Goal: Information Seeking & Learning: Find specific fact

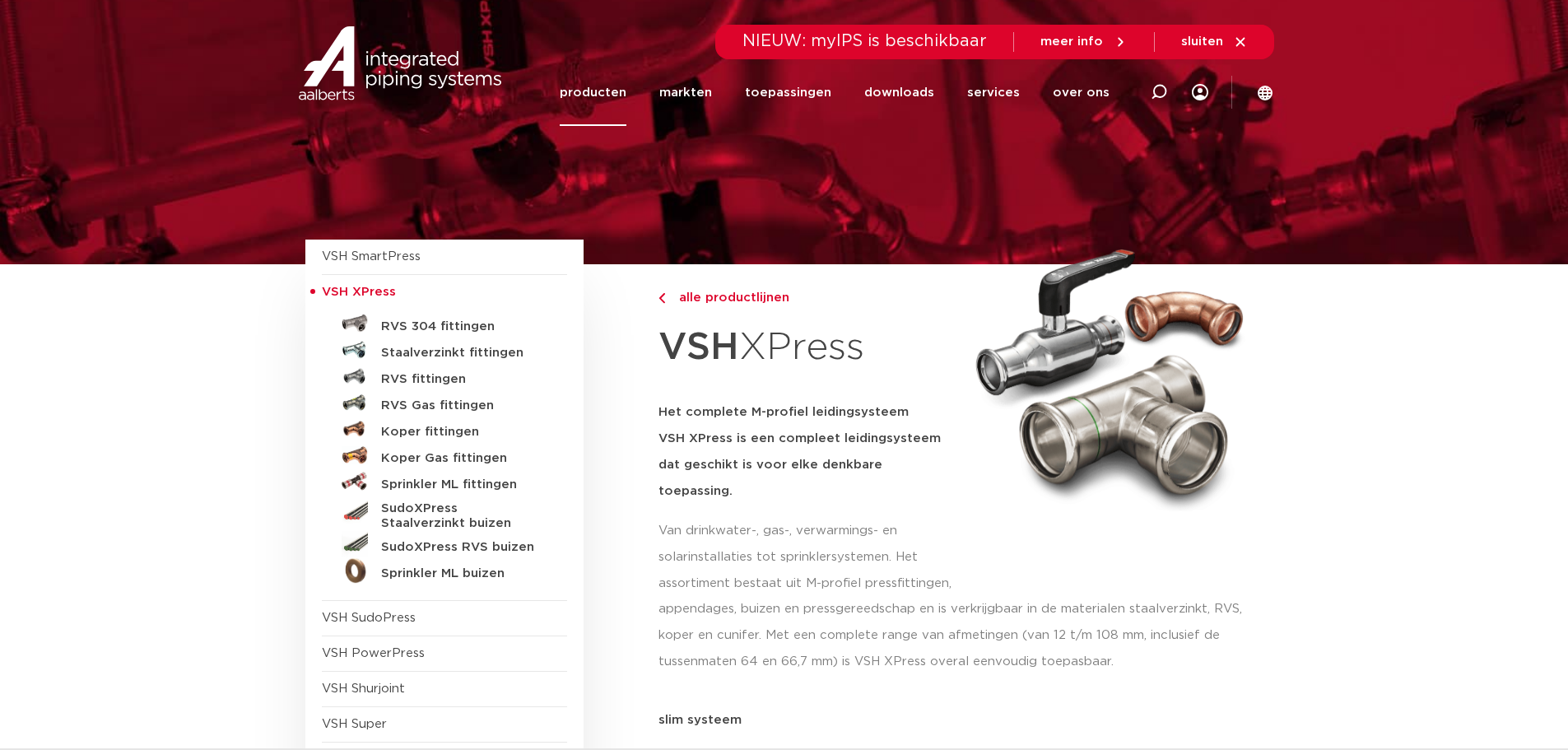
click at [595, 93] on link "producten" at bounding box center [593, 93] width 67 height 67
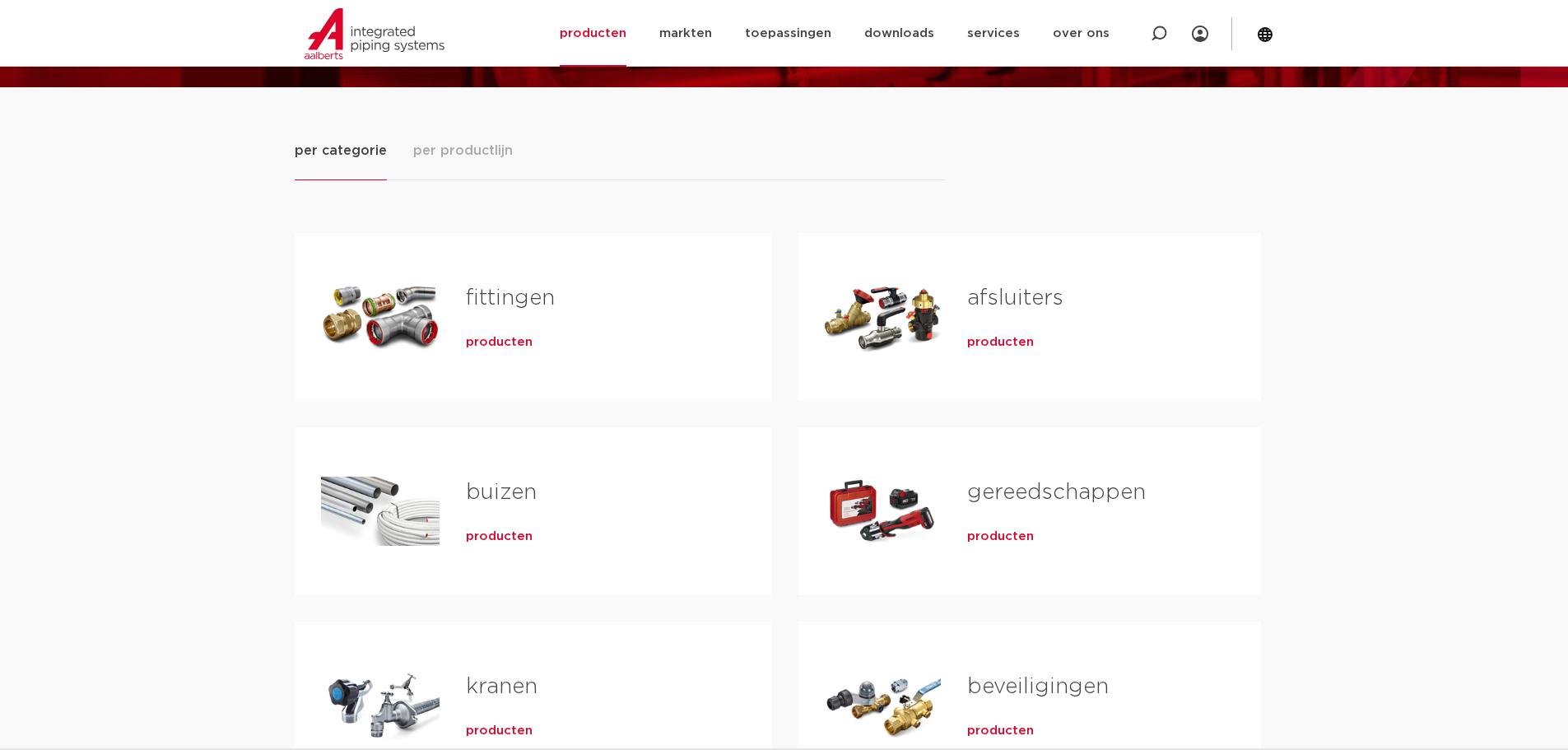
scroll to position [165, 0]
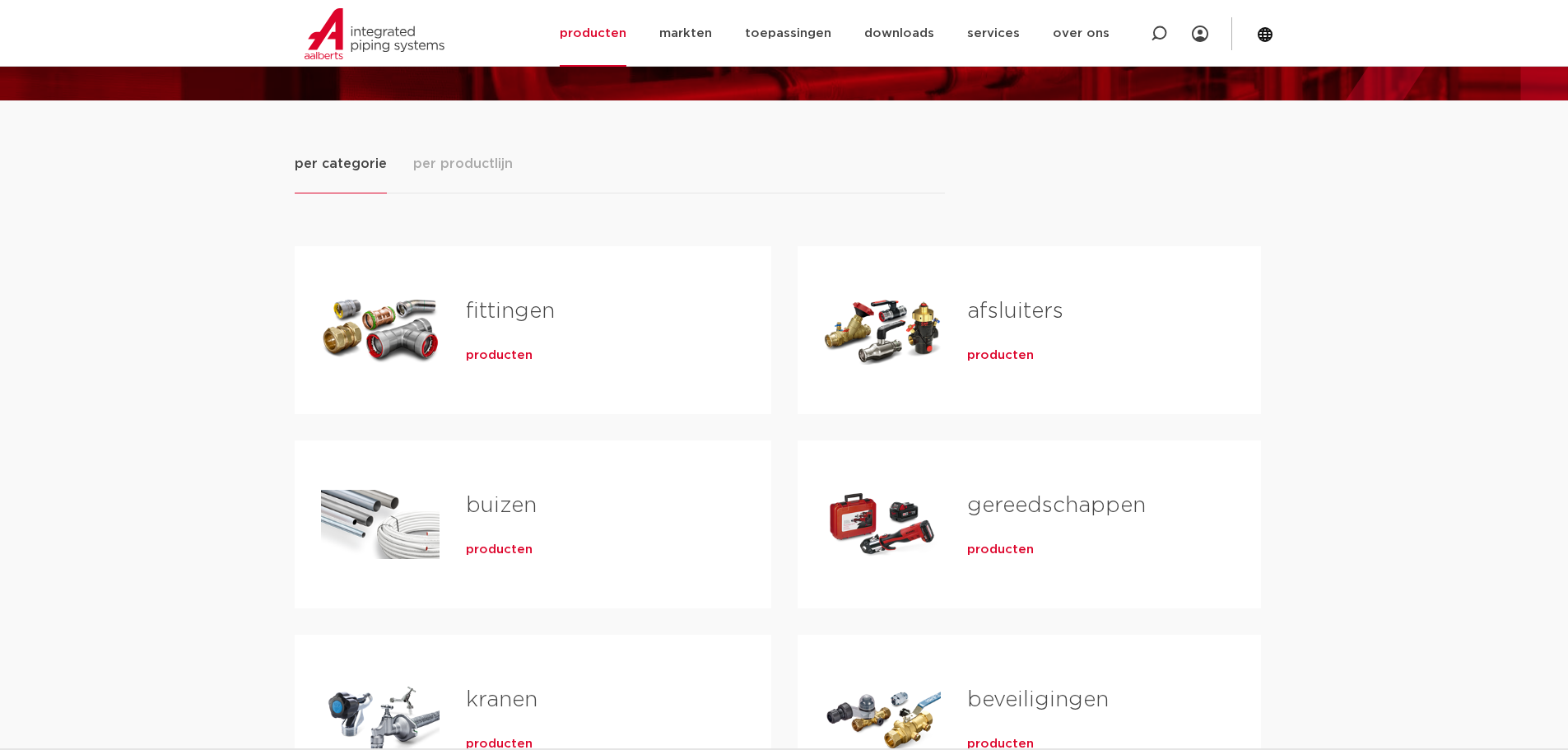
click at [1020, 352] on span "producten" at bounding box center [1001, 355] width 67 height 16
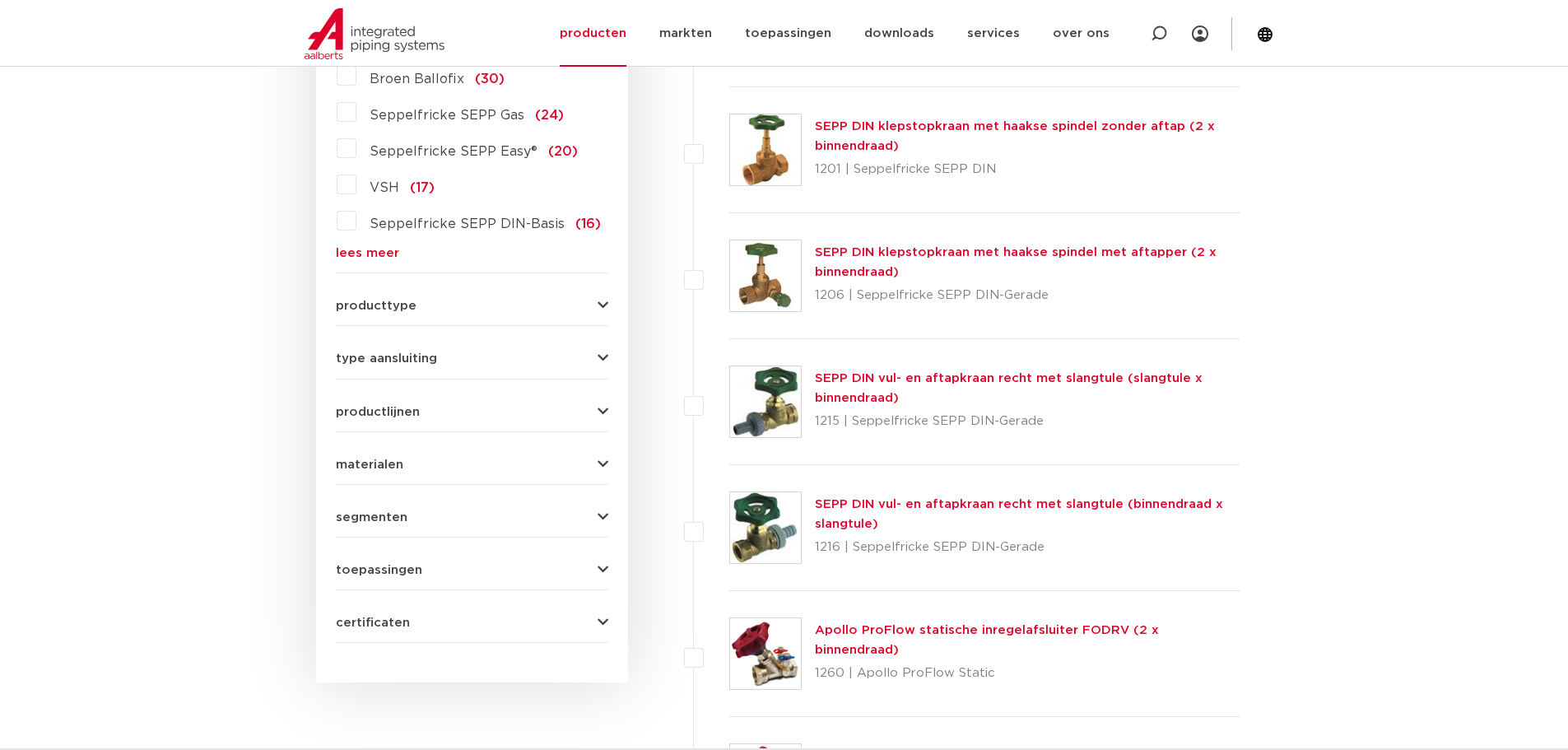
scroll to position [329, 0]
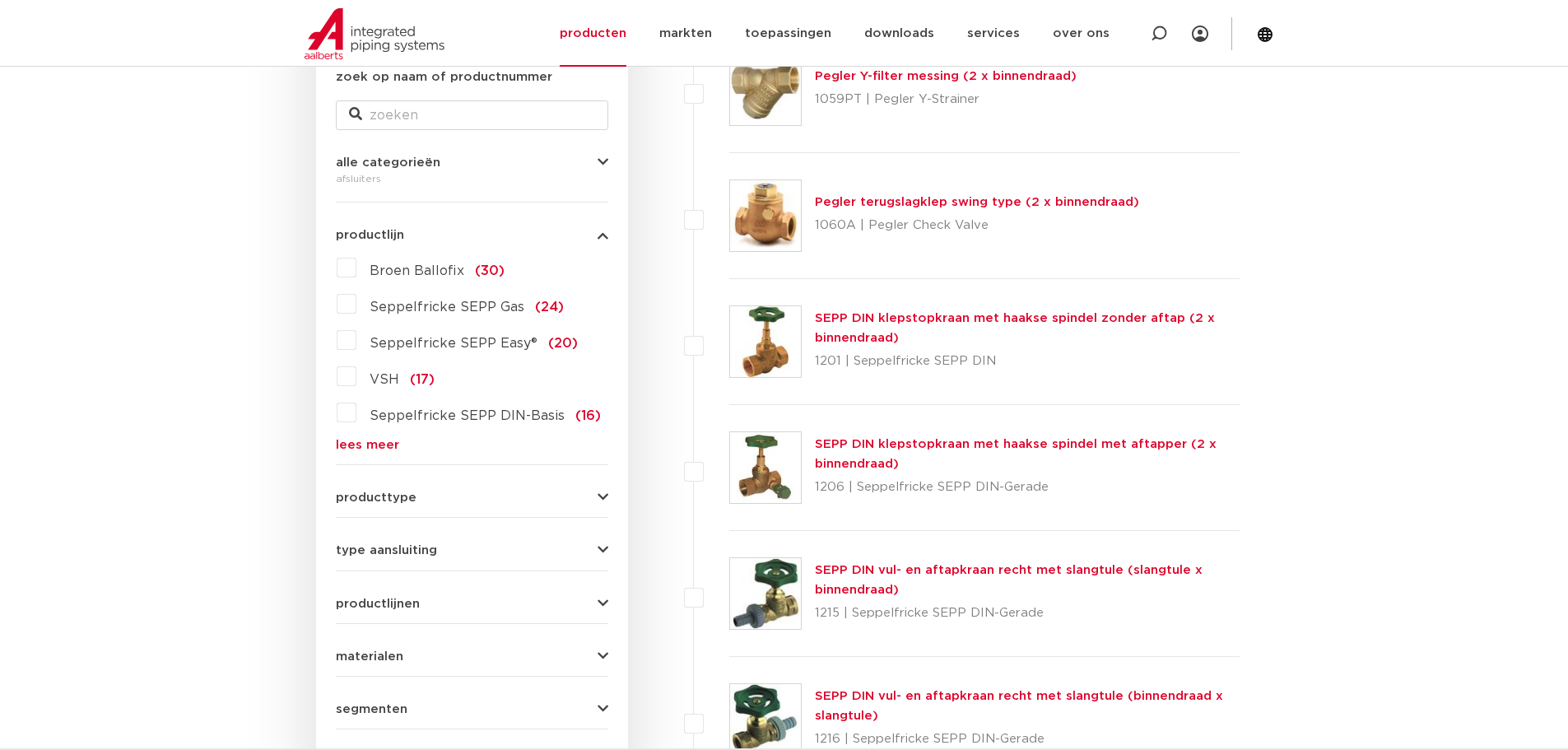
click at [357, 379] on label "VSH (17)" at bounding box center [396, 377] width 78 height 27
click at [0, 0] on input "VSH (17)" at bounding box center [0, 0] width 0 height 0
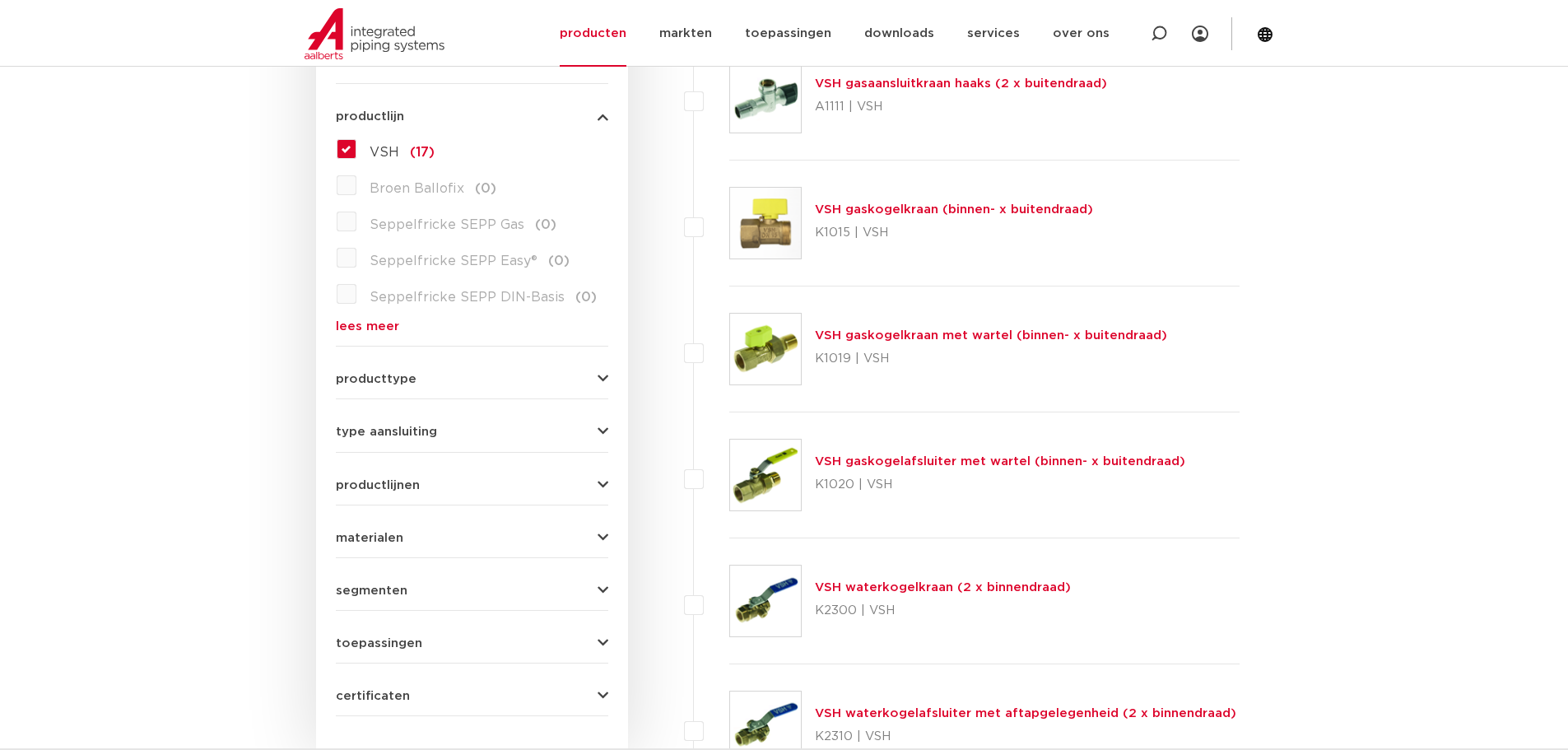
scroll to position [329, 0]
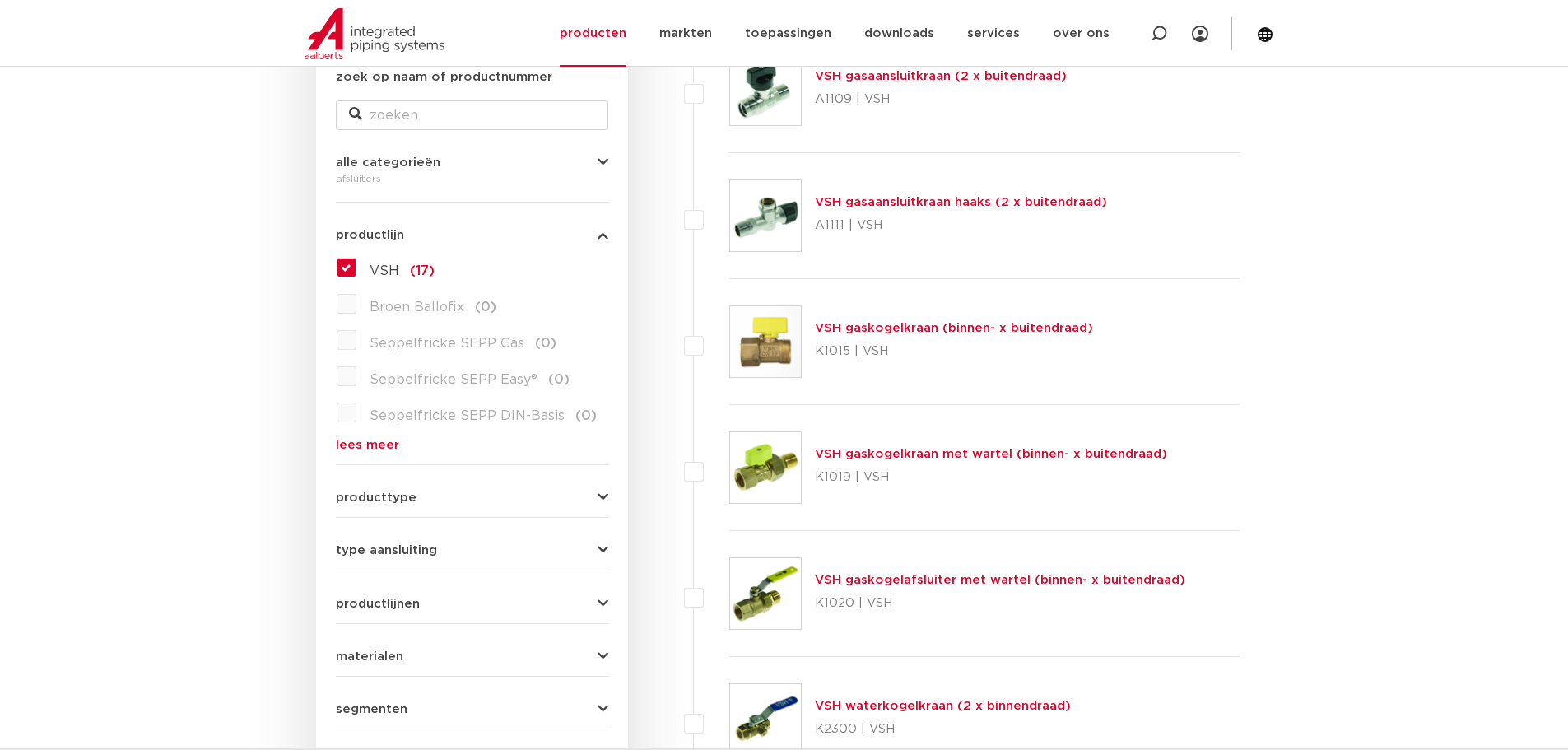
click at [357, 268] on label "VSH (17)" at bounding box center [396, 268] width 78 height 27
click at [0, 0] on input "VSH (17)" at bounding box center [0, 0] width 0 height 0
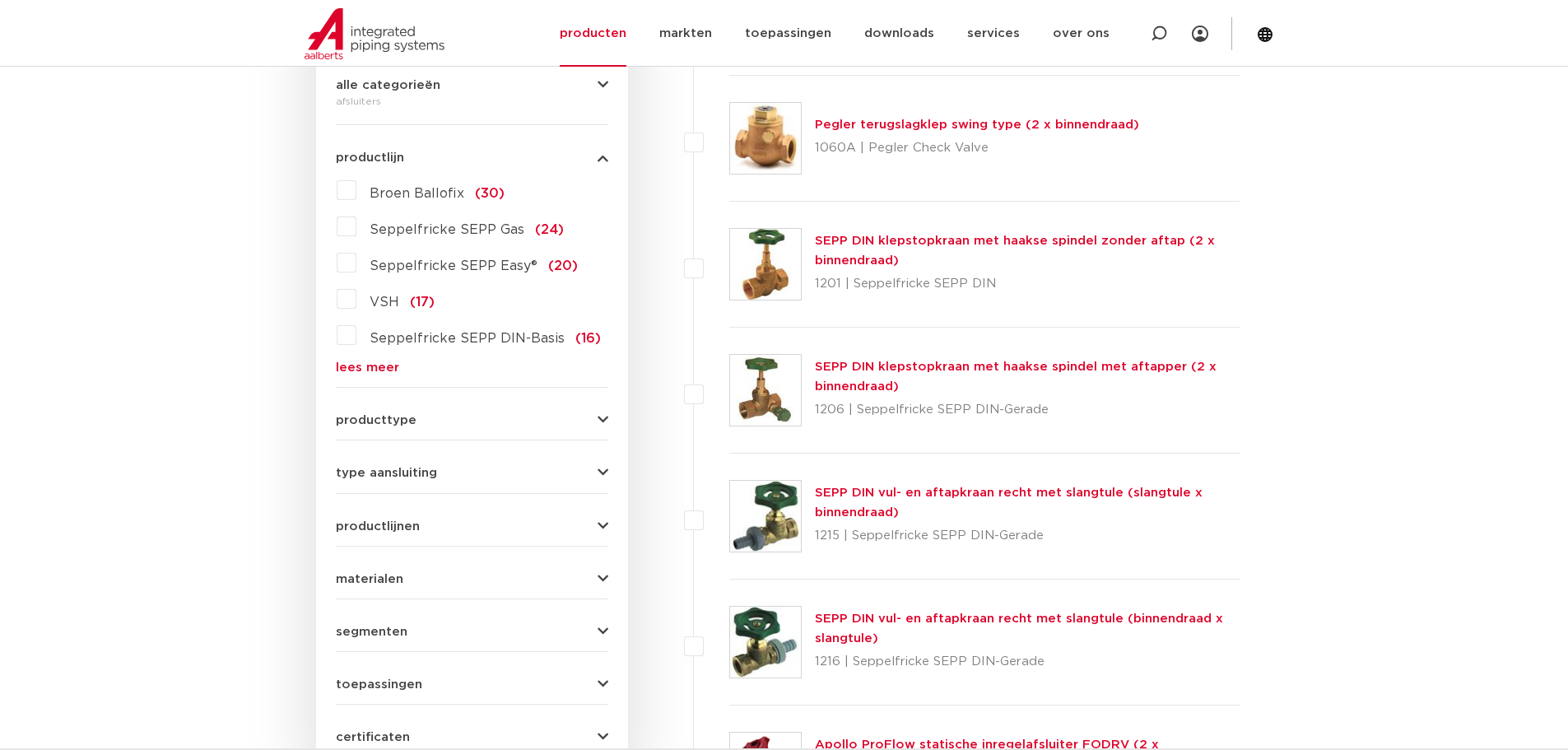
scroll to position [489, 0]
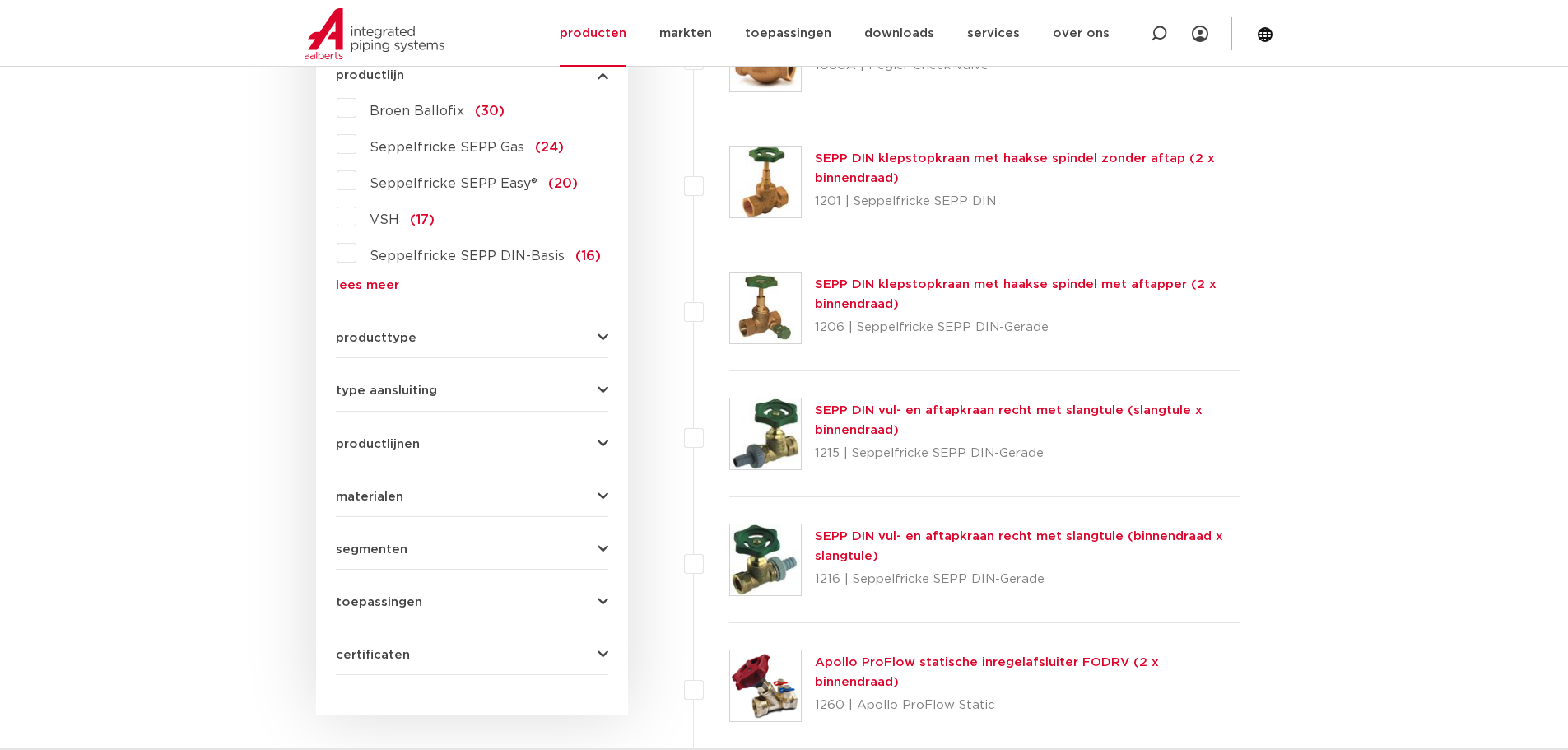
click at [405, 339] on span "producttype" at bounding box center [376, 338] width 80 height 12
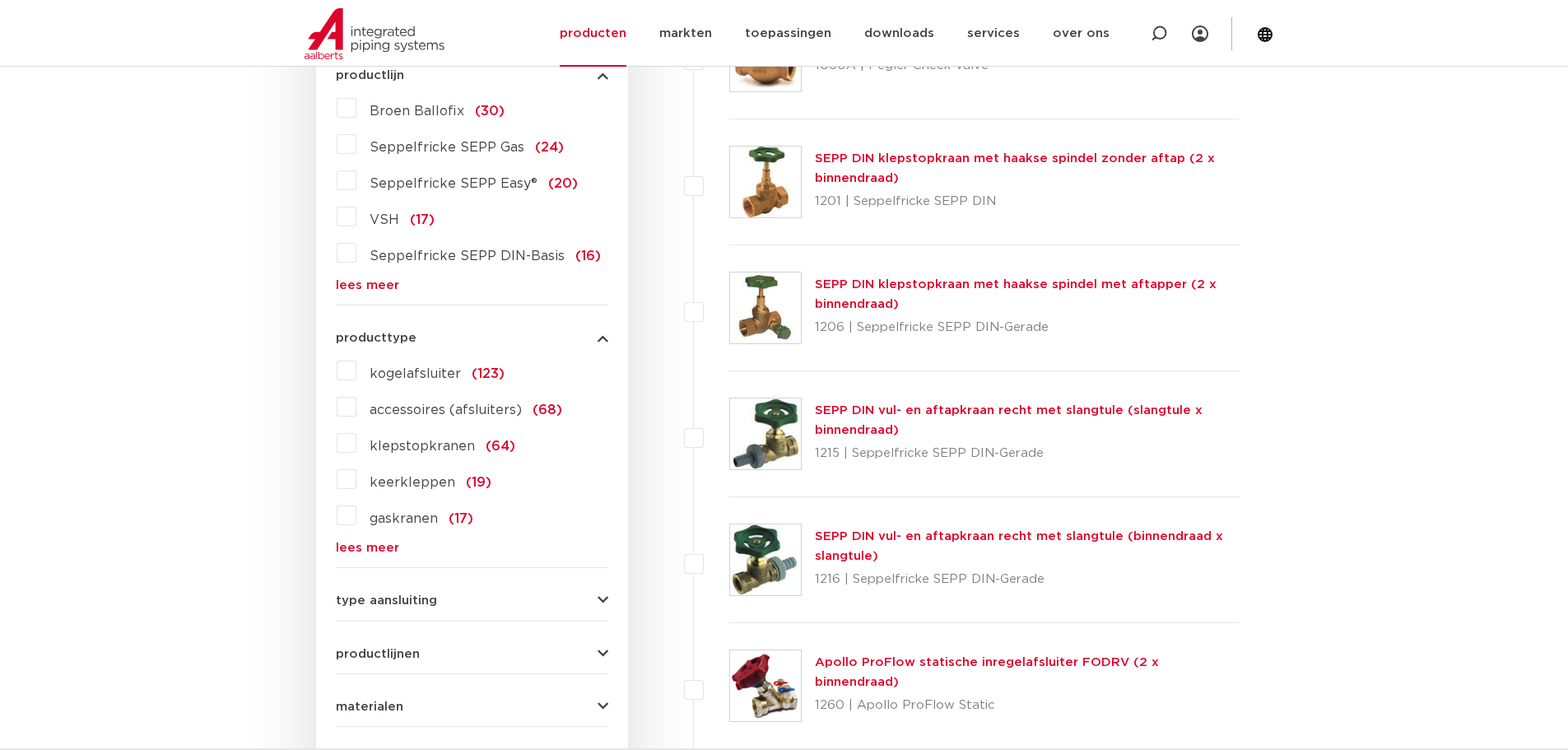
click at [405, 339] on span "producttype" at bounding box center [376, 338] width 80 height 12
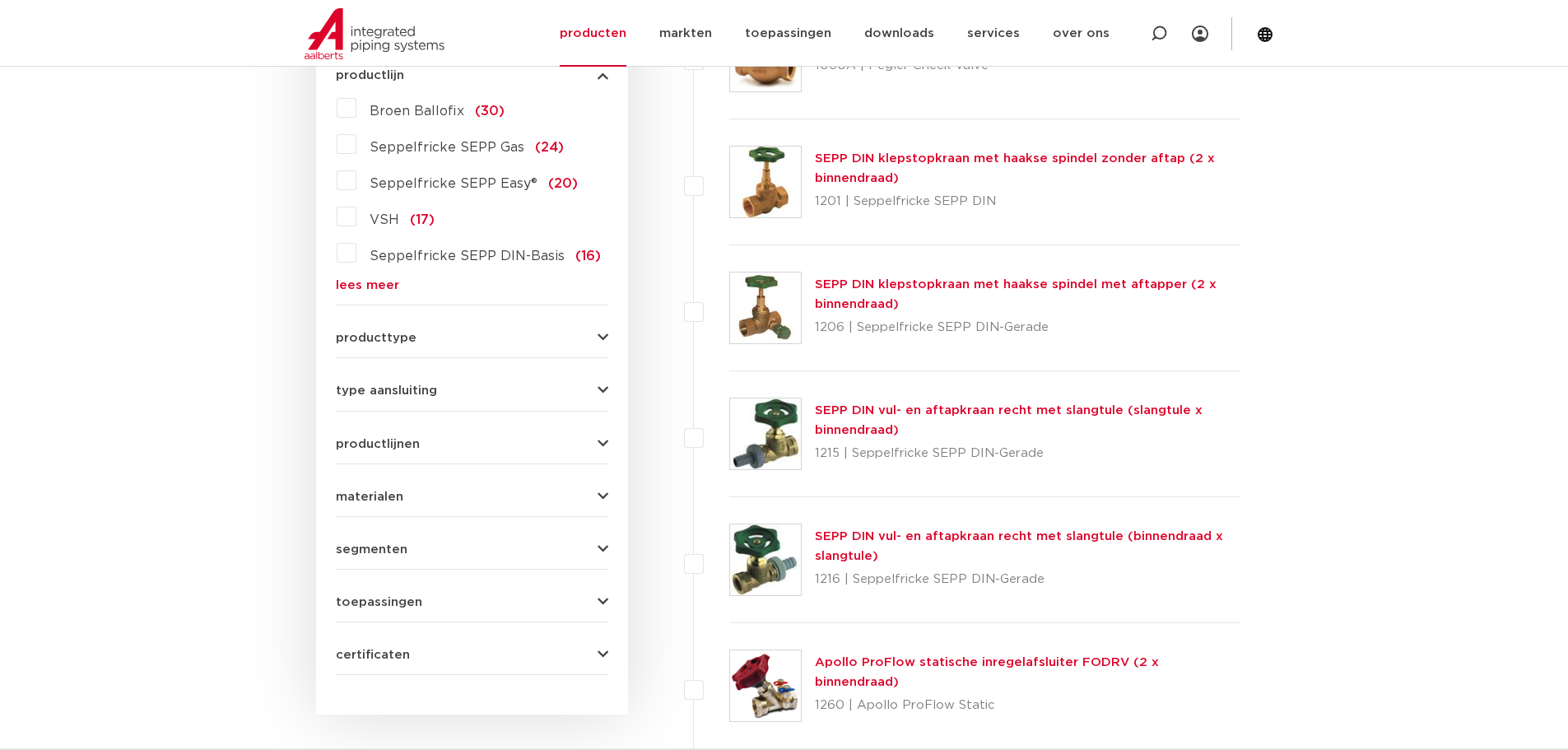
click at [421, 397] on span "type aansluiting" at bounding box center [386, 390] width 101 height 12
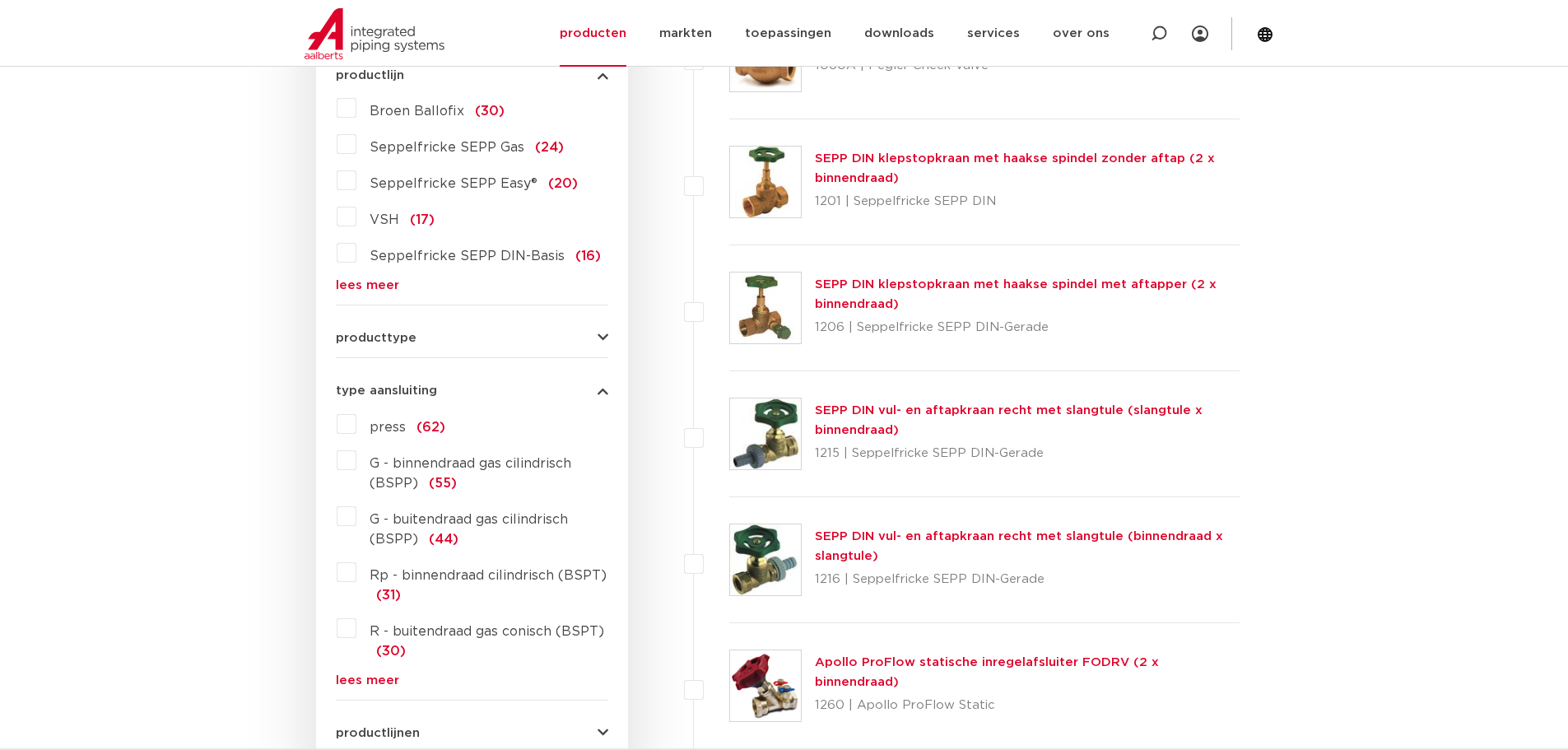
click at [421, 397] on span "type aansluiting" at bounding box center [386, 390] width 101 height 12
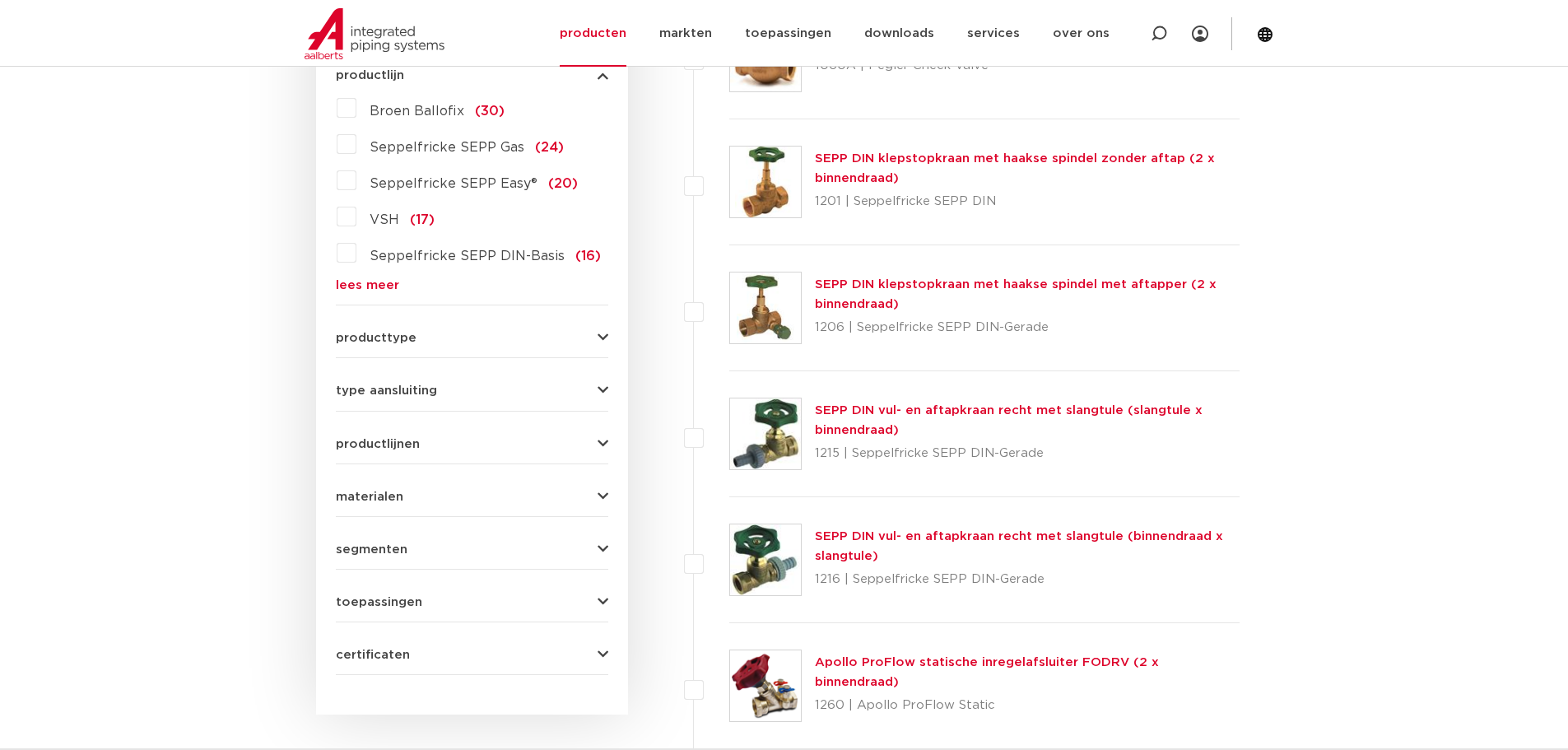
click at [432, 448] on button "productlijnen" at bounding box center [471, 444] width 272 height 12
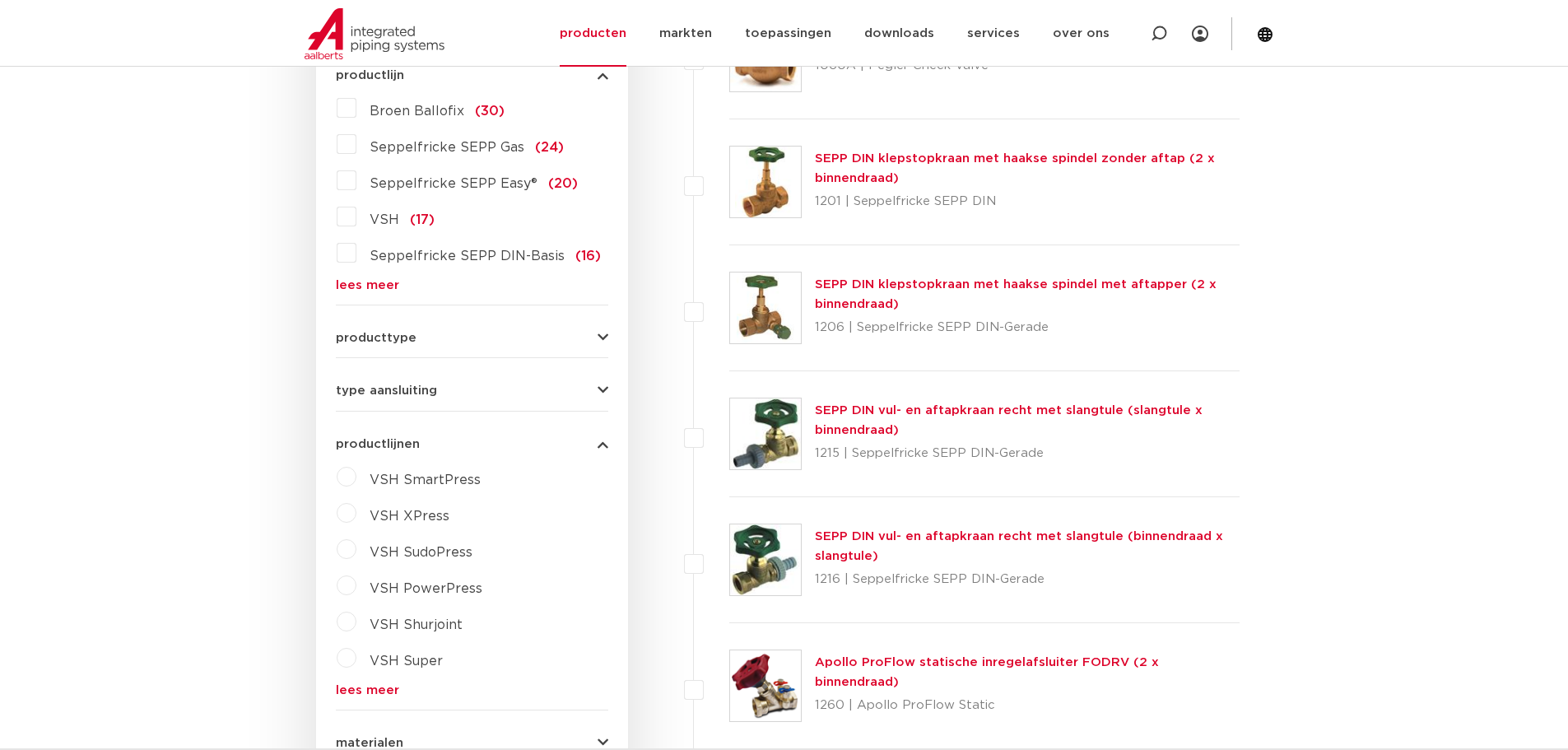
click at [432, 448] on button "productlijnen" at bounding box center [471, 444] width 272 height 12
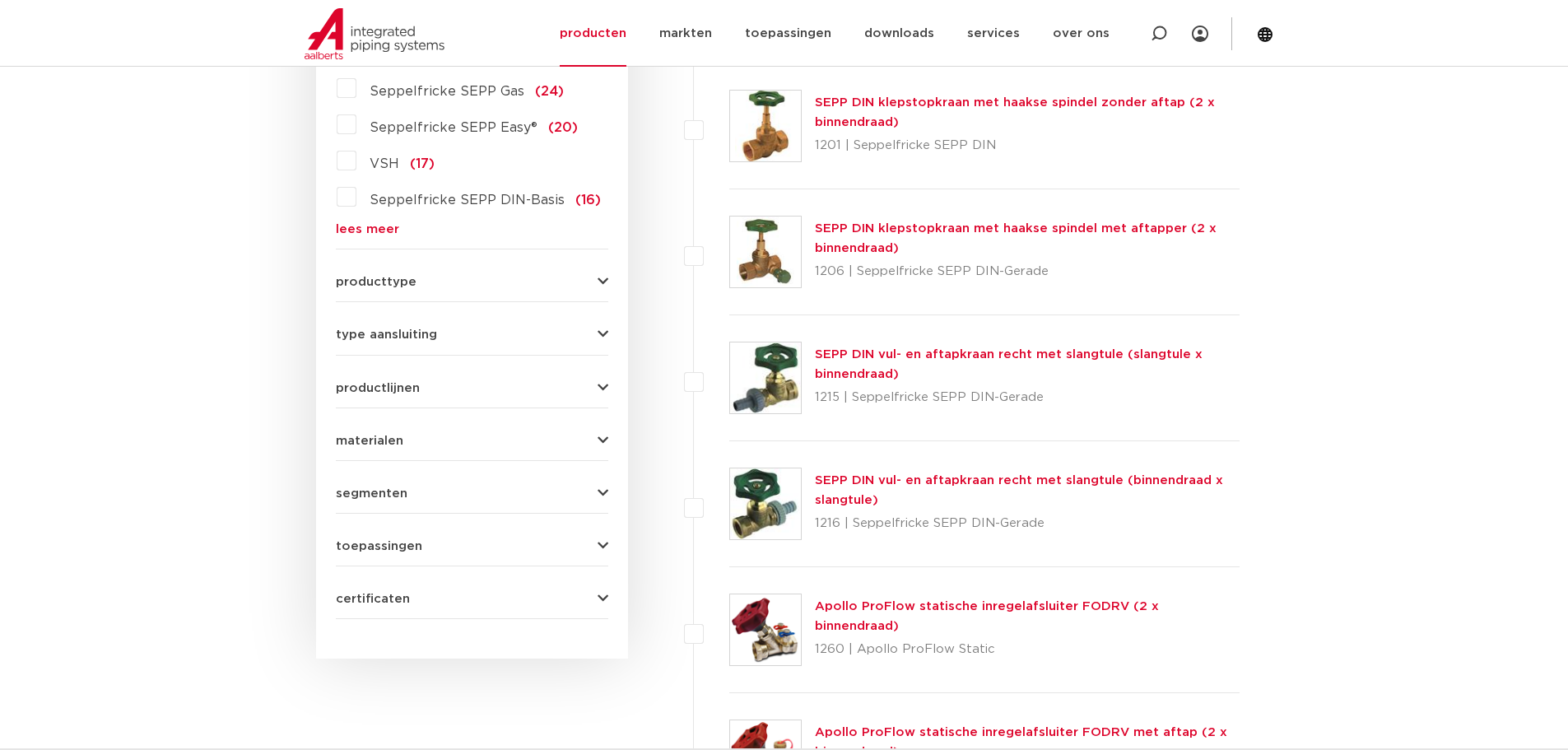
scroll to position [654, 0]
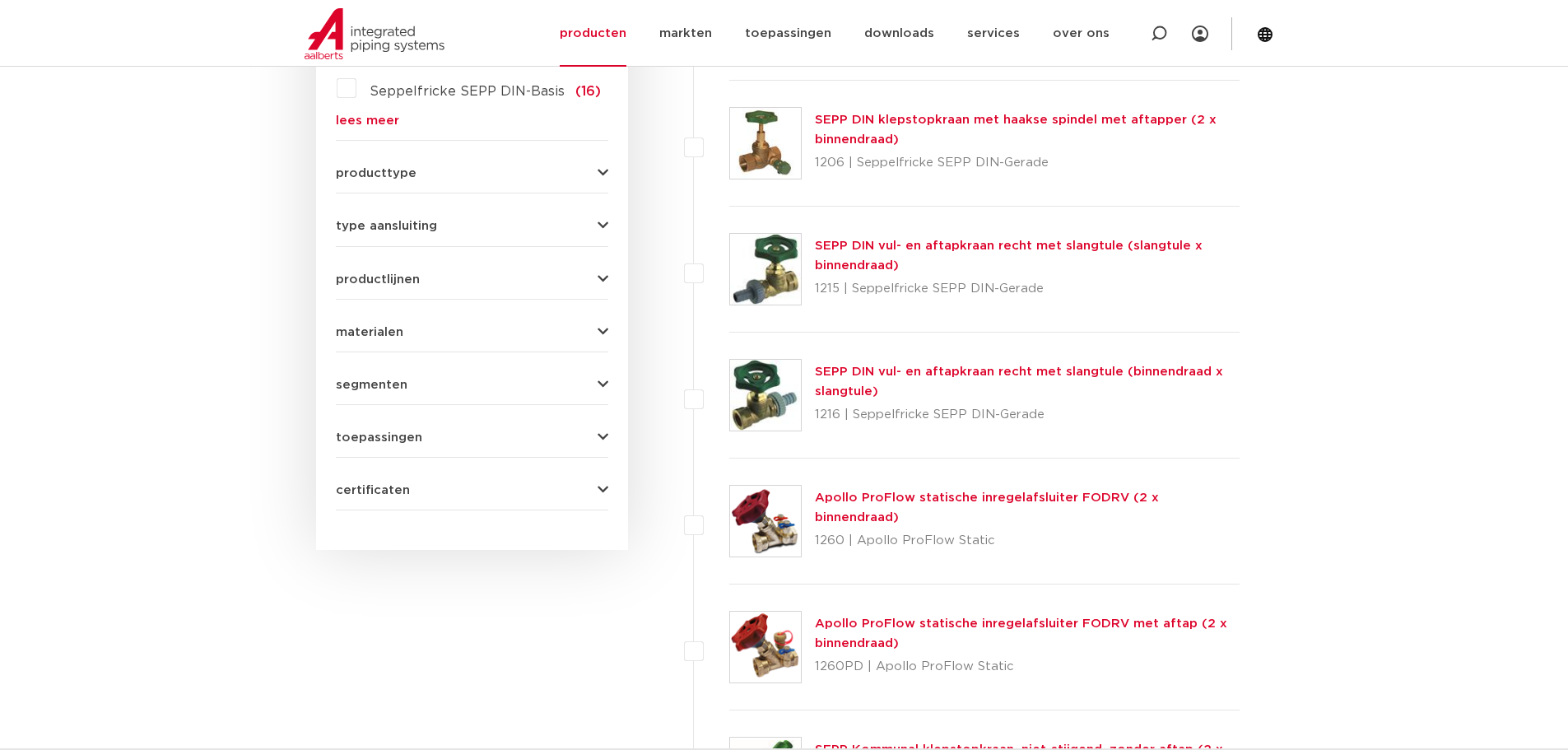
click at [401, 322] on div "materialen messing (184) roestvaststaal (20) gietijzer (16) staal (15) kunststo…" at bounding box center [471, 325] width 272 height 26
click at [398, 330] on span "materialen" at bounding box center [369, 332] width 68 height 12
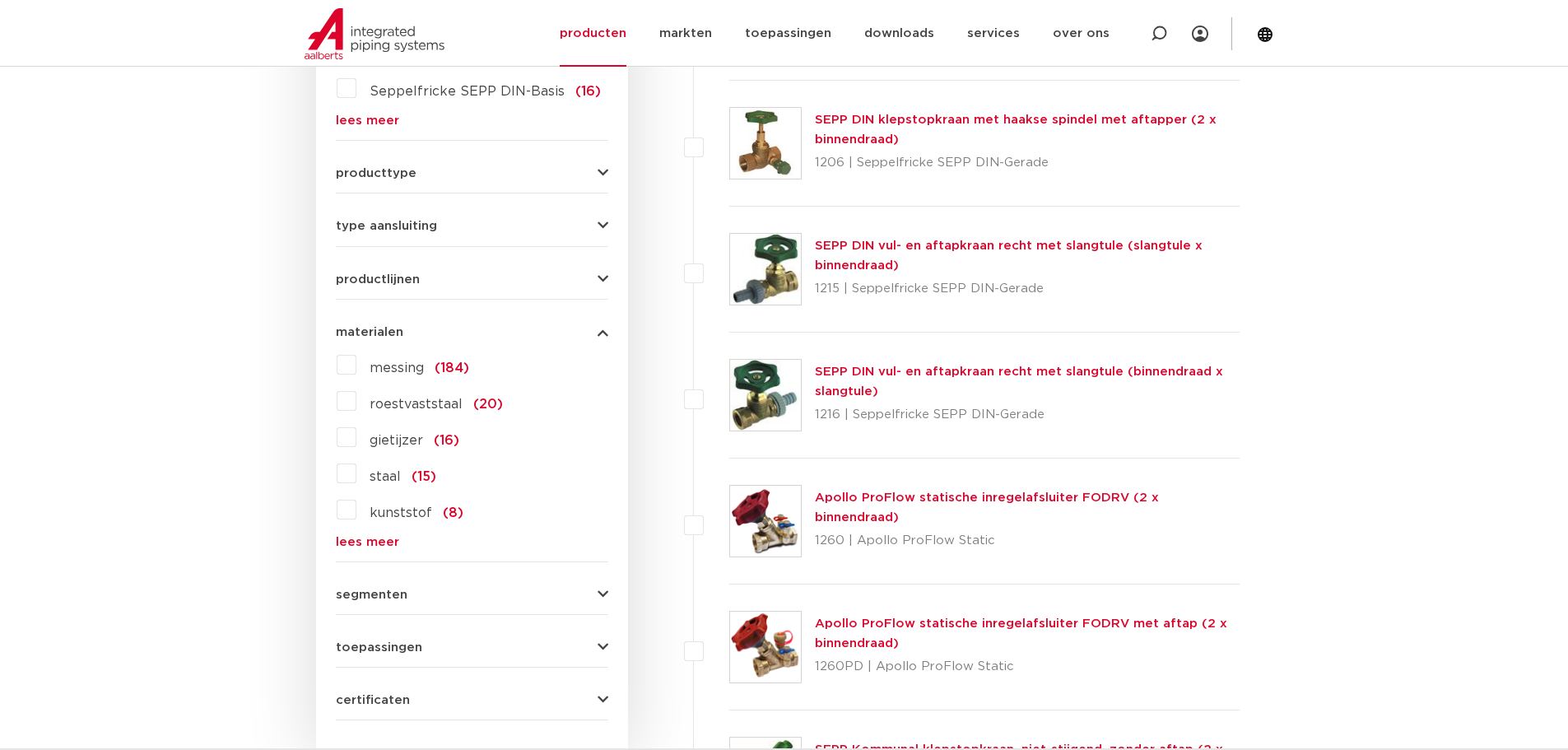
click at [357, 362] on label "messing (184)" at bounding box center [413, 365] width 113 height 27
click at [0, 0] on input "messing (184)" at bounding box center [0, 0] width 0 height 0
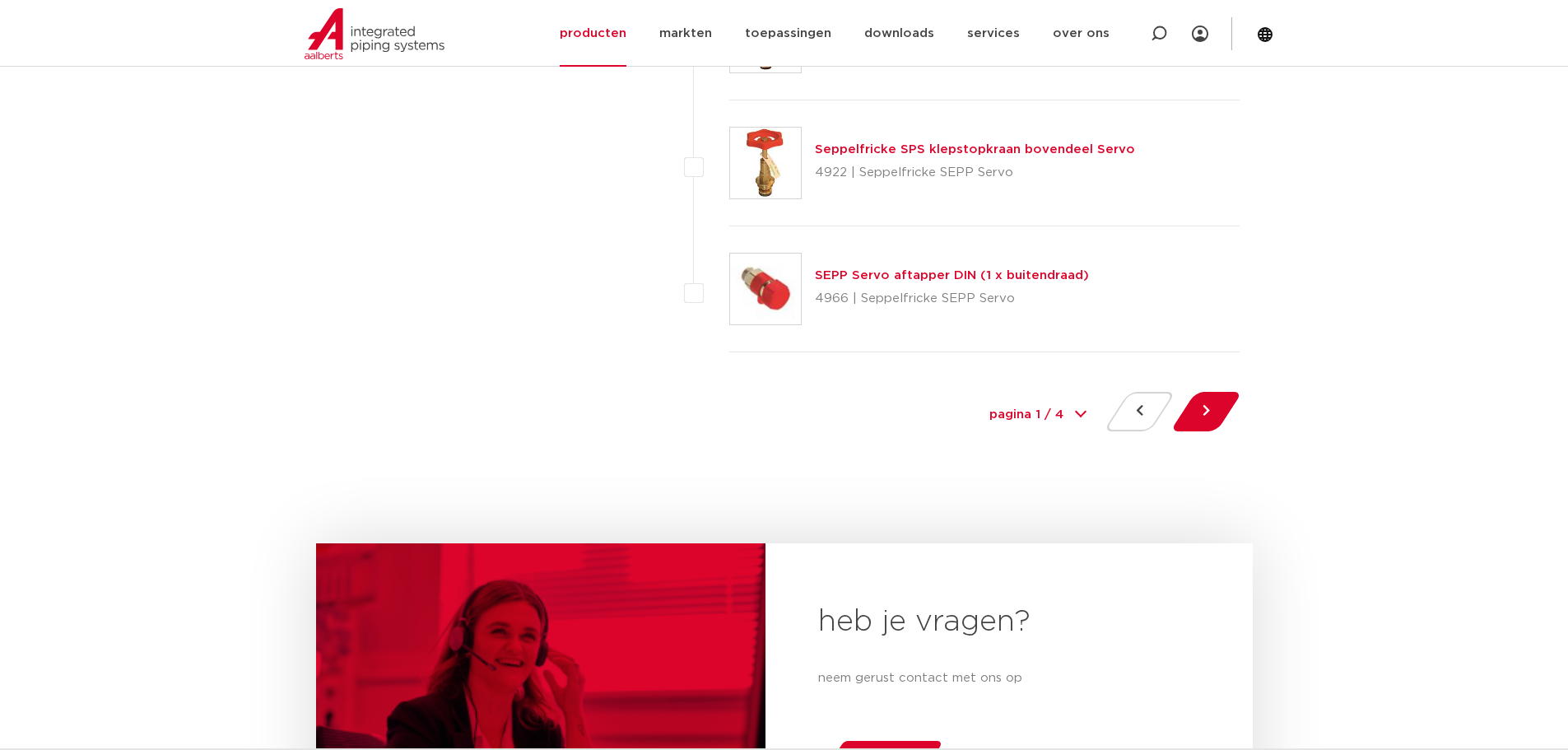
scroll to position [7573, 0]
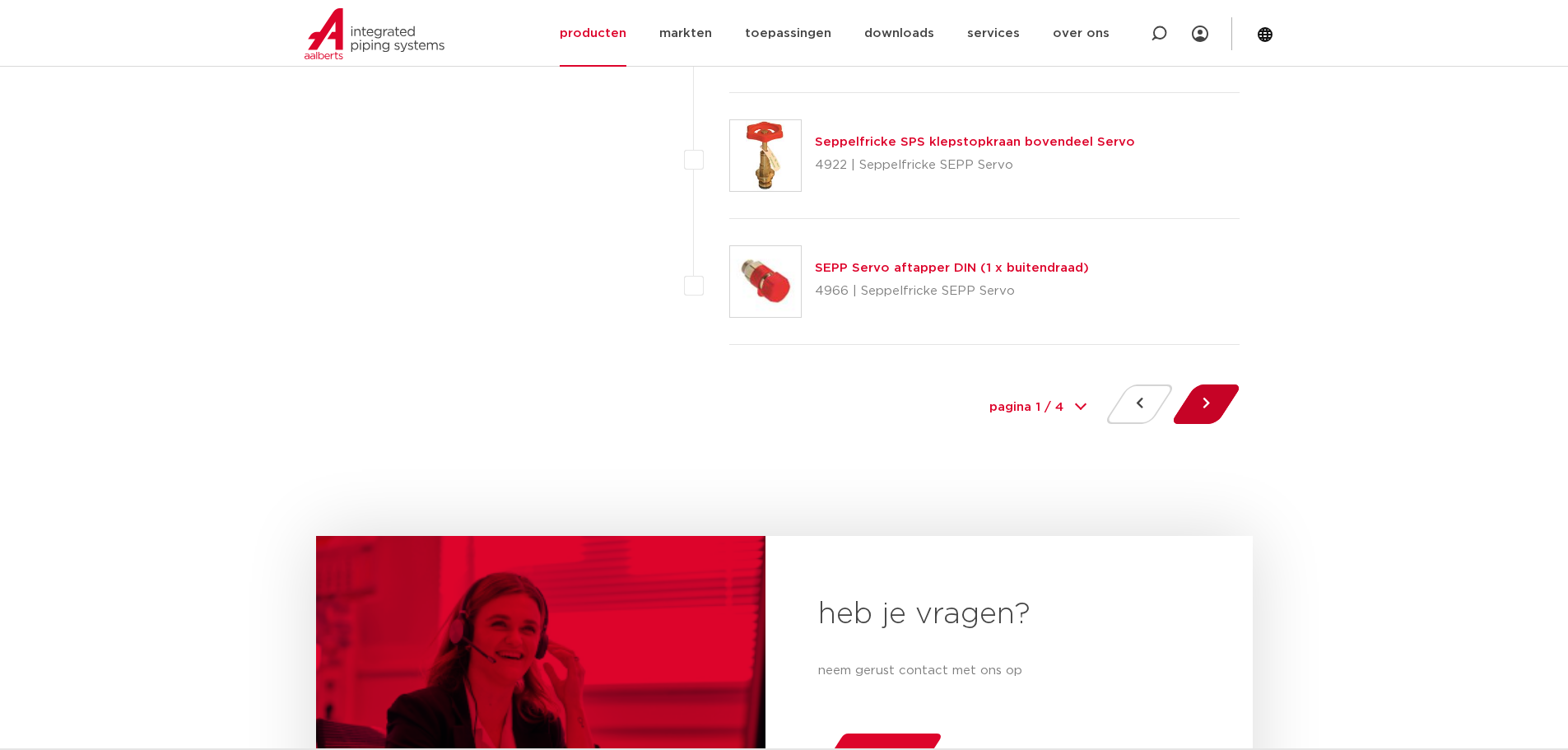
click at [1209, 406] on button at bounding box center [1206, 404] width 47 height 39
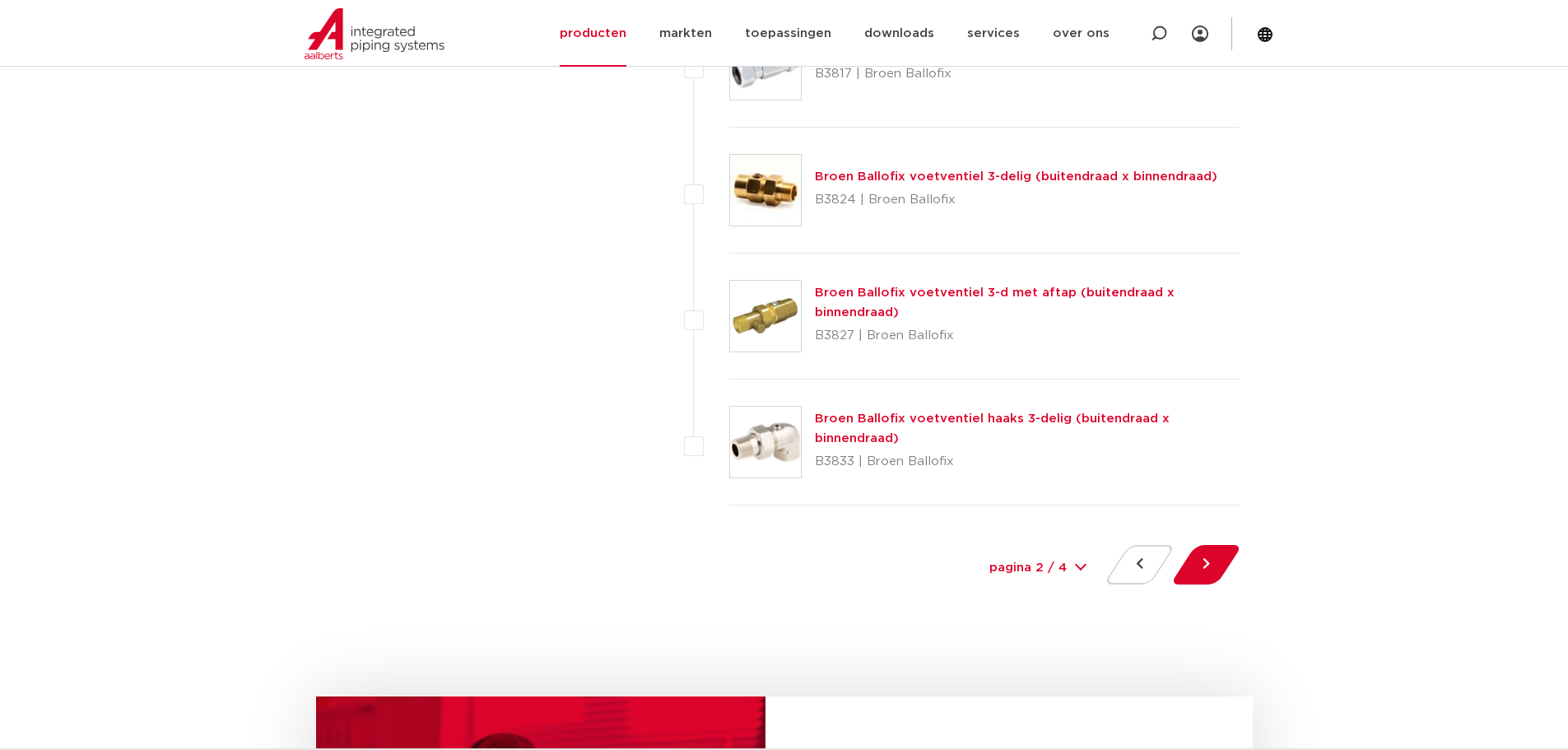
scroll to position [7413, 0]
click at [1210, 560] on button at bounding box center [1206, 563] width 47 height 39
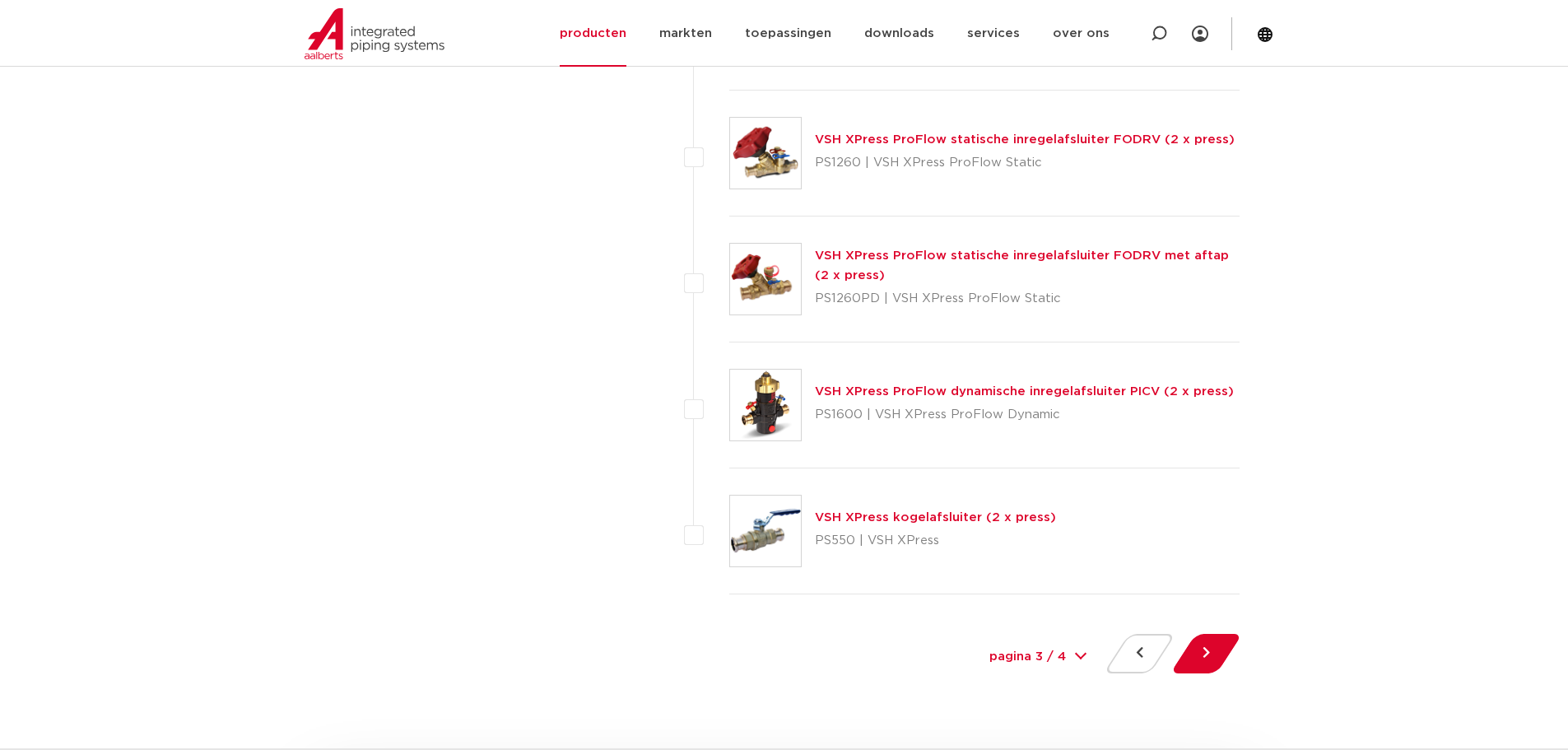
scroll to position [7413, 0]
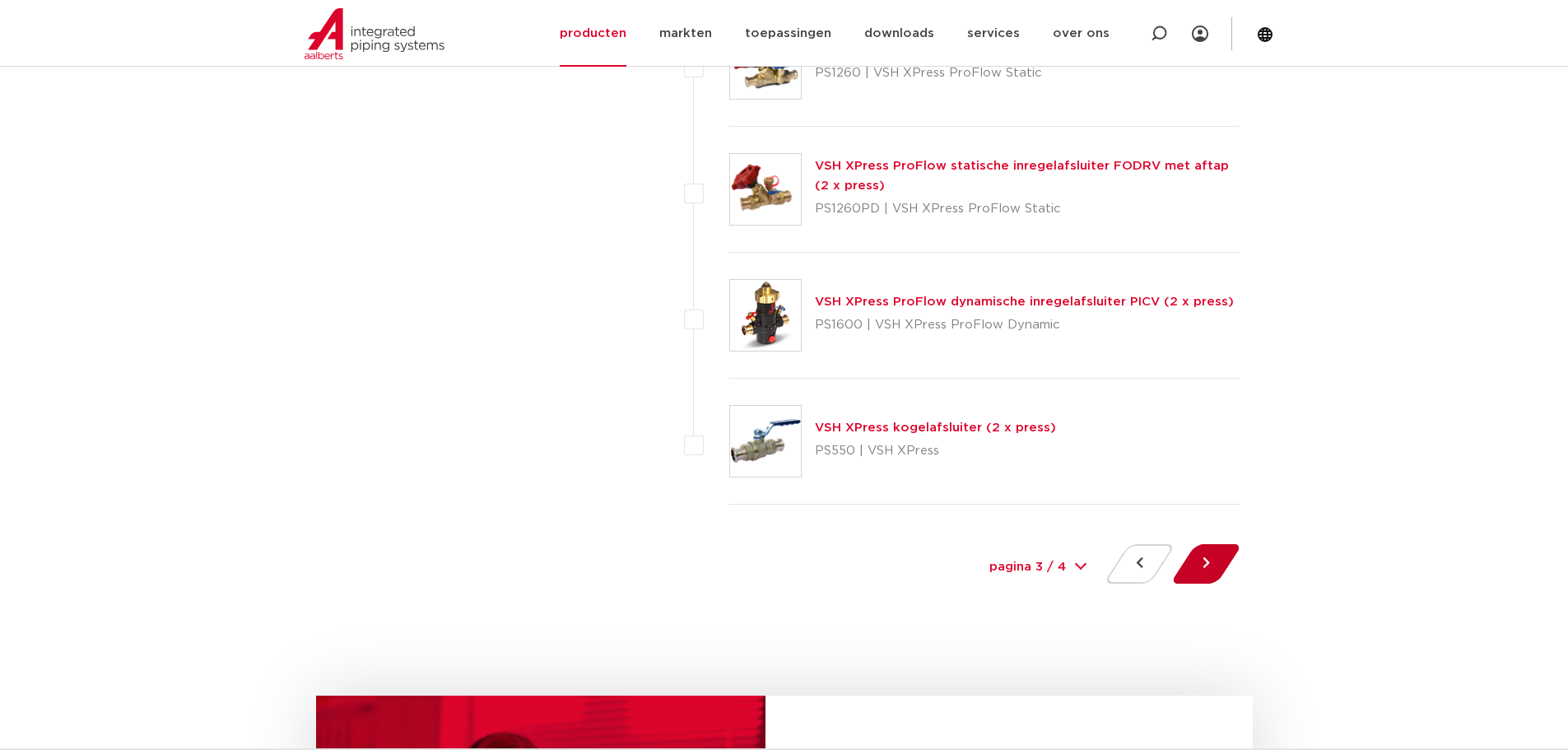
click at [1223, 565] on button at bounding box center [1206, 563] width 47 height 39
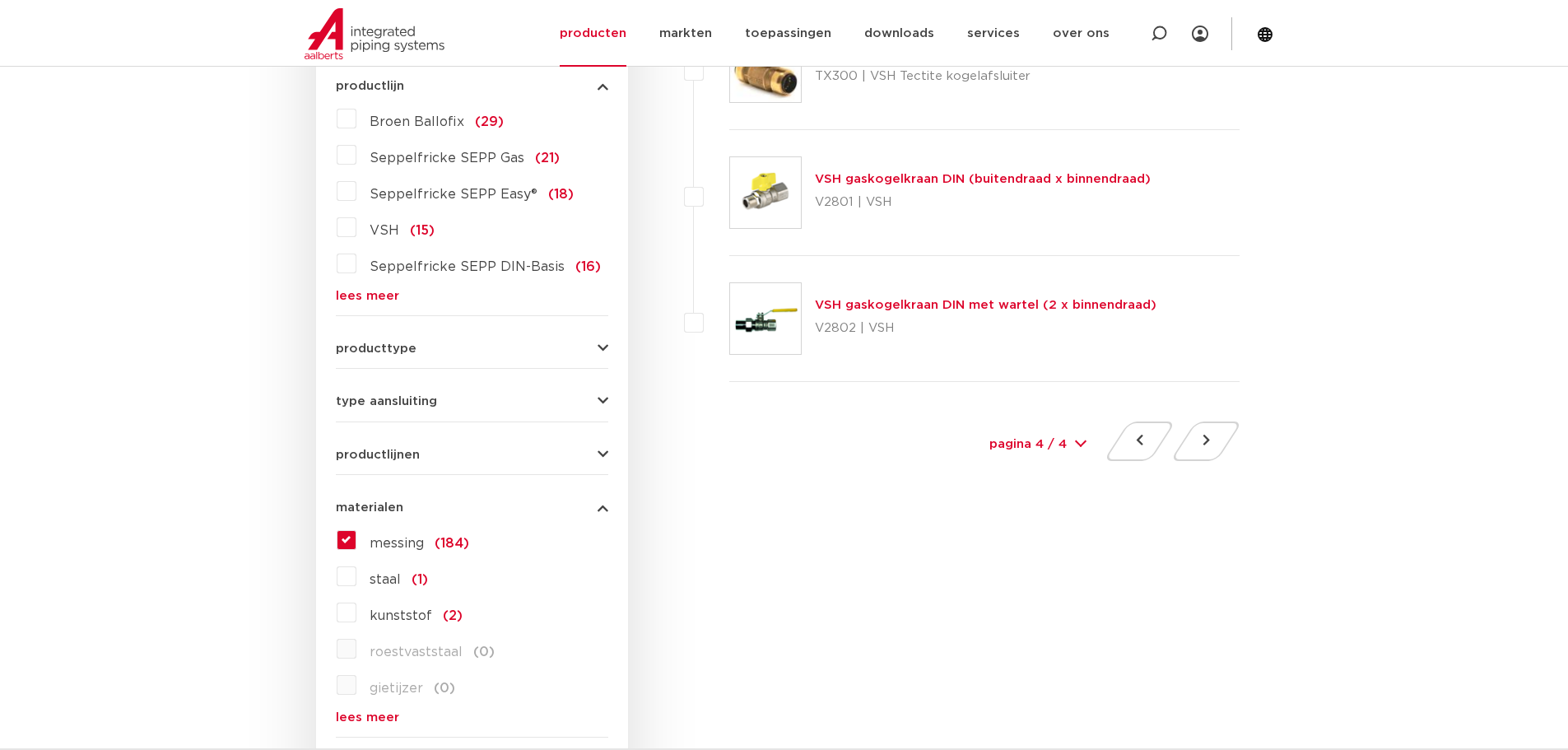
scroll to position [495, 0]
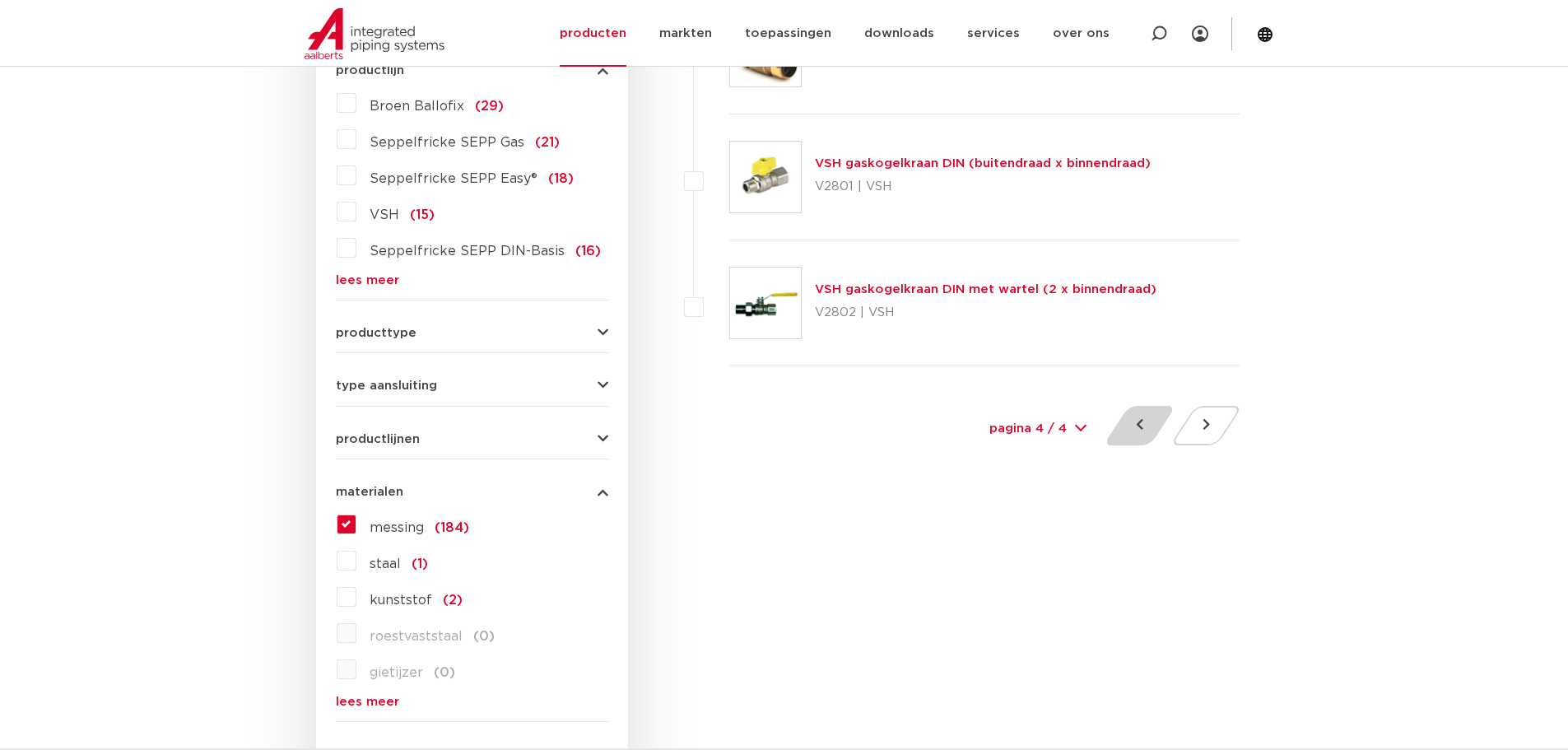
click at [1136, 429] on button at bounding box center [1139, 425] width 47 height 39
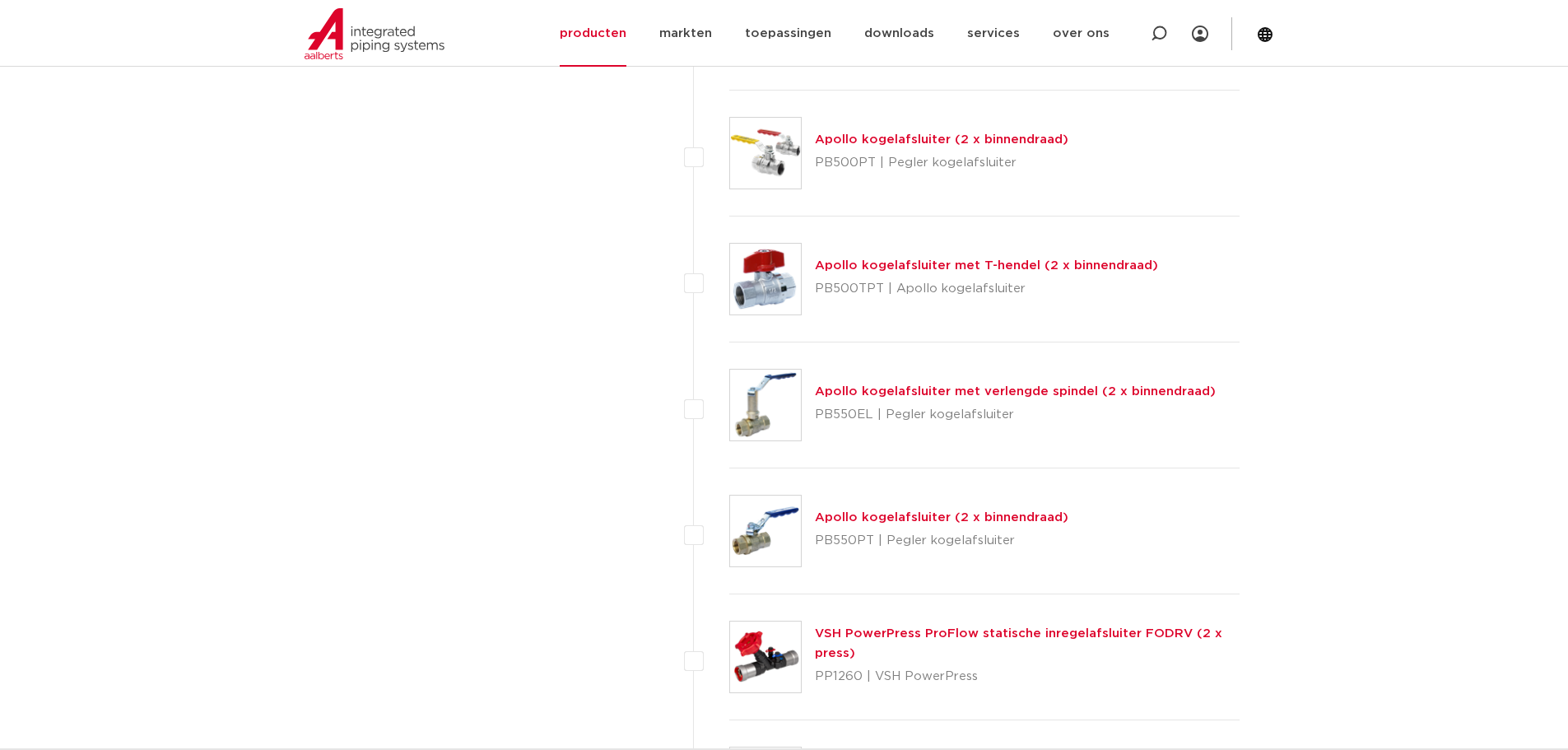
scroll to position [5518, 0]
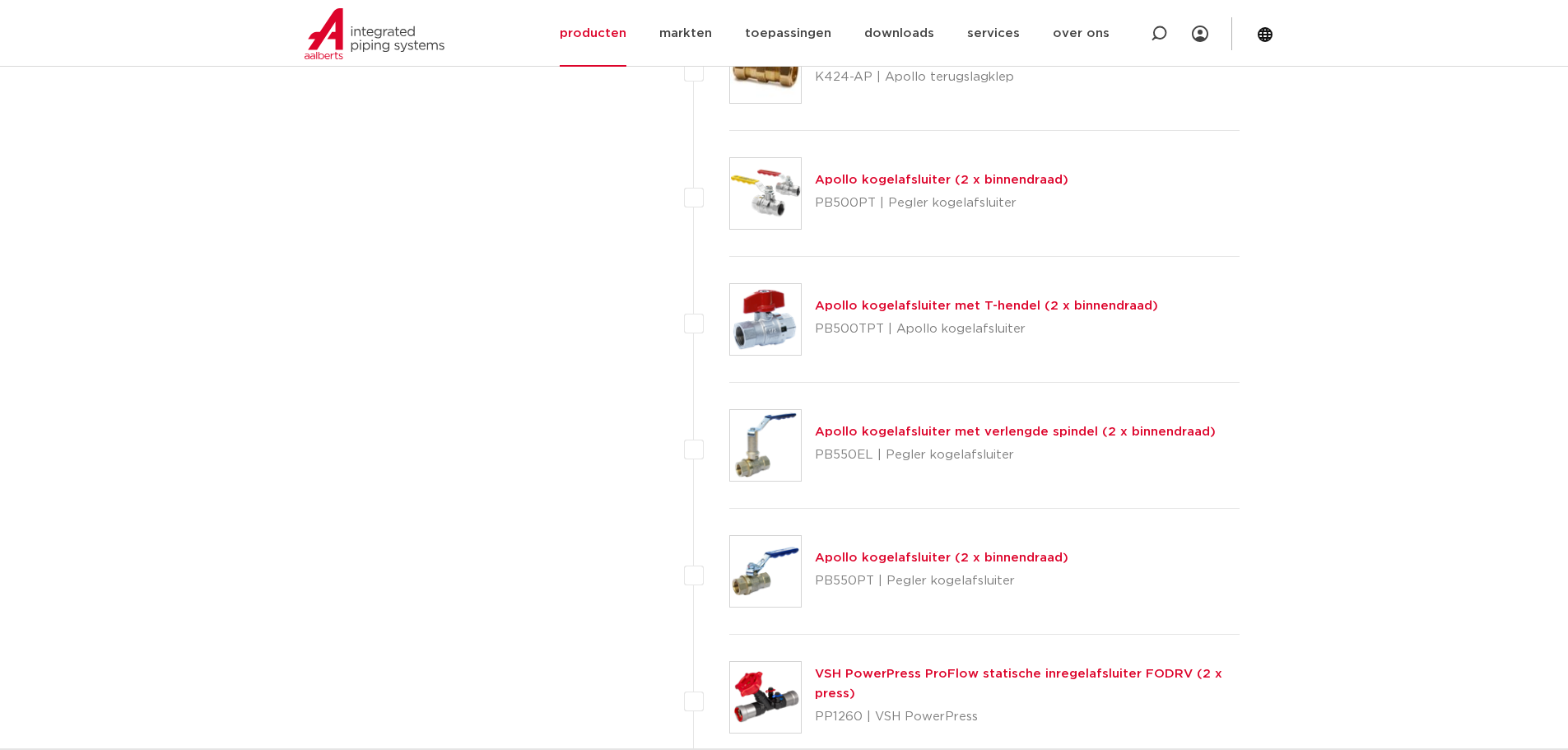
click at [913, 175] on link "Apollo kogelafsluiter (2 x binnendraad)" at bounding box center [941, 180] width 253 height 12
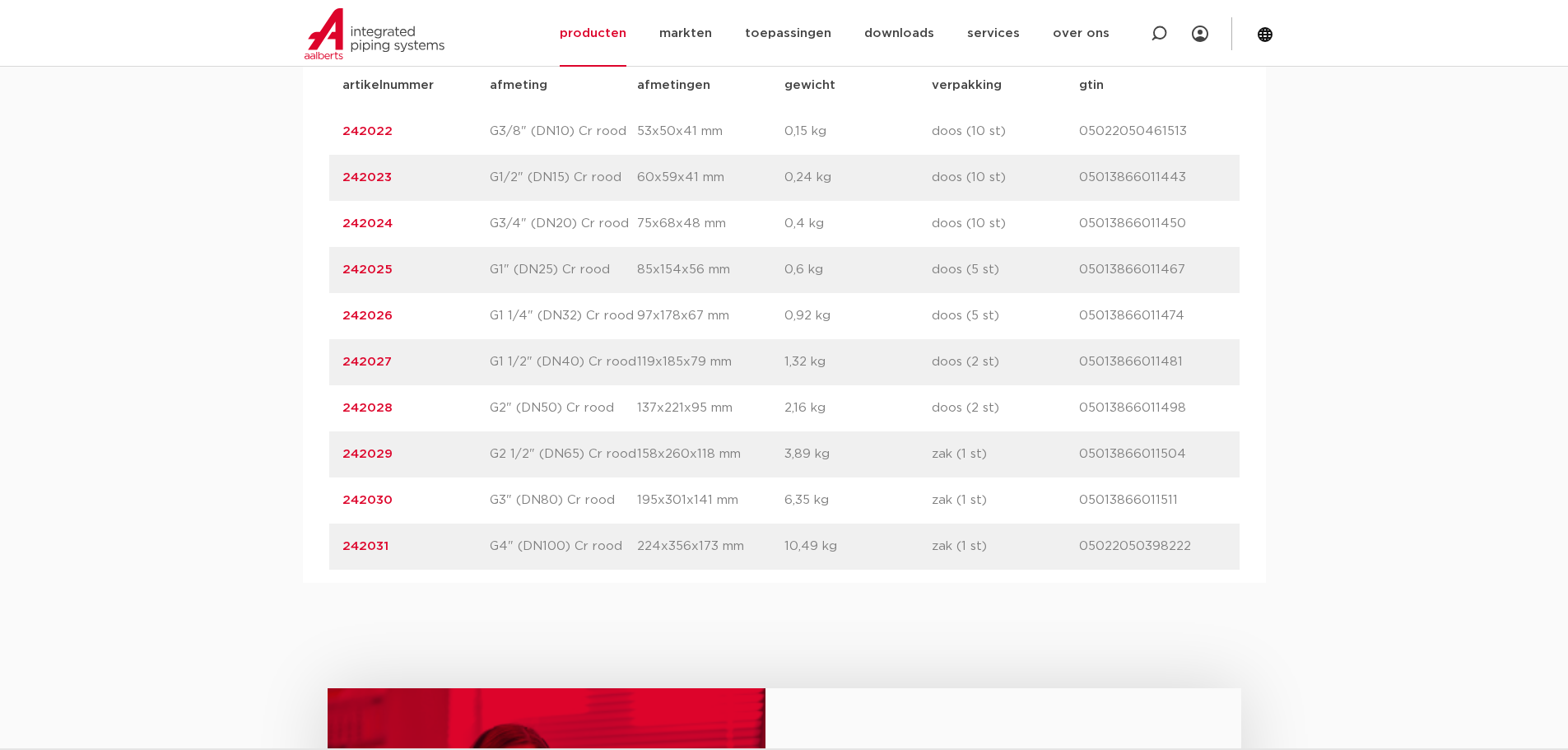
scroll to position [1153, 0]
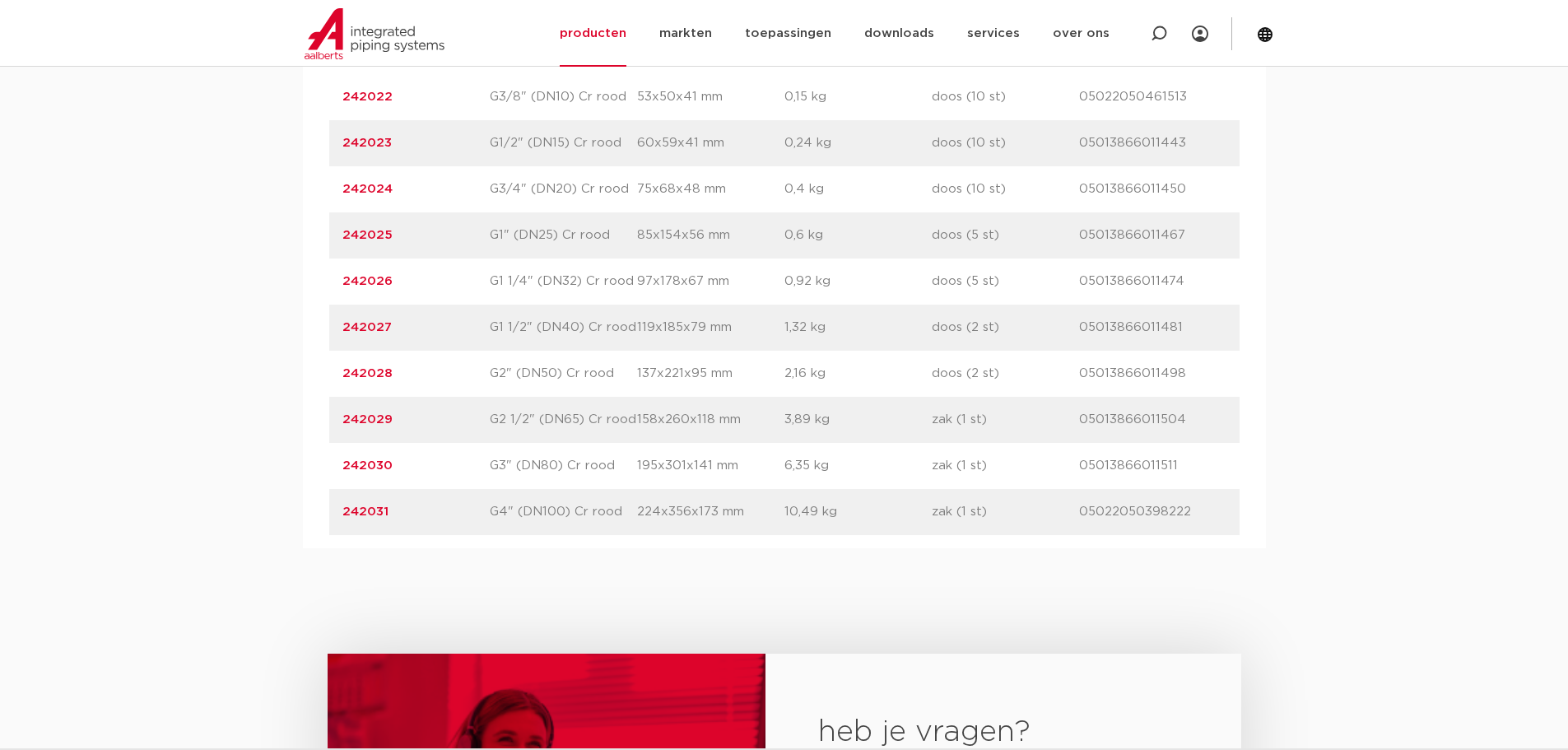
drag, startPoint x: 415, startPoint y: 329, endPoint x: 317, endPoint y: 332, distance: 98.0
click at [317, 332] on div "artikelnummer afmeting afmetingen gewicht verpakking gtin artikelnummer 242022 …" at bounding box center [784, 281] width 963 height 534
copy link "242027"
click at [138, 317] on div "assortiment afmetingen specificaties downloads ETIM sustainability assortiment …" at bounding box center [784, 218] width 1568 height 660
click at [582, 33] on link "producten" at bounding box center [593, 33] width 67 height 67
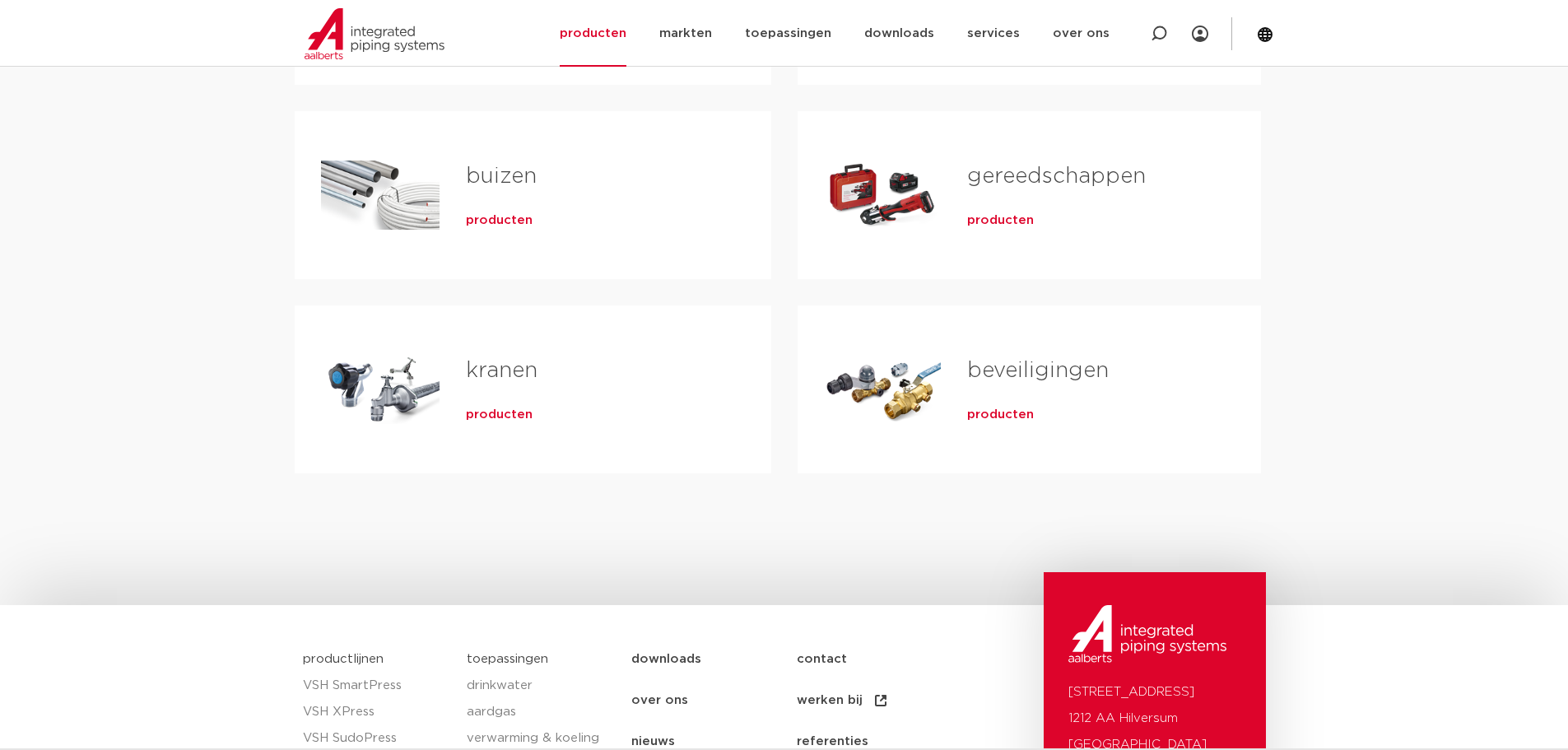
click at [906, 400] on div "Tabs. Open items met enter of spatie, sluit af met escape en navigeer met de pi…" at bounding box center [882, 389] width 118 height 116
click at [1040, 360] on link "beveiligingen" at bounding box center [1038, 370] width 142 height 21
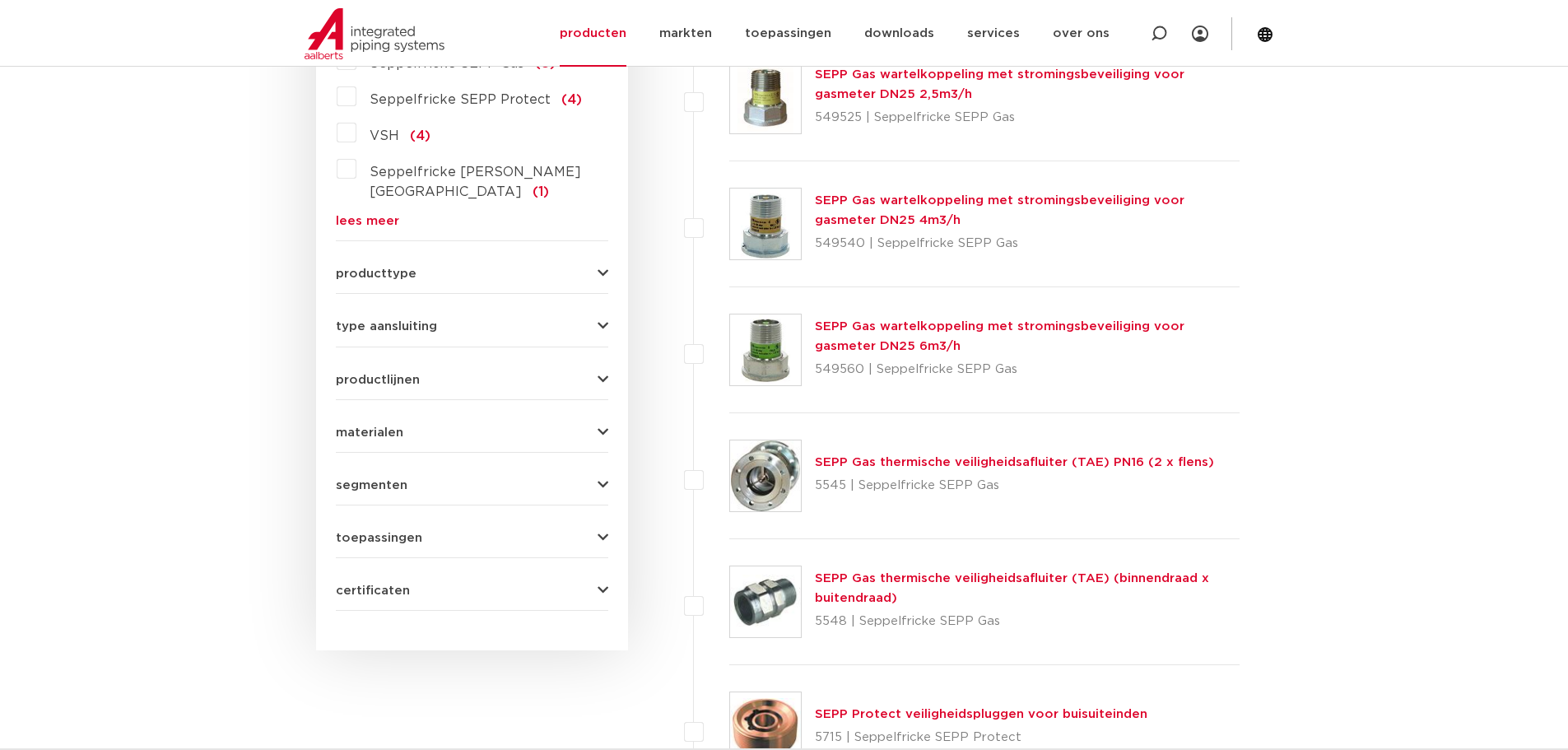
scroll to position [577, 0]
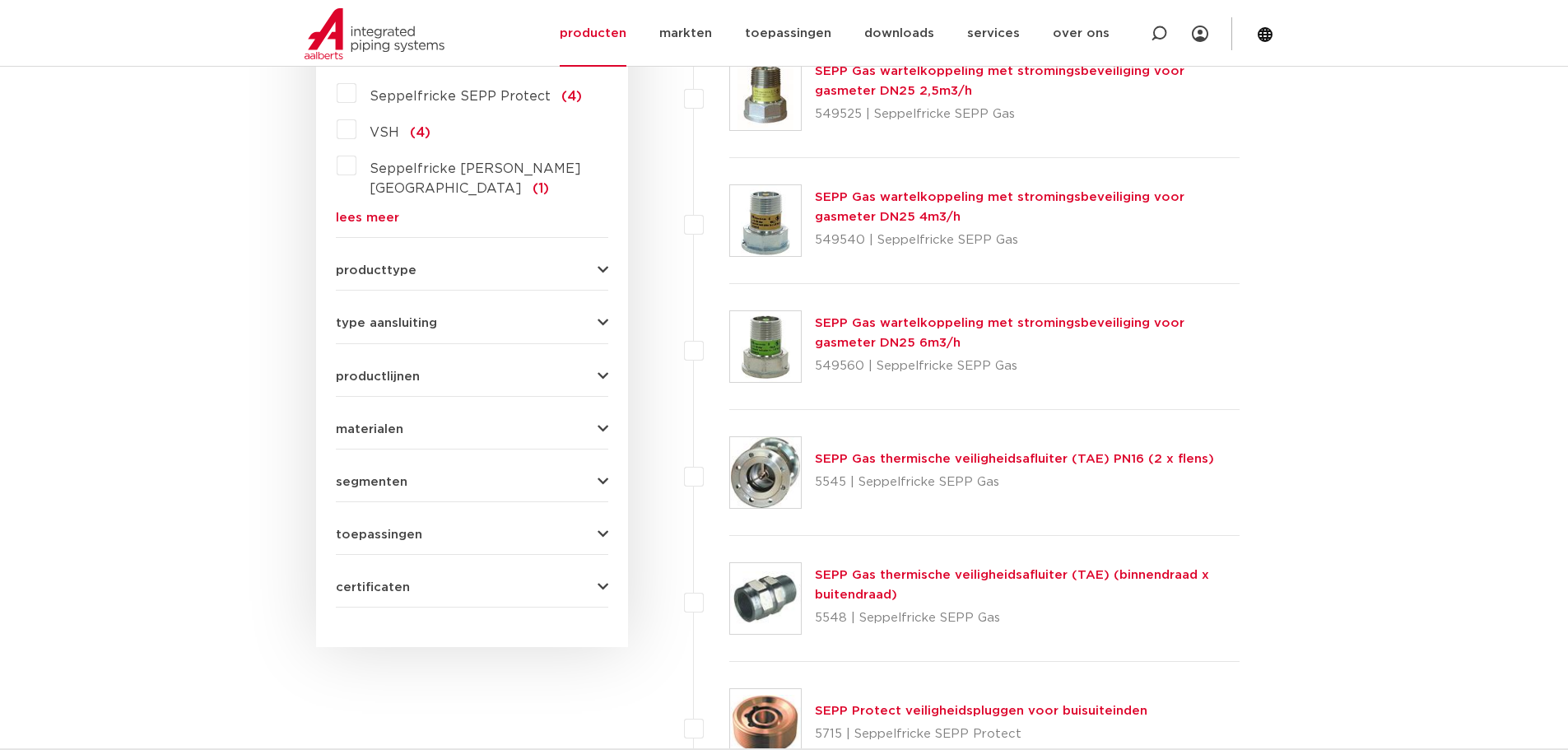
click at [402, 252] on div "producttype veiligheidsventielen (48) beluchters (29) accessoires (afsluiters) …" at bounding box center [471, 264] width 272 height 26
click at [410, 264] on span "producttype" at bounding box center [376, 270] width 80 height 12
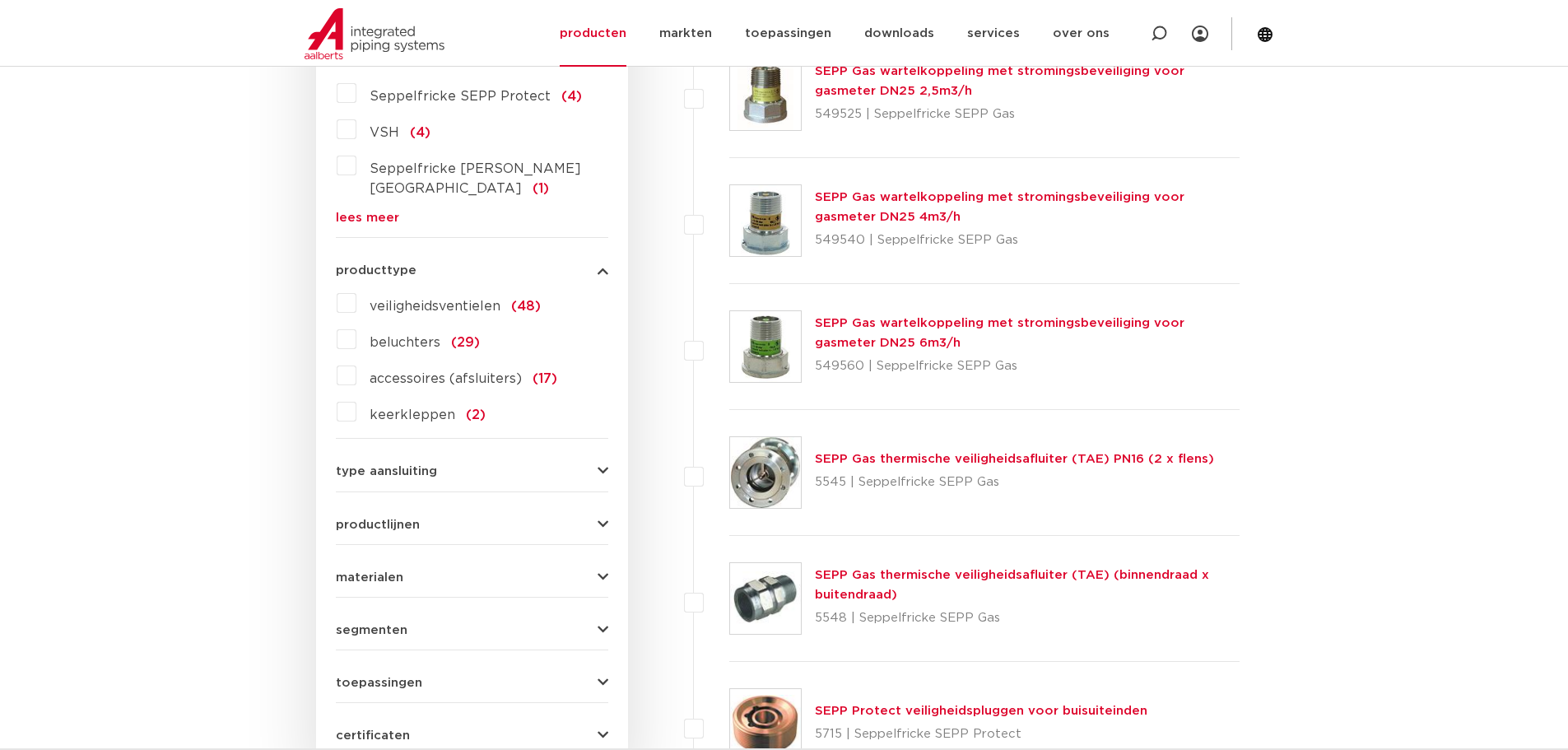
click at [410, 264] on span "producttype" at bounding box center [376, 270] width 80 height 12
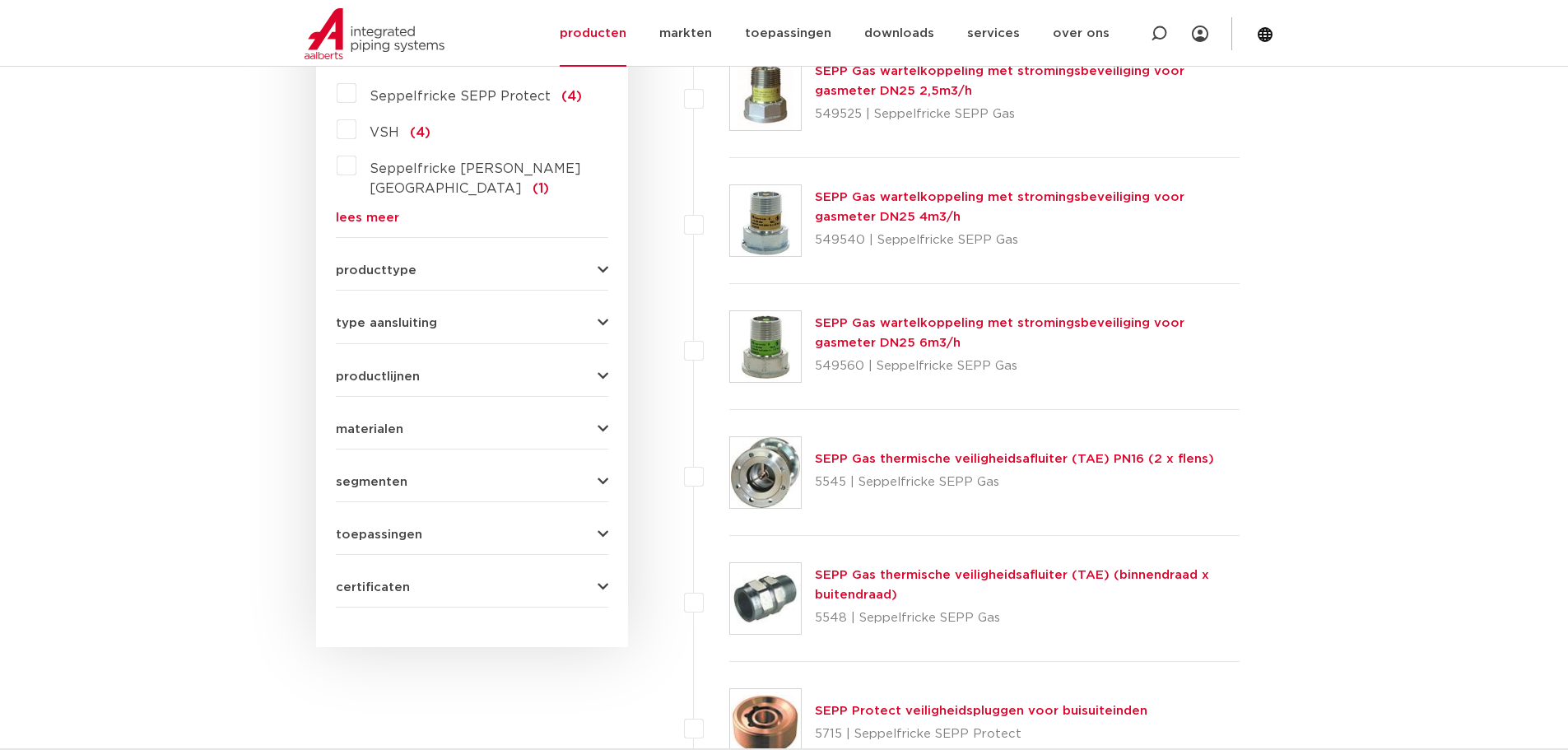
click at [410, 264] on span "producttype" at bounding box center [376, 270] width 80 height 12
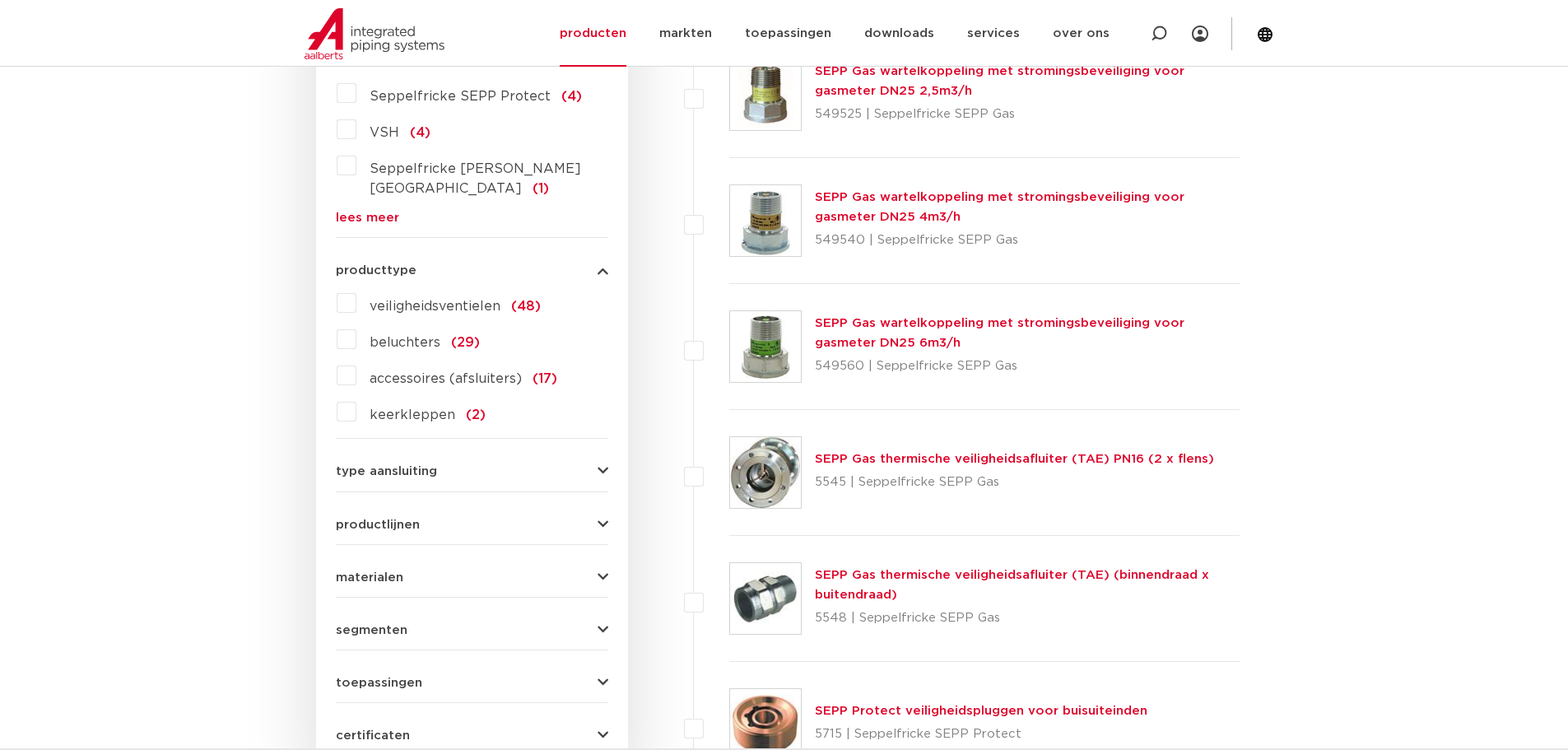
click at [357, 399] on label "keerkleppen (2)" at bounding box center [421, 412] width 129 height 27
click at [0, 0] on input "keerkleppen (2)" at bounding box center [0, 0] width 0 height 0
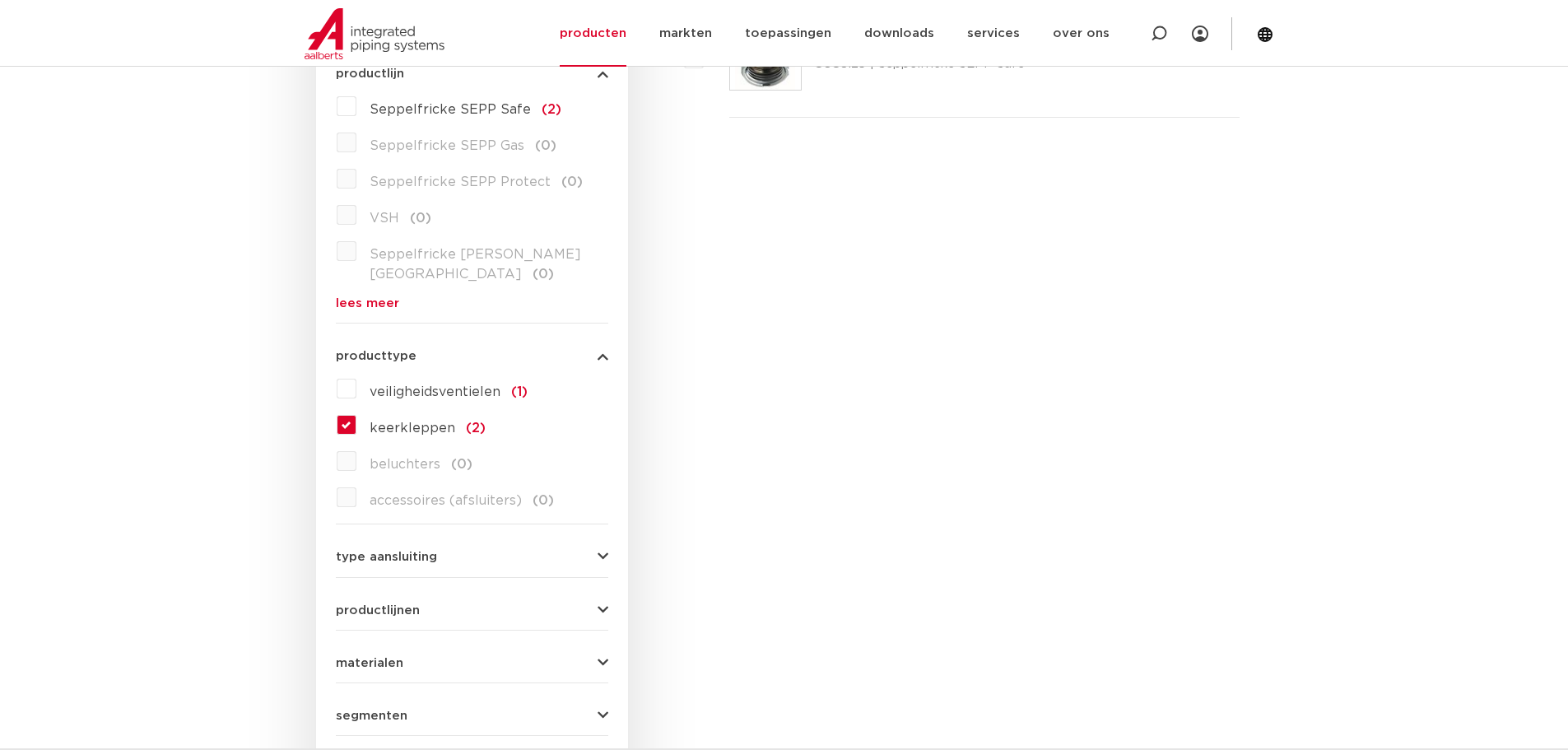
scroll to position [329, 0]
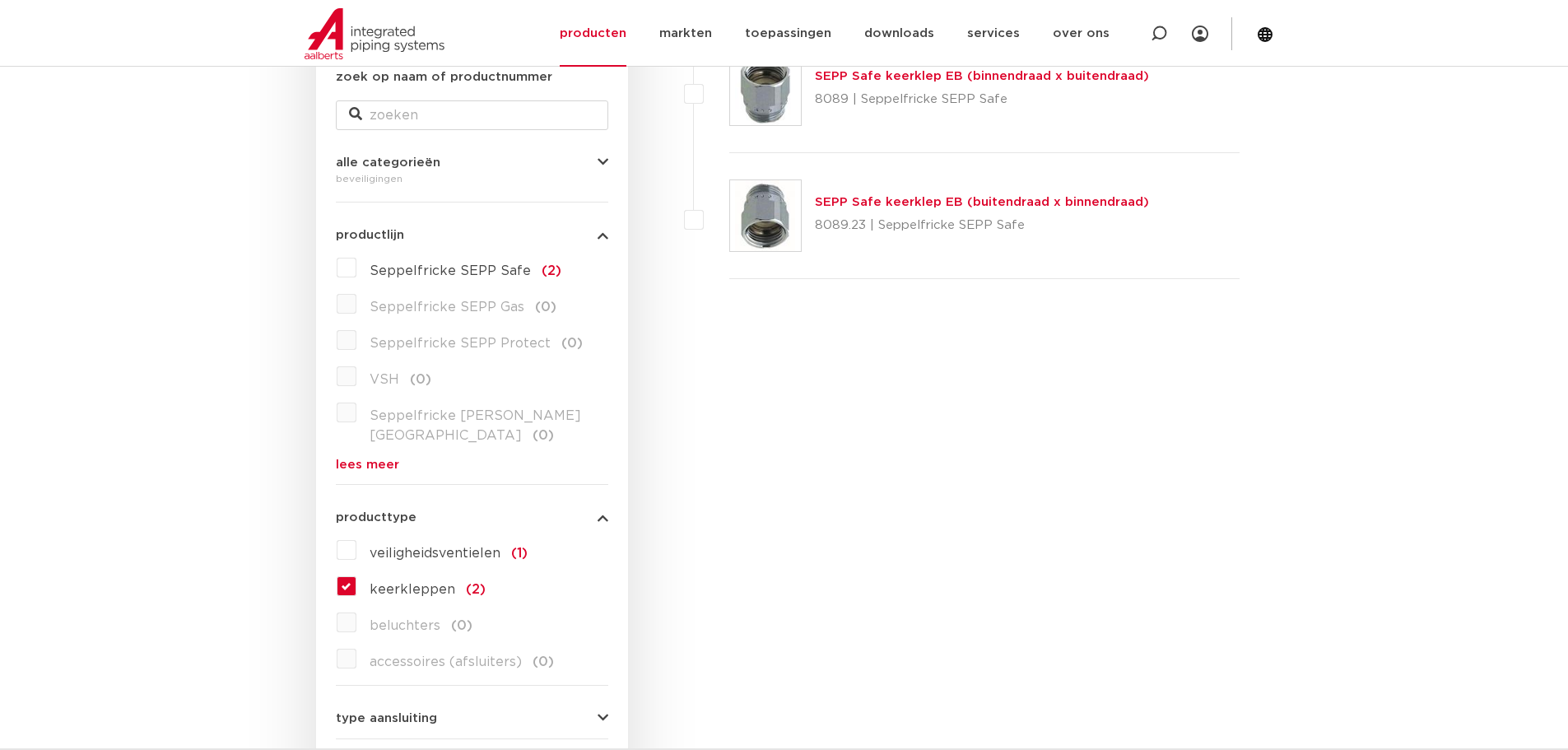
click at [357, 573] on label "keerkleppen (2)" at bounding box center [421, 586] width 129 height 27
click at [0, 0] on input "keerkleppen (2)" at bounding box center [0, 0] width 0 height 0
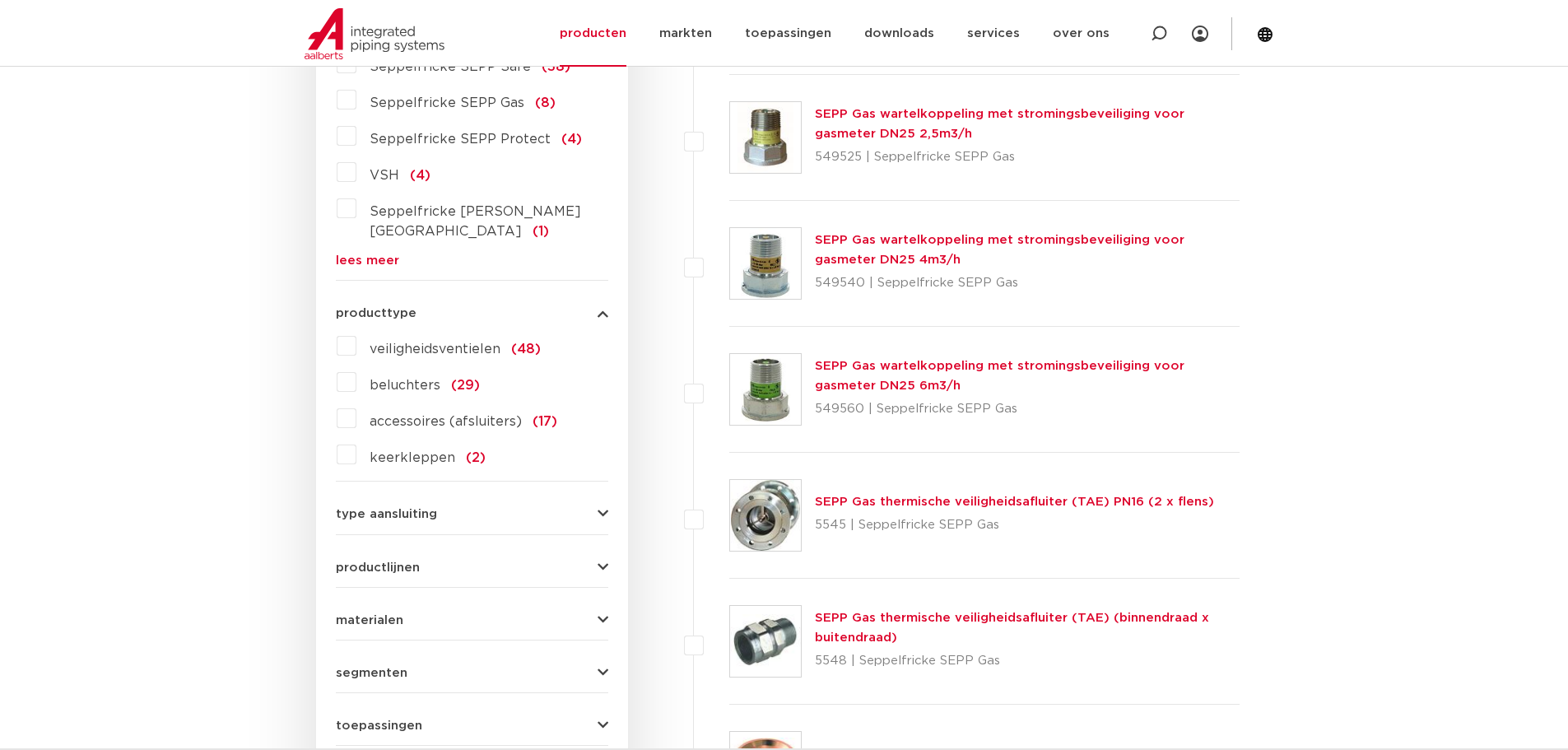
scroll to position [577, 0]
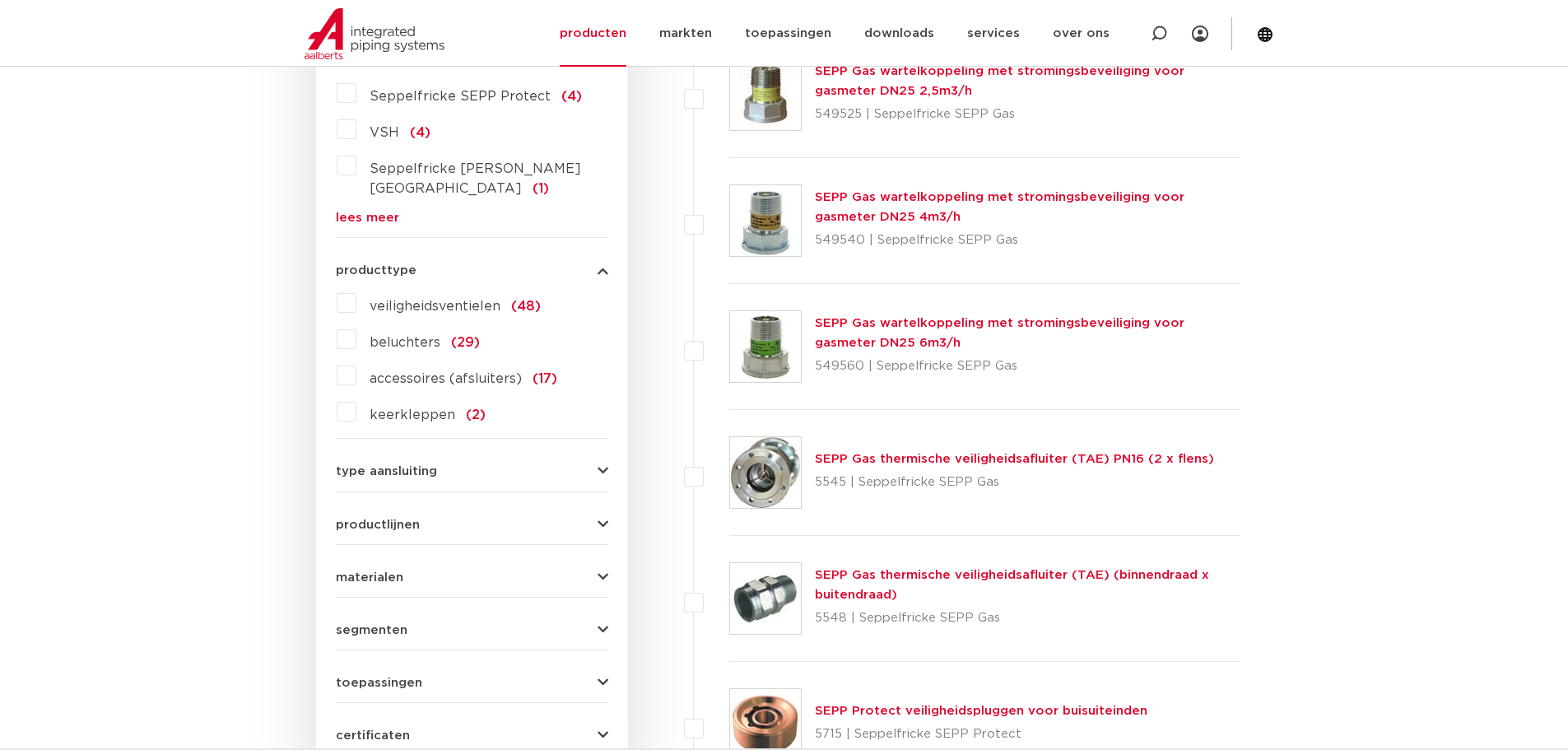
click at [525, 452] on div "type aansluiting G - buitendraad gas cilindrisch (BSPP) (26) G - binnendraad ga…" at bounding box center [471, 465] width 272 height 26
click at [420, 465] on span "type aansluiting" at bounding box center [386, 471] width 101 height 12
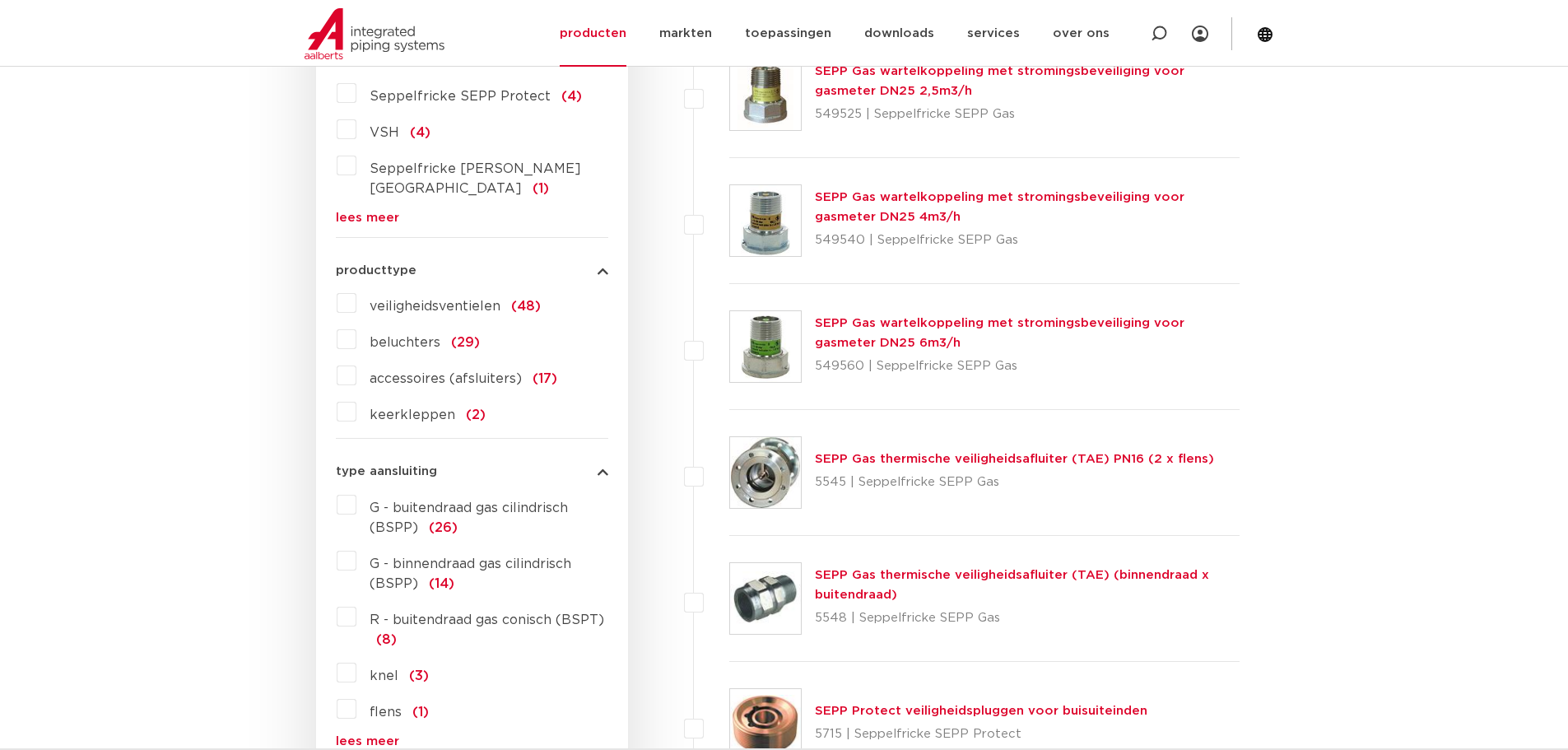
click at [420, 465] on span "type aansluiting" at bounding box center [386, 471] width 101 height 12
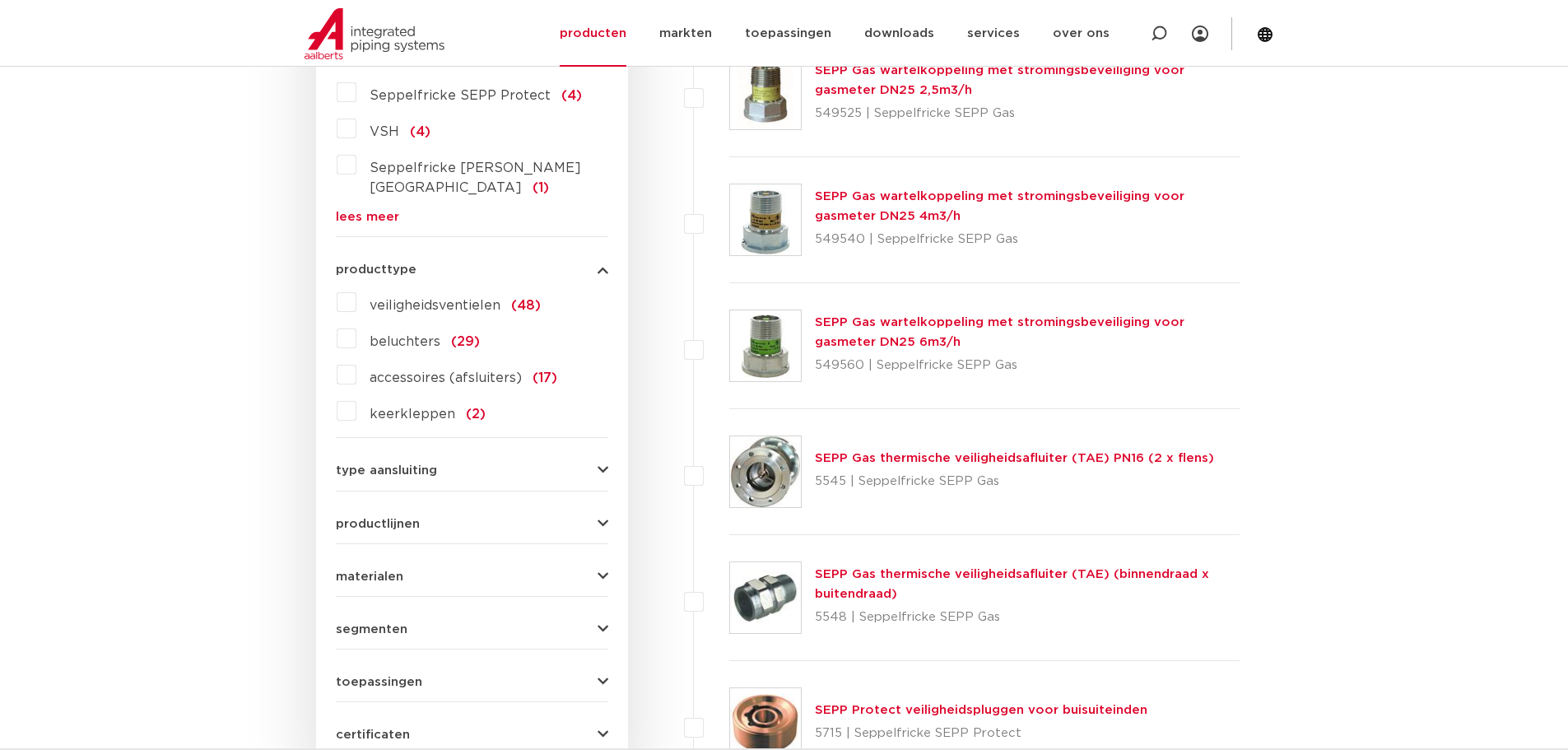
scroll to position [659, 0]
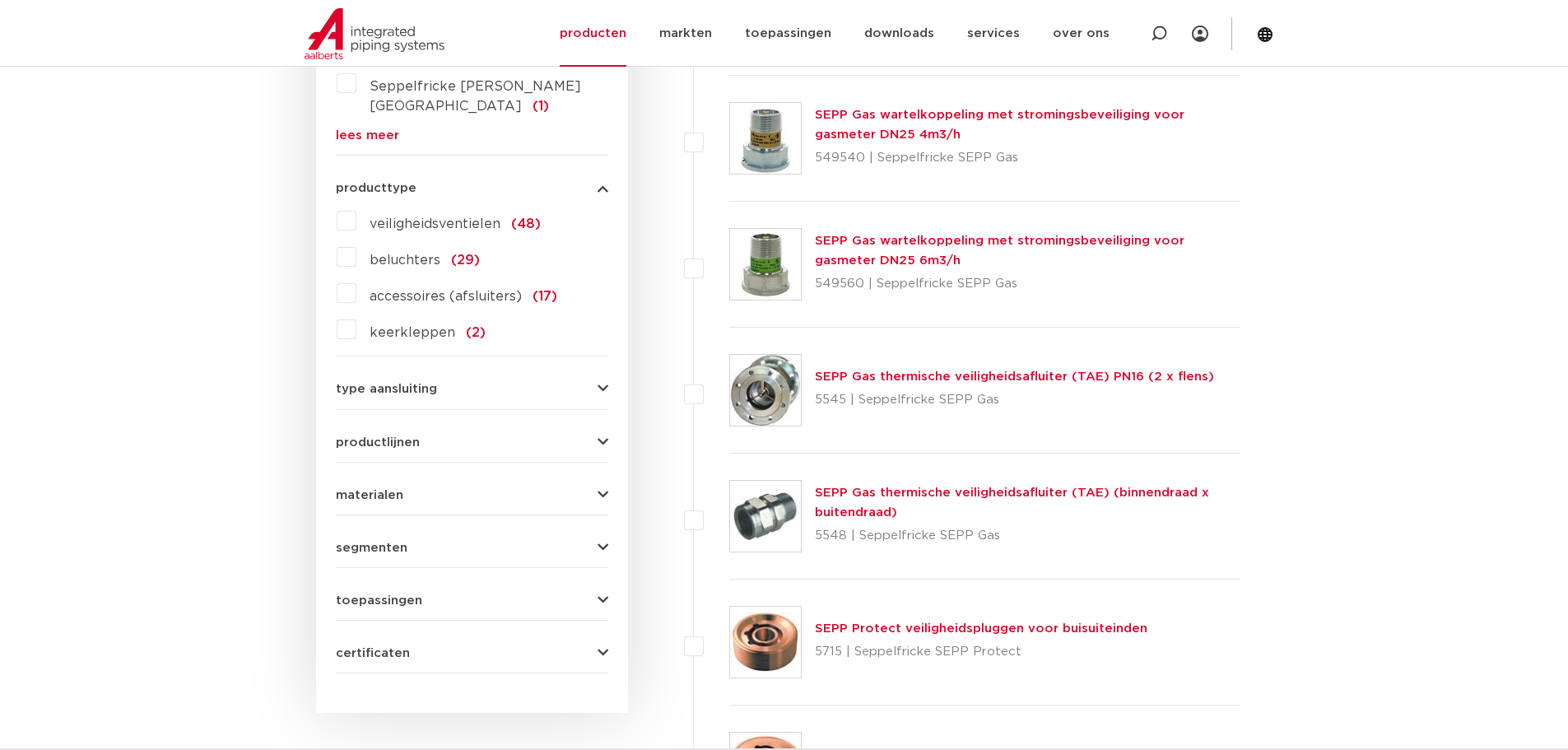
click at [396, 370] on div "type aansluiting G - buitendraad gas cilindrisch (BSPP) (26) G - binnendraad ga…" at bounding box center [471, 383] width 272 height 26
click at [394, 383] on span "type aansluiting" at bounding box center [386, 388] width 101 height 12
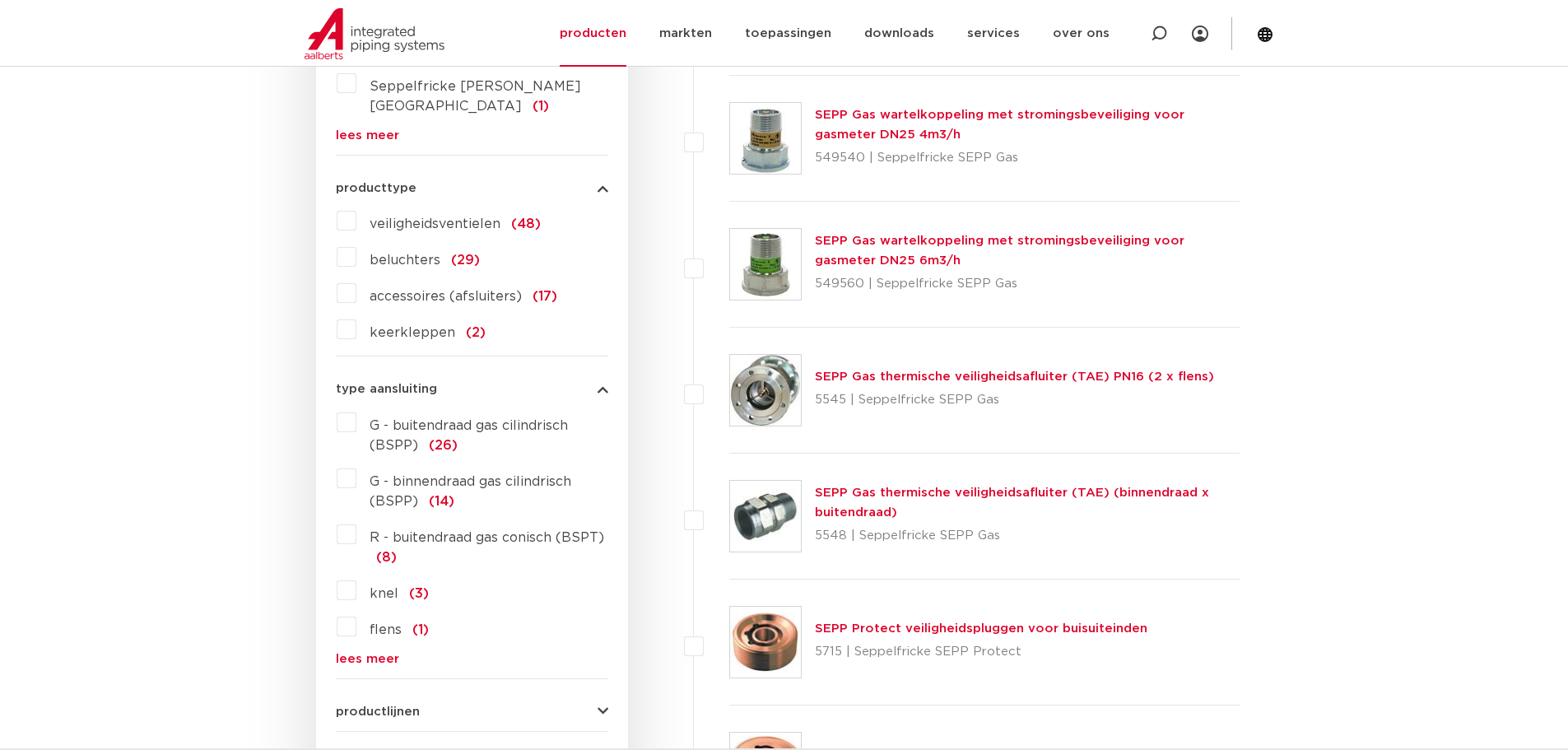
click at [394, 383] on span "type aansluiting" at bounding box center [386, 388] width 101 height 12
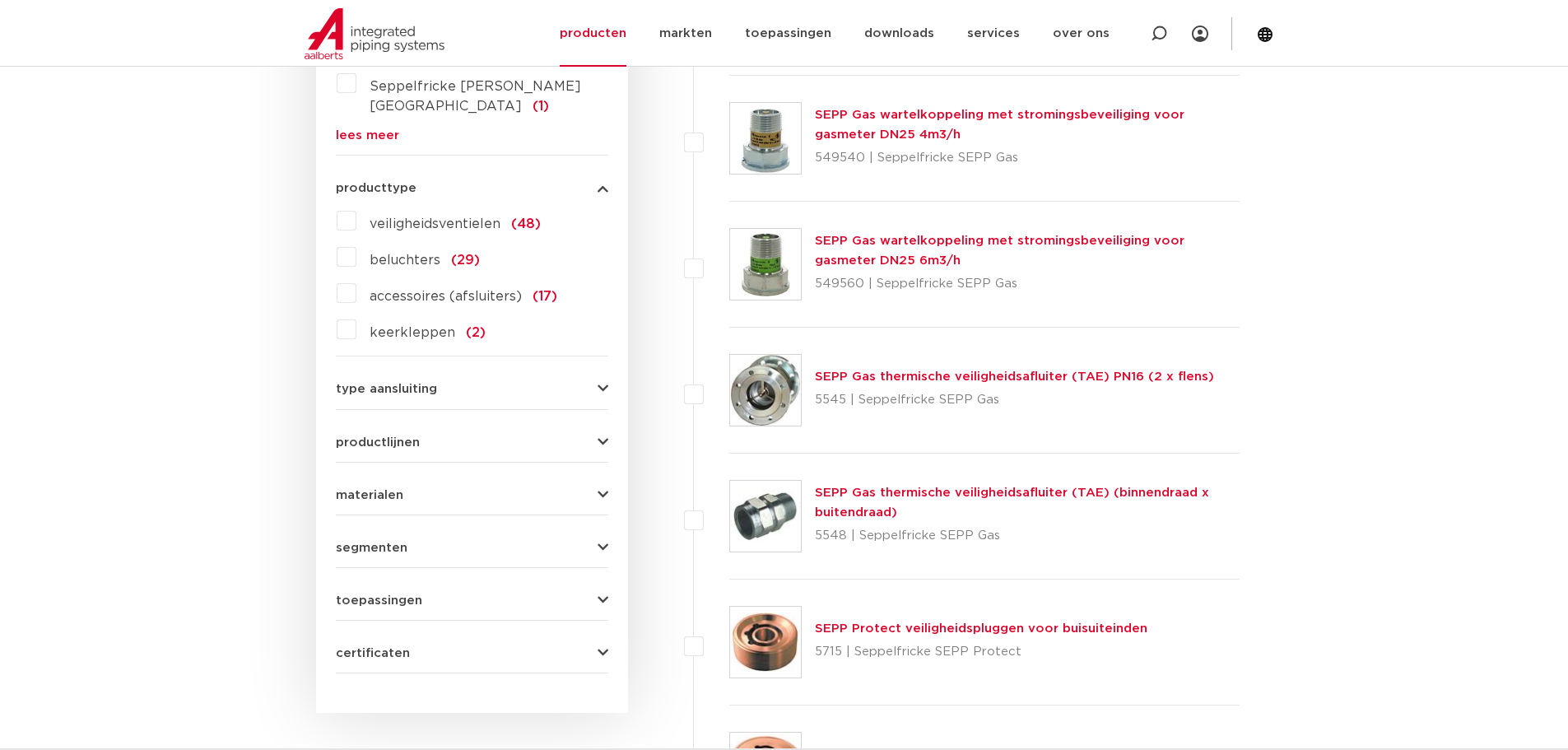
click at [403, 487] on form "zoek op naam of productnummer alle categorieën beveiligingen fittingen afsluite…" at bounding box center [471, 206] width 272 height 936
click at [394, 489] on span "materialen" at bounding box center [369, 495] width 68 height 12
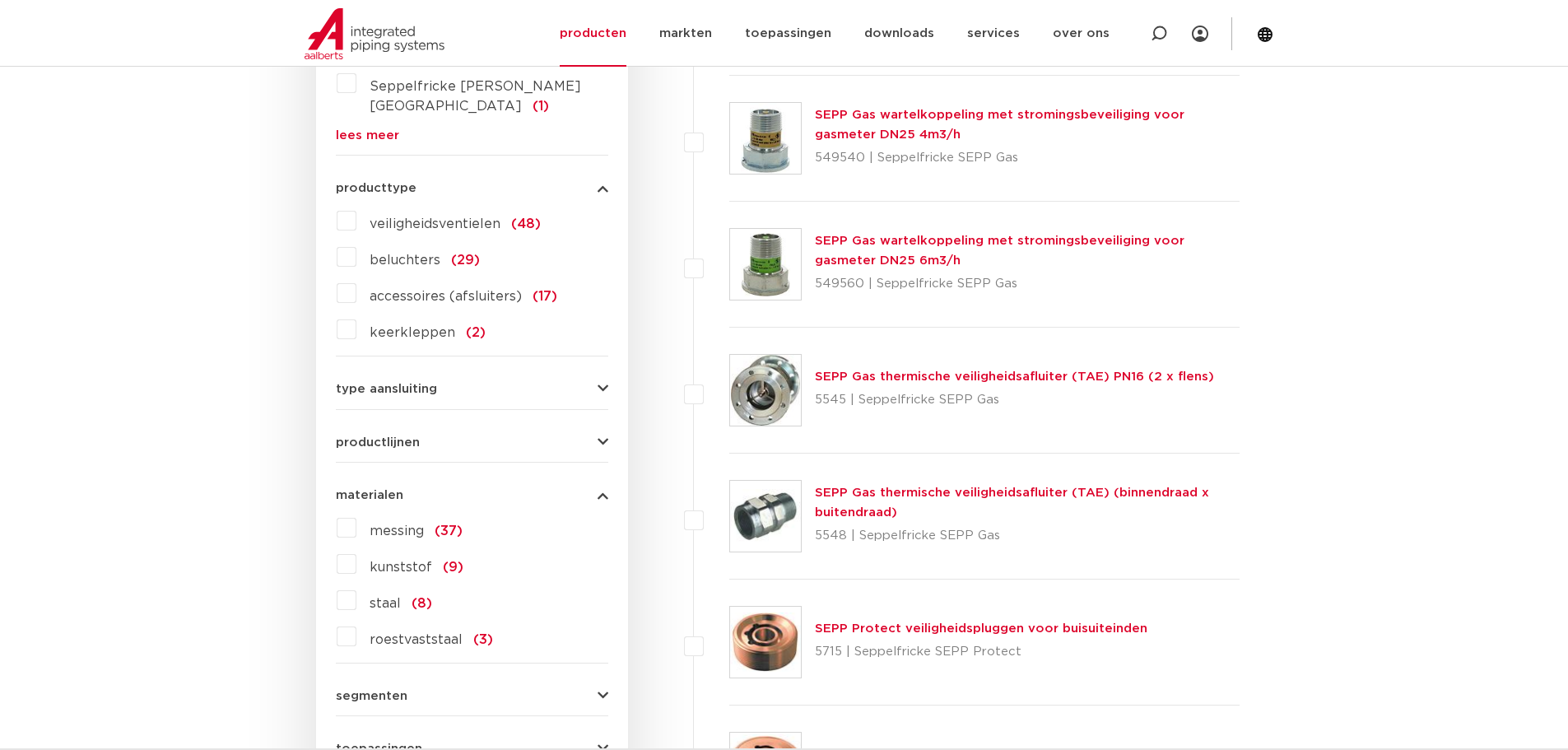
click at [357, 515] on label "messing (37)" at bounding box center [409, 528] width 106 height 27
click at [0, 0] on input "messing (37)" at bounding box center [0, 0] width 0 height 0
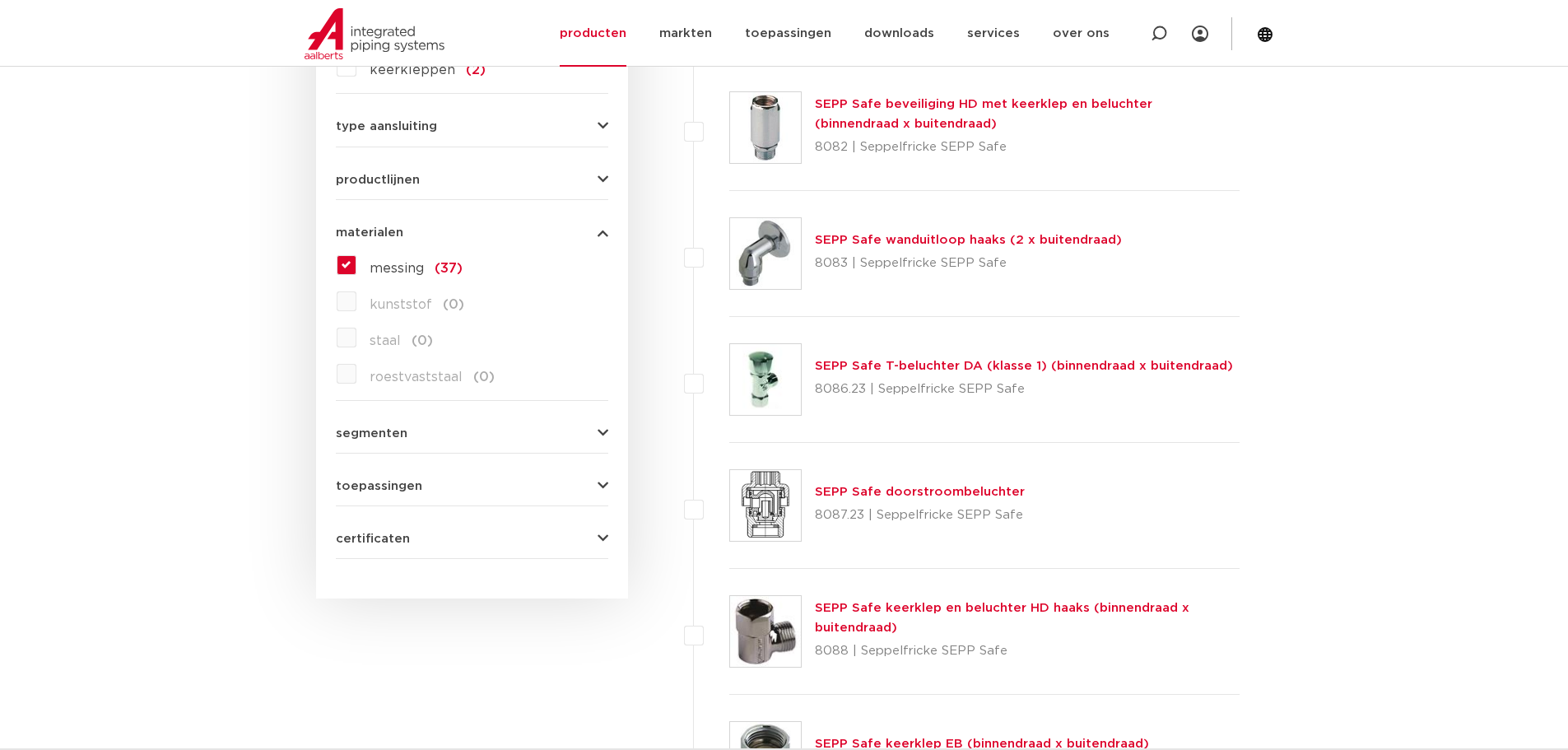
scroll to position [988, 0]
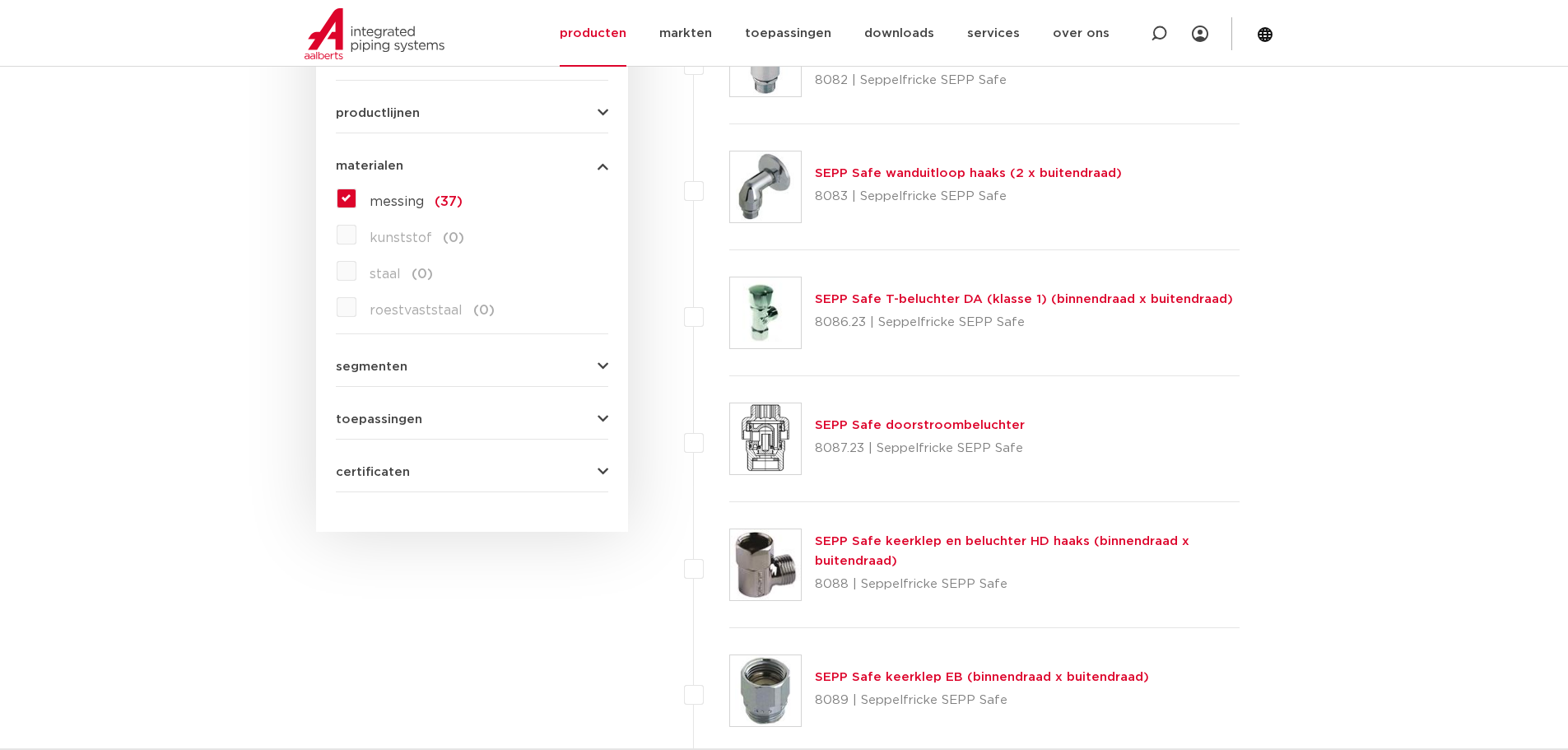
click at [353, 466] on span "certificaten" at bounding box center [372, 472] width 74 height 12
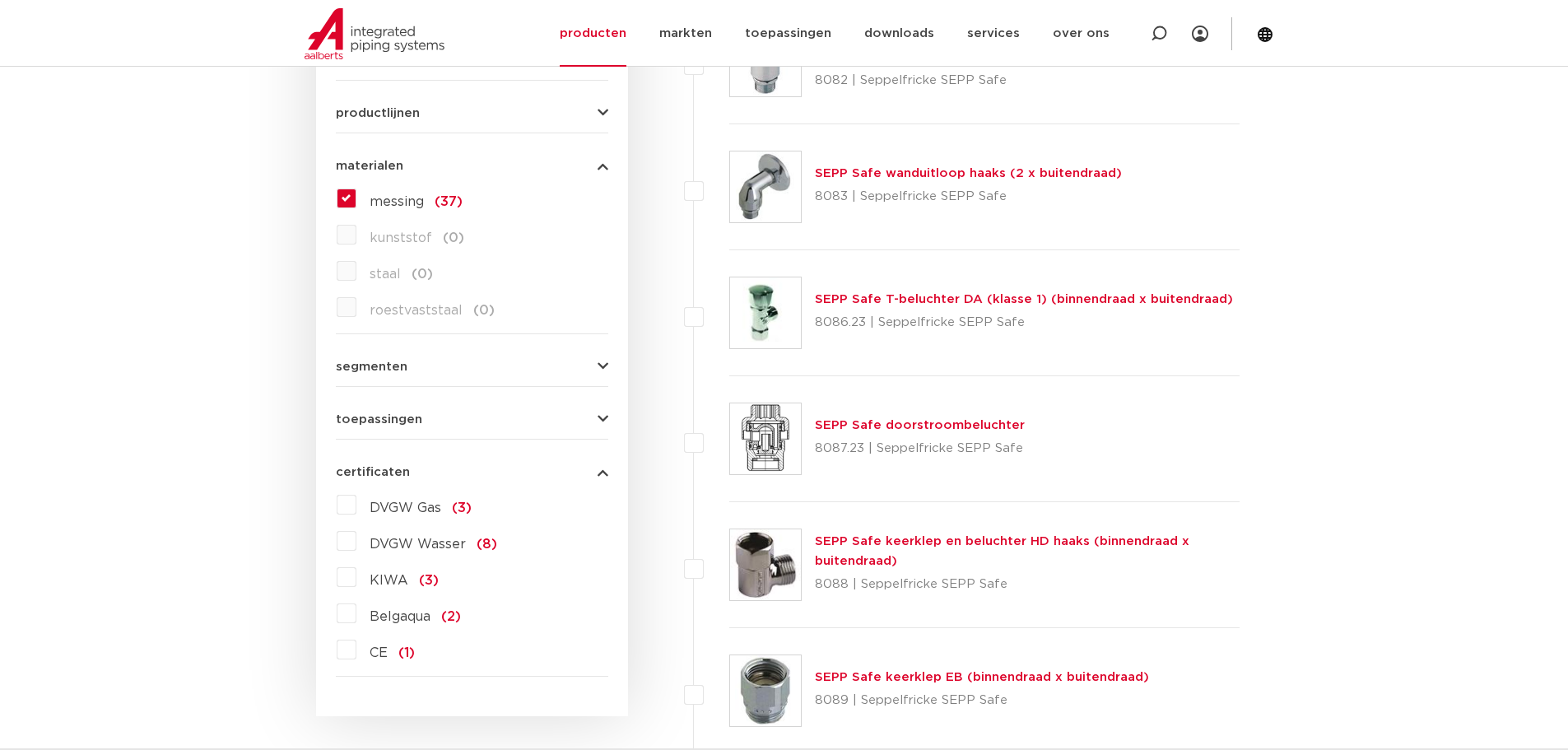
click at [353, 466] on span "certificaten" at bounding box center [372, 472] width 74 height 12
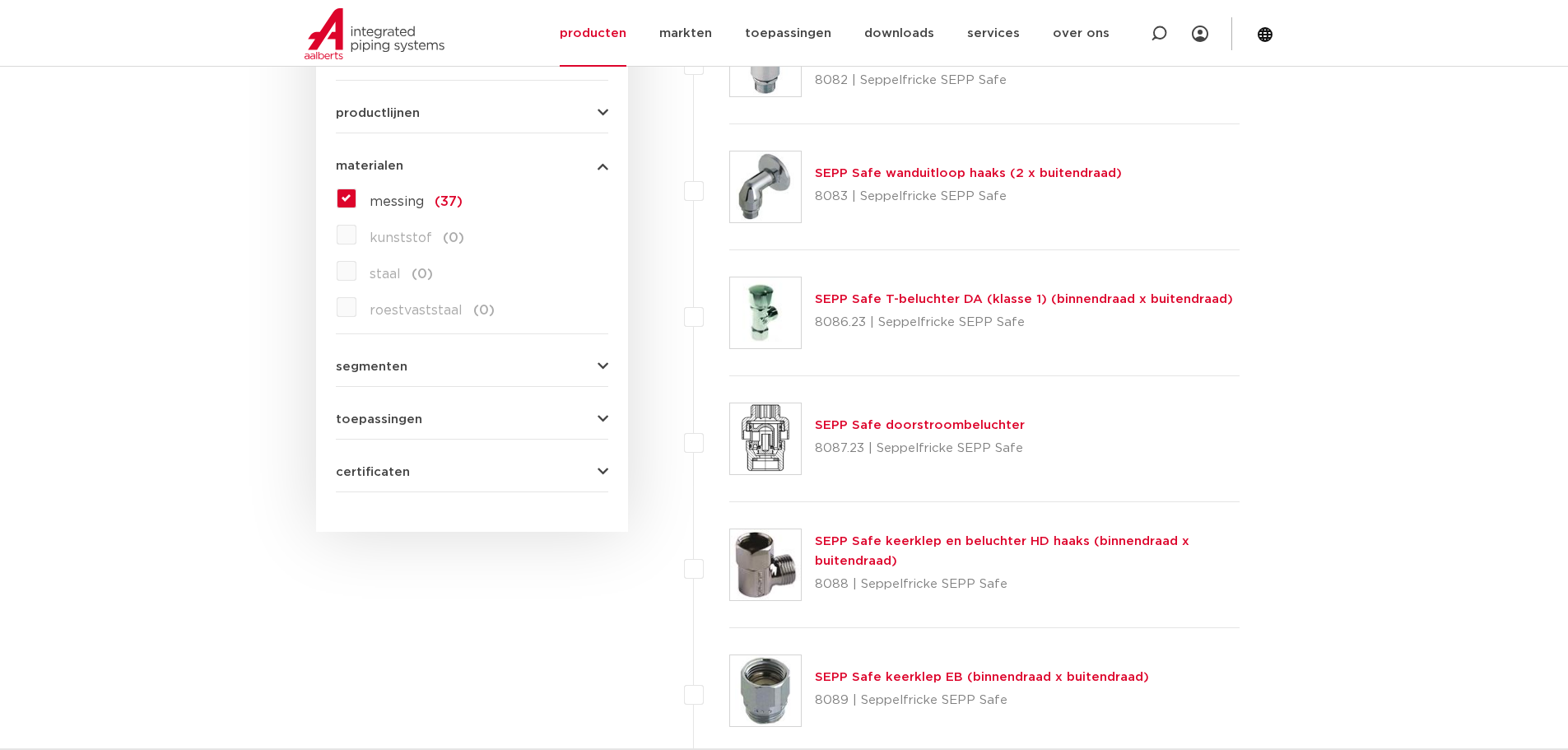
click at [361, 361] on span "segmenten" at bounding box center [371, 366] width 72 height 12
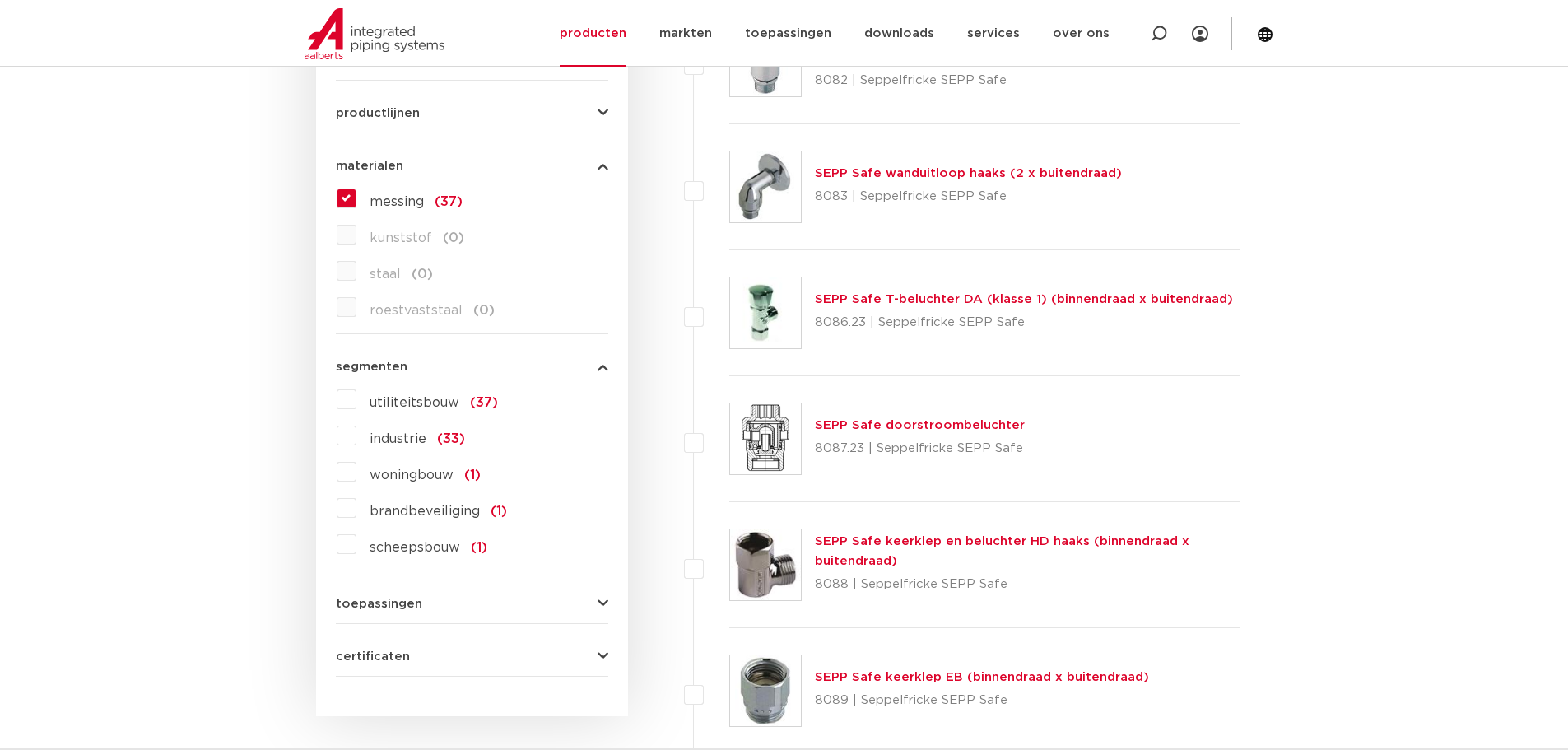
click at [361, 361] on span "segmenten" at bounding box center [371, 366] width 72 height 12
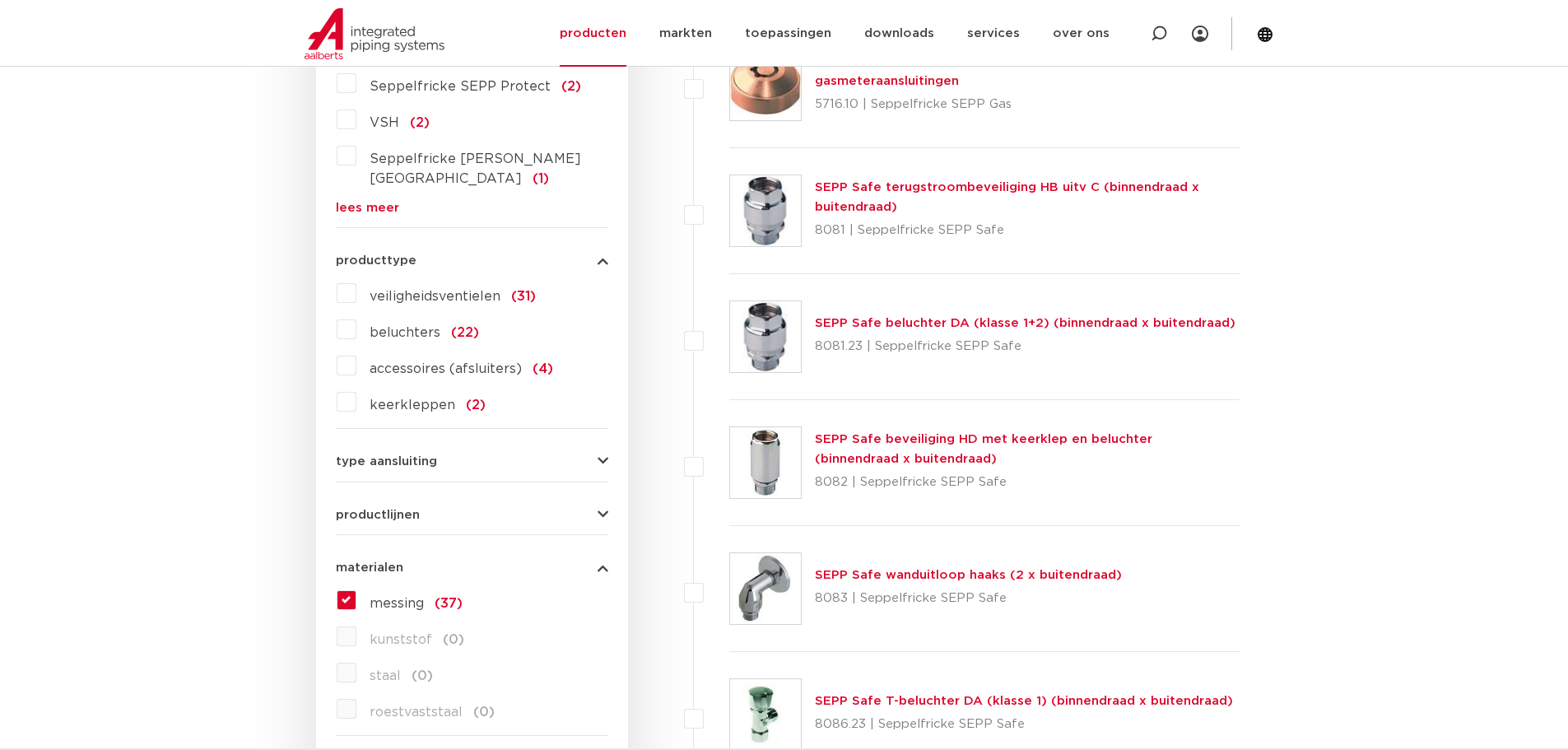
scroll to position [659, 0]
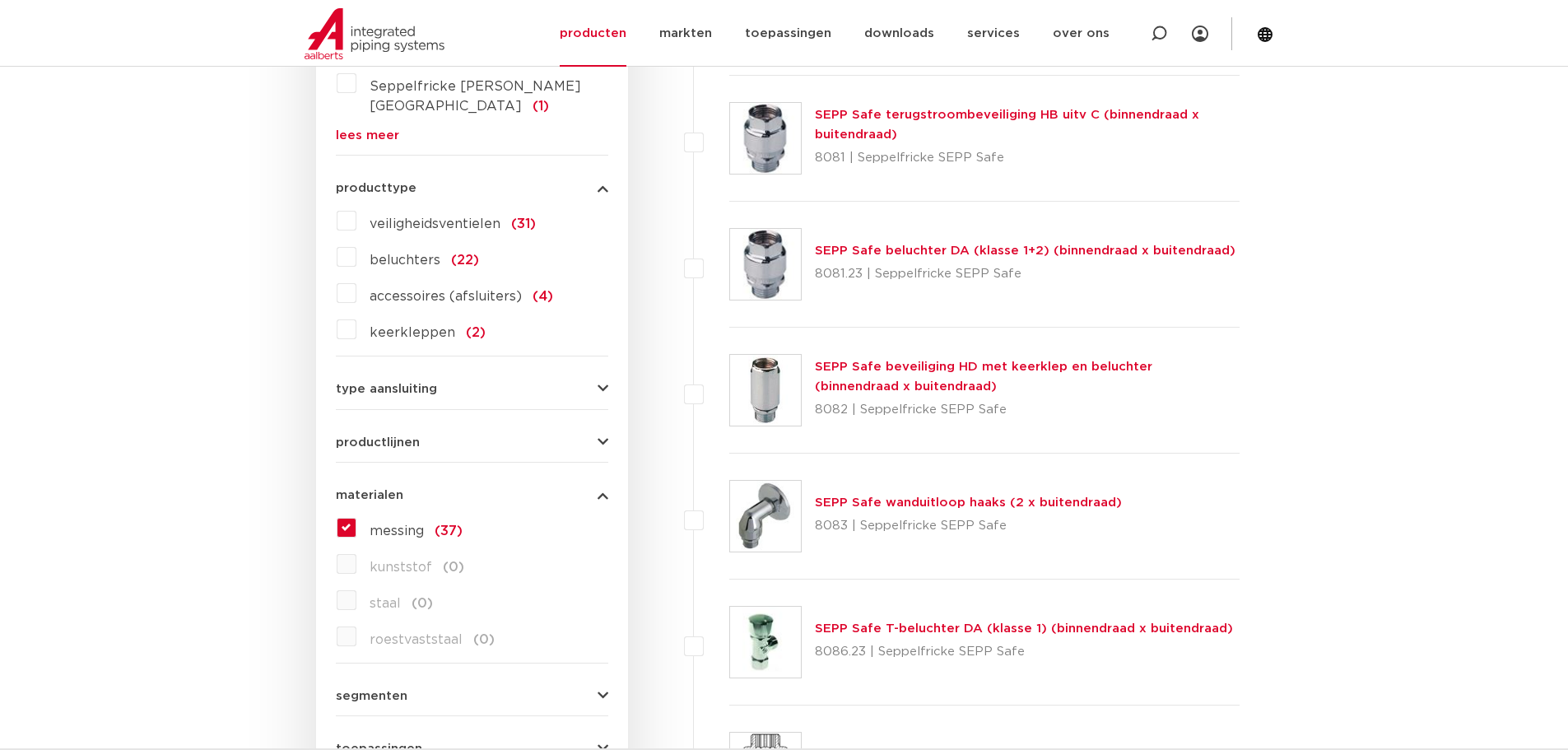
click at [359, 383] on span "type aansluiting" at bounding box center [386, 388] width 101 height 12
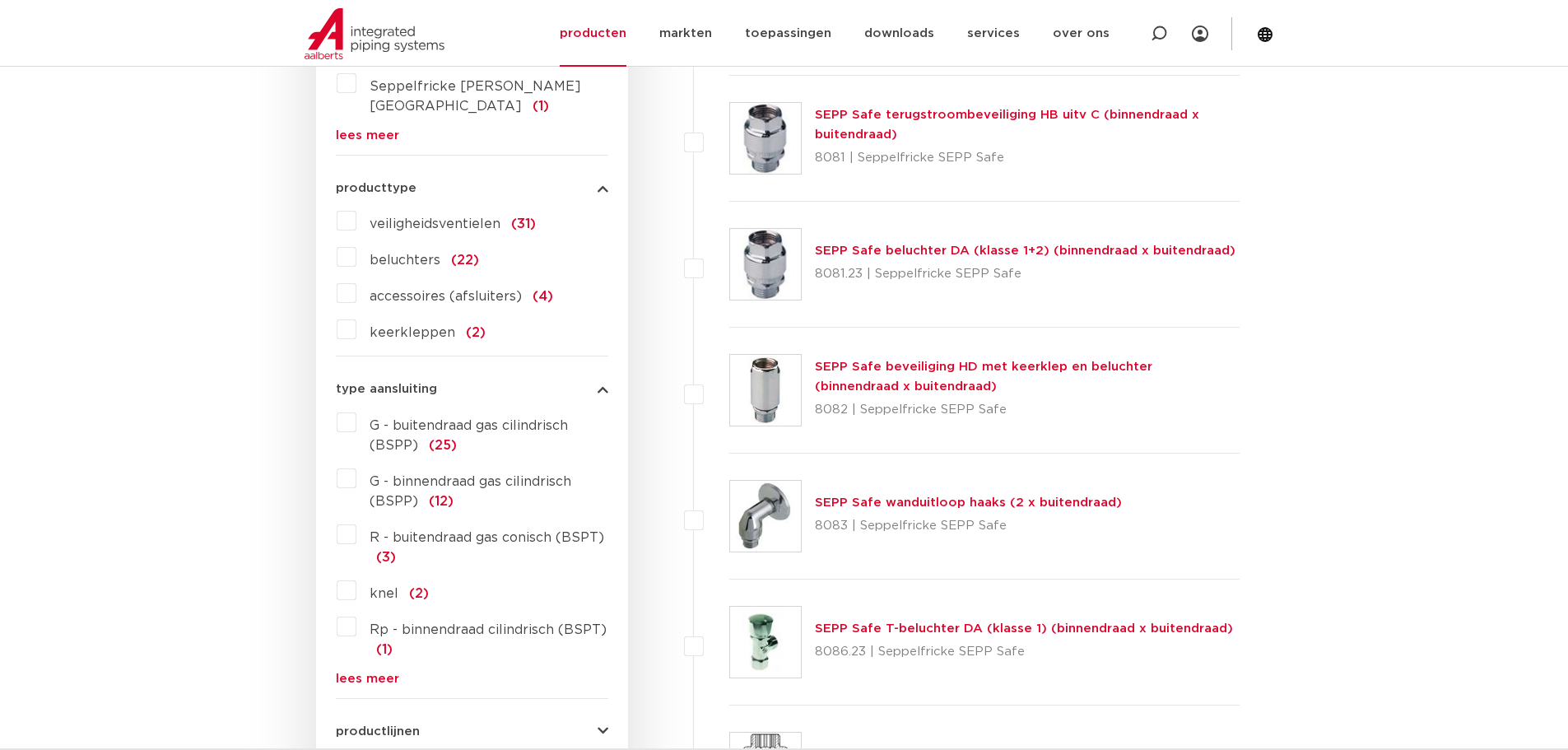
click at [357, 465] on label "G - binnendraad gas cilindrisch (BSPP) (12)" at bounding box center [482, 488] width 251 height 46
click at [0, 0] on input "G - binnendraad gas cilindrisch (BSPP) (12)" at bounding box center [0, 0] width 0 height 0
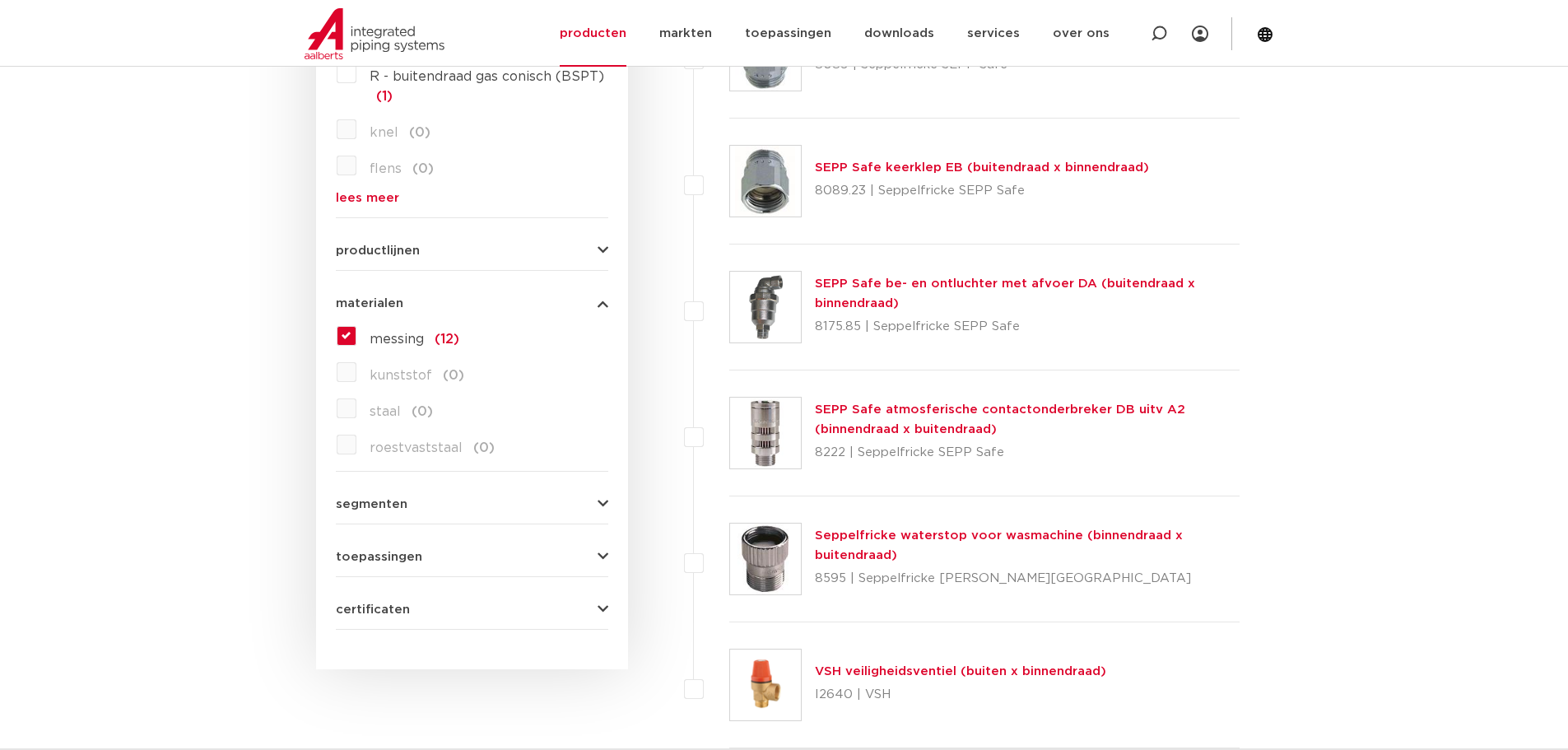
scroll to position [1153, 0]
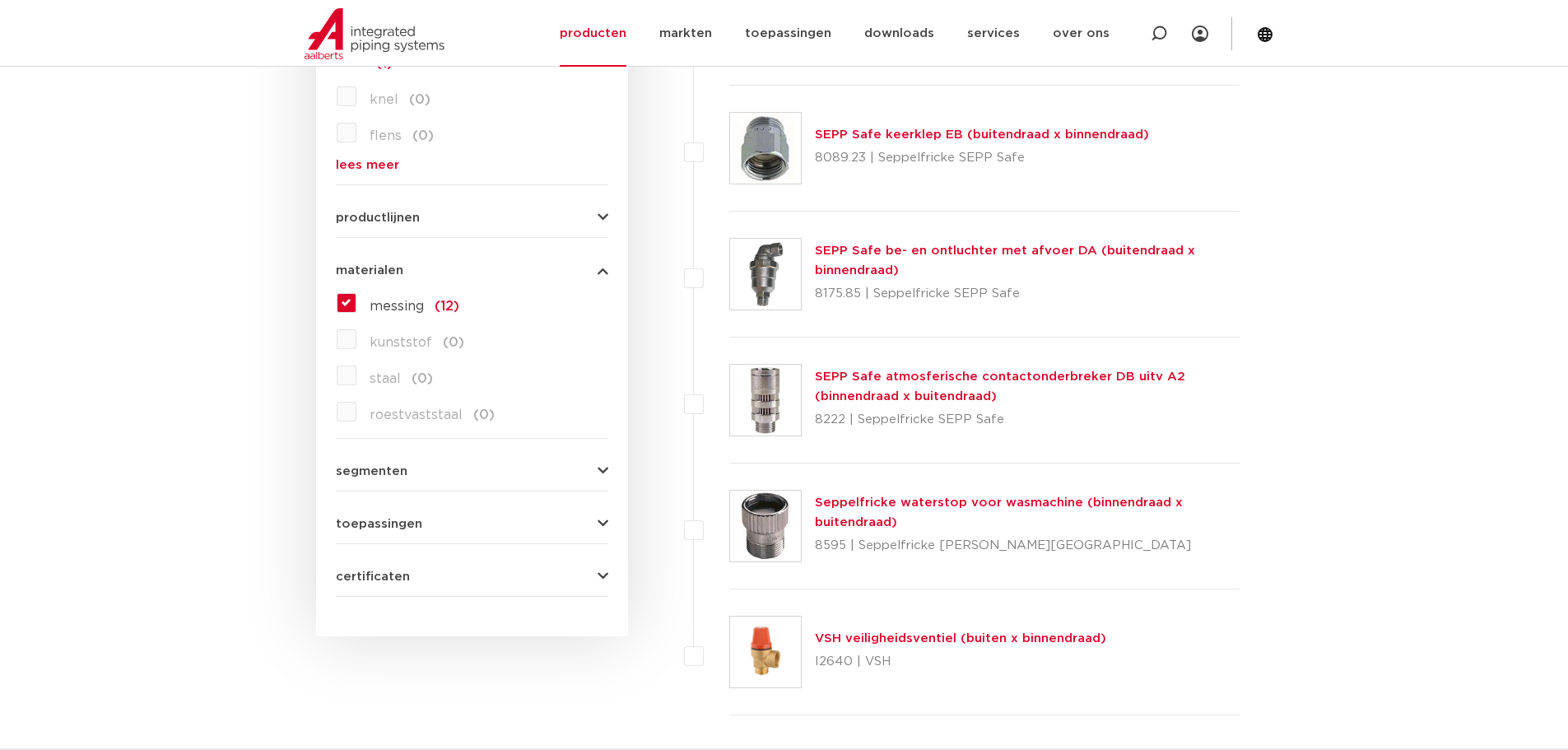
click at [428, 518] on button "toepassingen" at bounding box center [471, 524] width 272 height 12
click at [357, 616] on label "verwarming (1)" at bounding box center [416, 629] width 120 height 27
click at [0, 0] on input "verwarming (1)" at bounding box center [0, 0] width 0 height 0
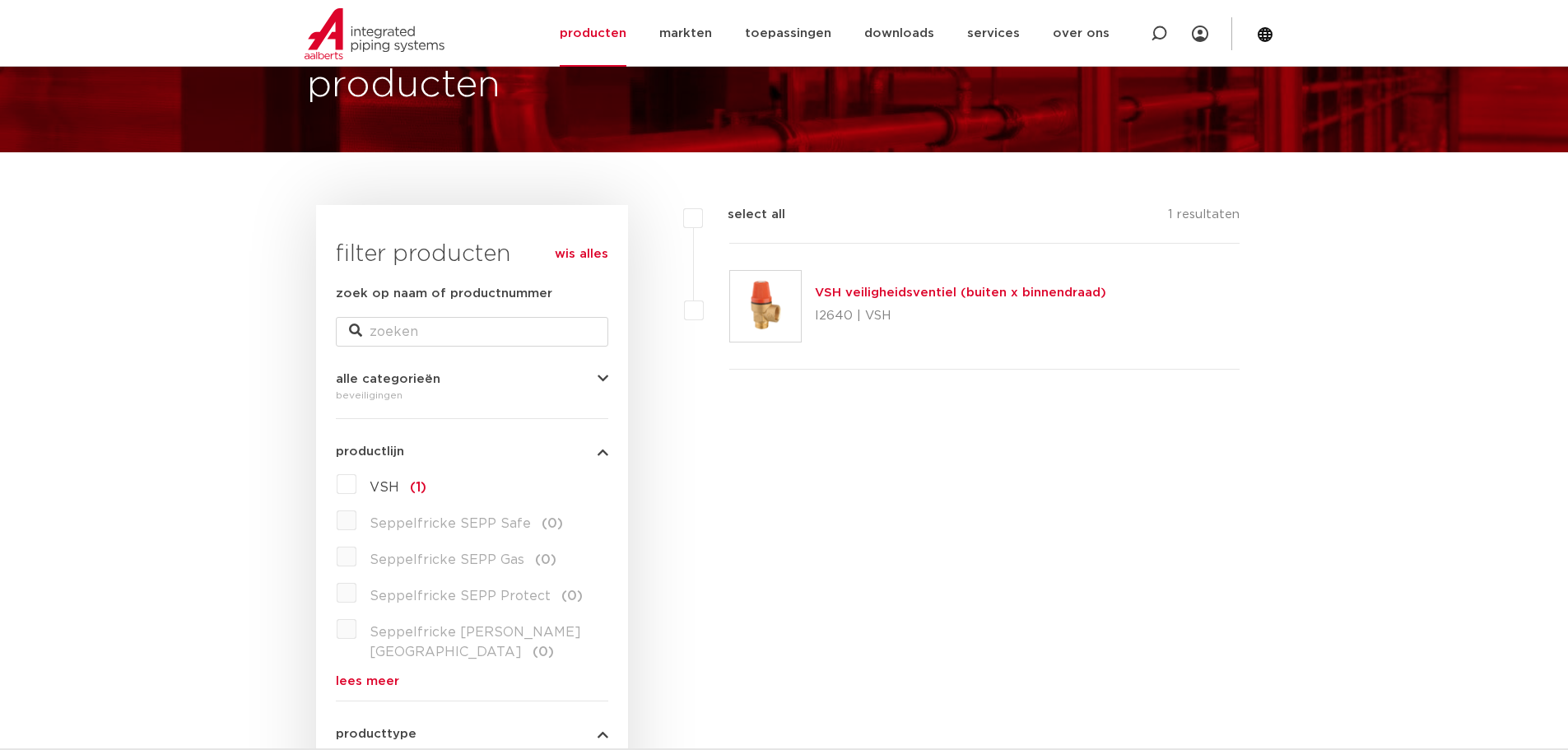
scroll to position [82, 0]
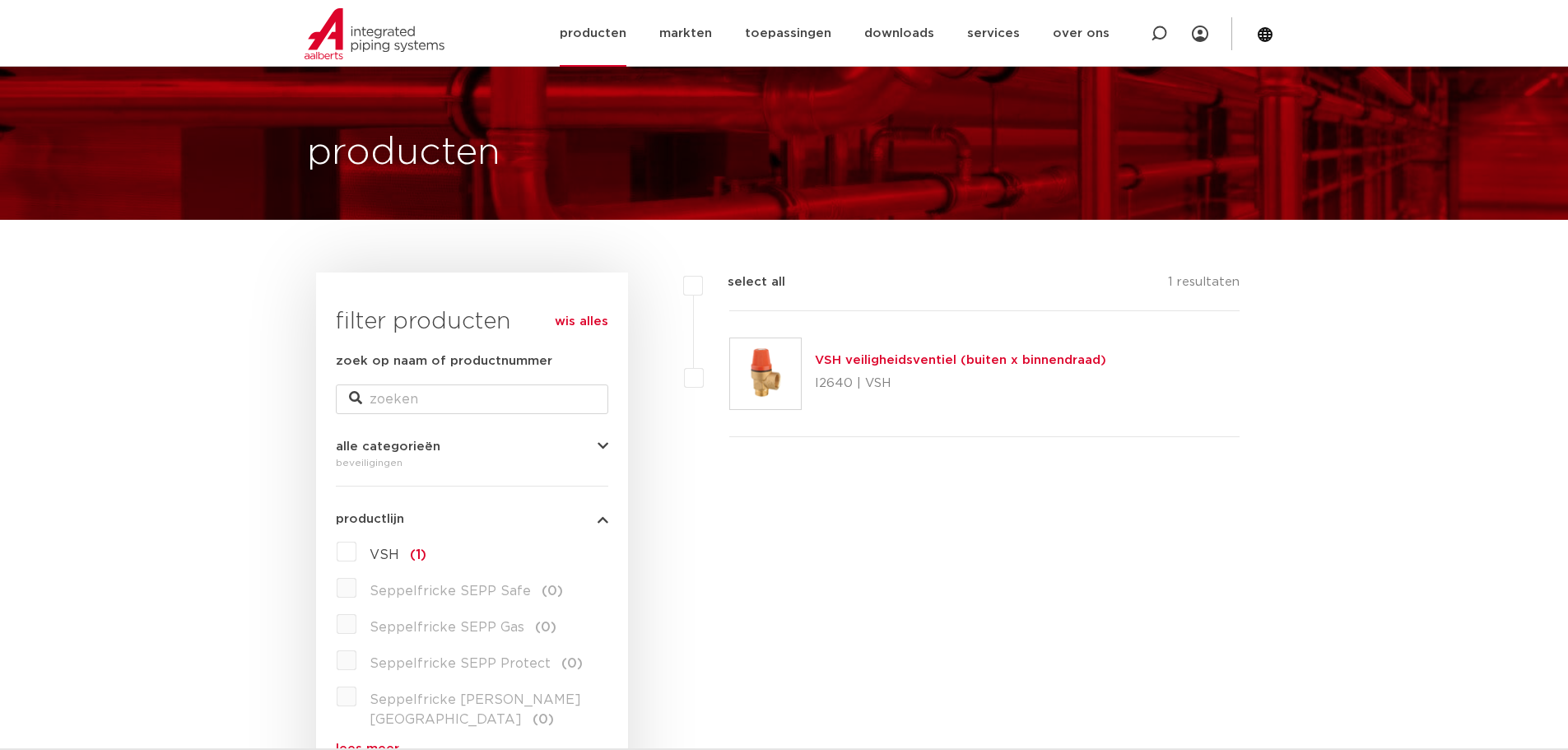
scroll to position [0, 0]
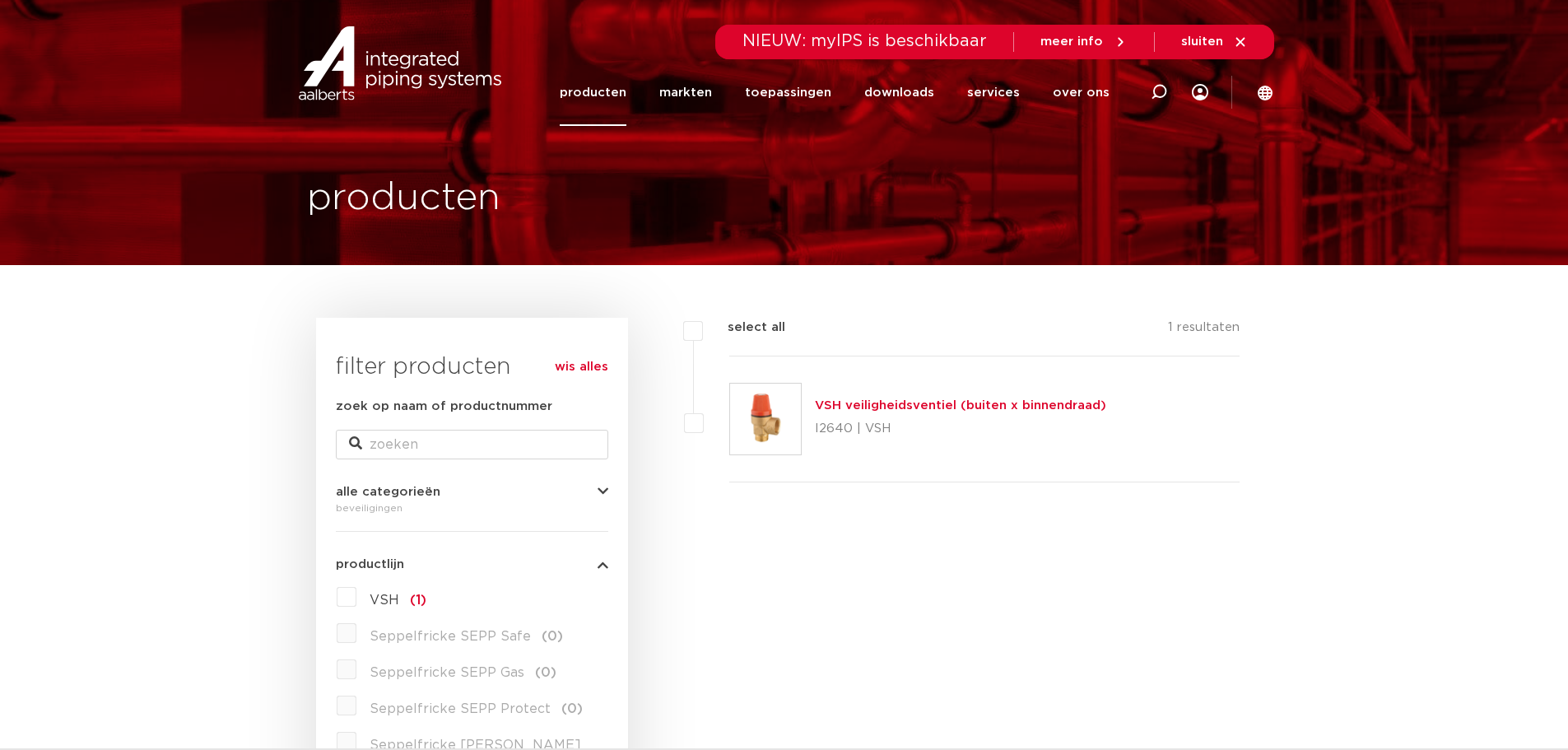
click at [626, 95] on link "producten" at bounding box center [593, 93] width 67 height 67
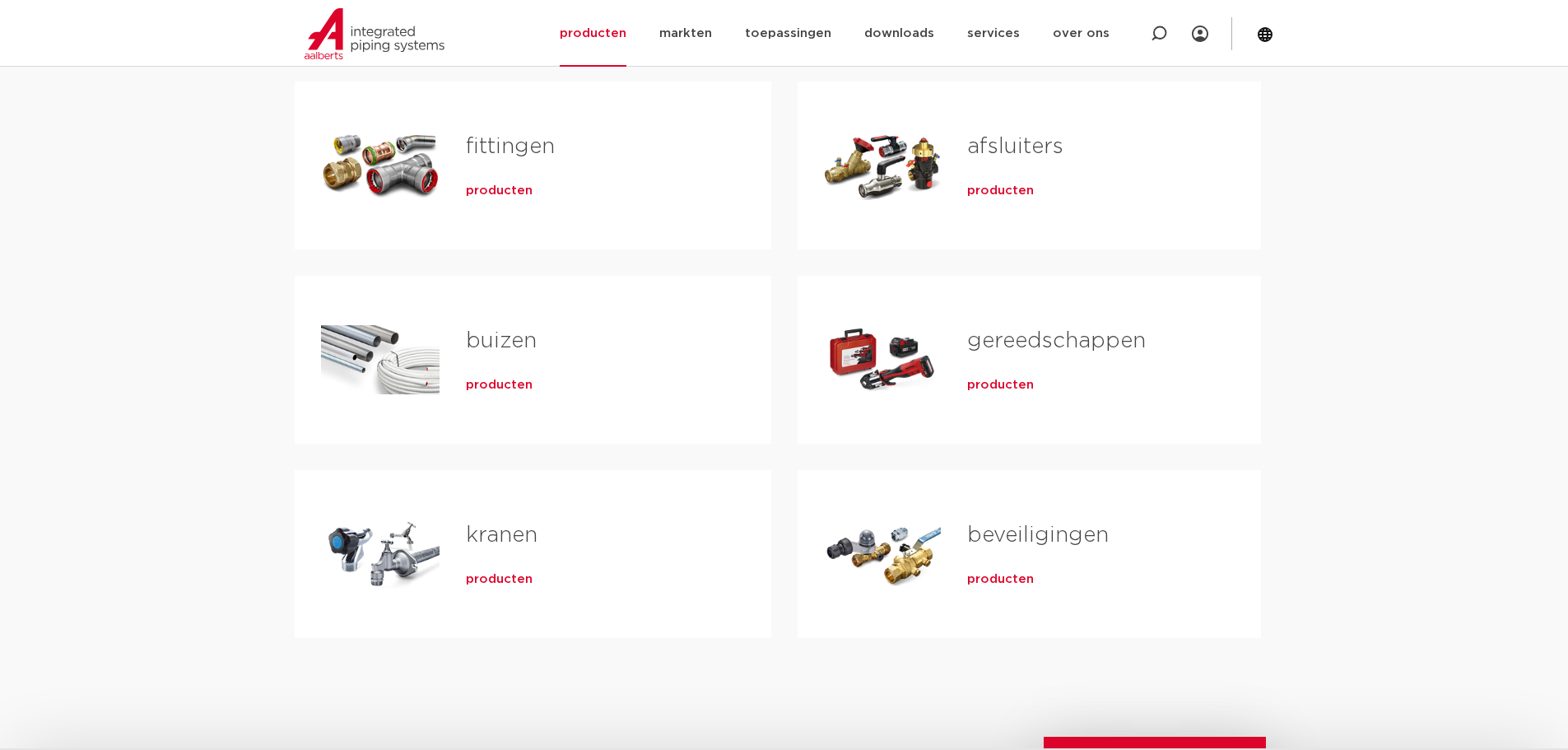
click at [519, 189] on span "producten" at bounding box center [499, 190] width 67 height 16
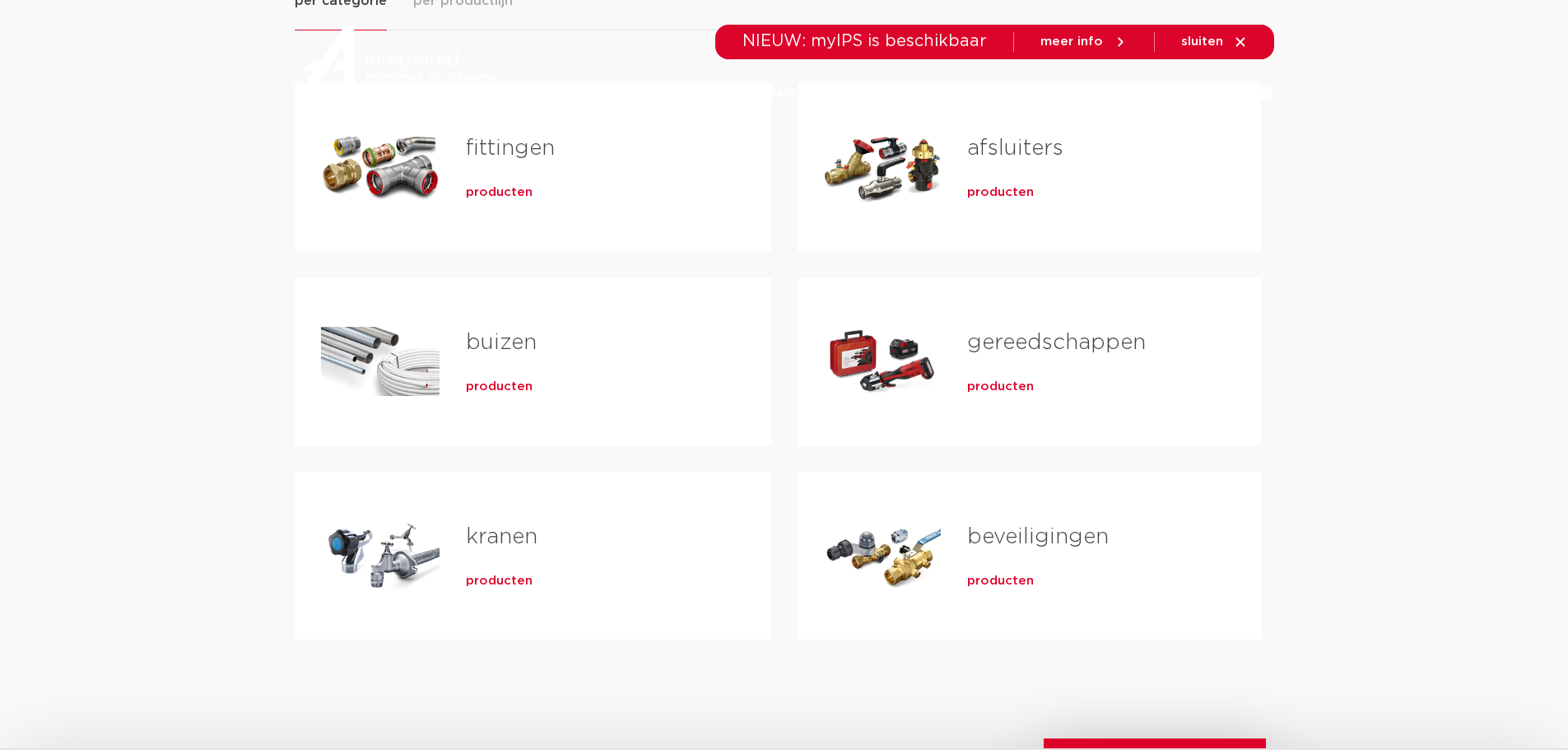
click at [411, 185] on div "Tabs. Open items met enter of spatie, sluit af met escape en navigeer met de pi…" at bounding box center [381, 167] width 119 height 116
click at [489, 195] on span "producten" at bounding box center [499, 192] width 67 height 16
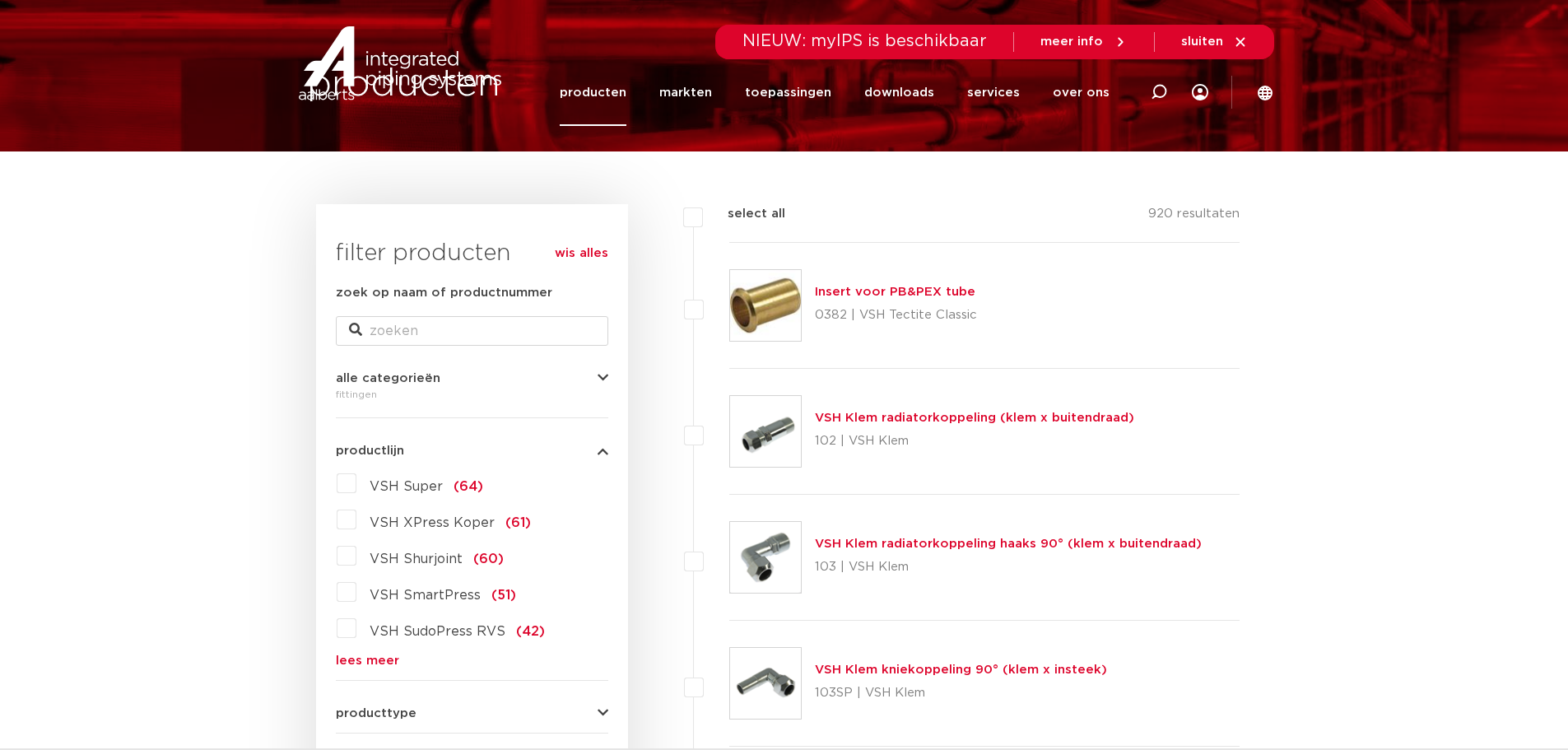
scroll to position [165, 0]
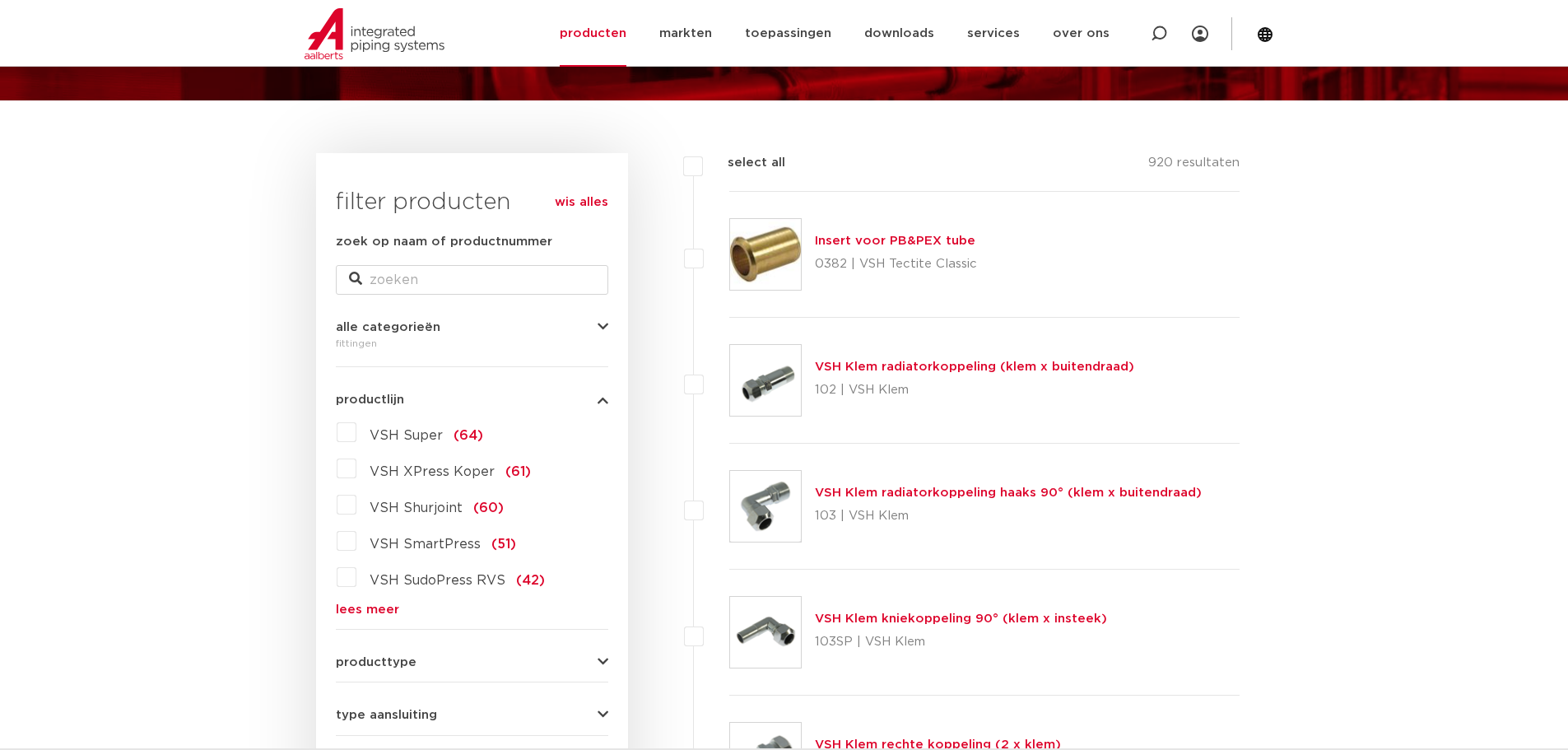
click at [357, 476] on label "VSH XPress Koper (61)" at bounding box center [444, 469] width 175 height 27
click at [0, 0] on input "VSH XPress Koper (61)" at bounding box center [0, 0] width 0 height 0
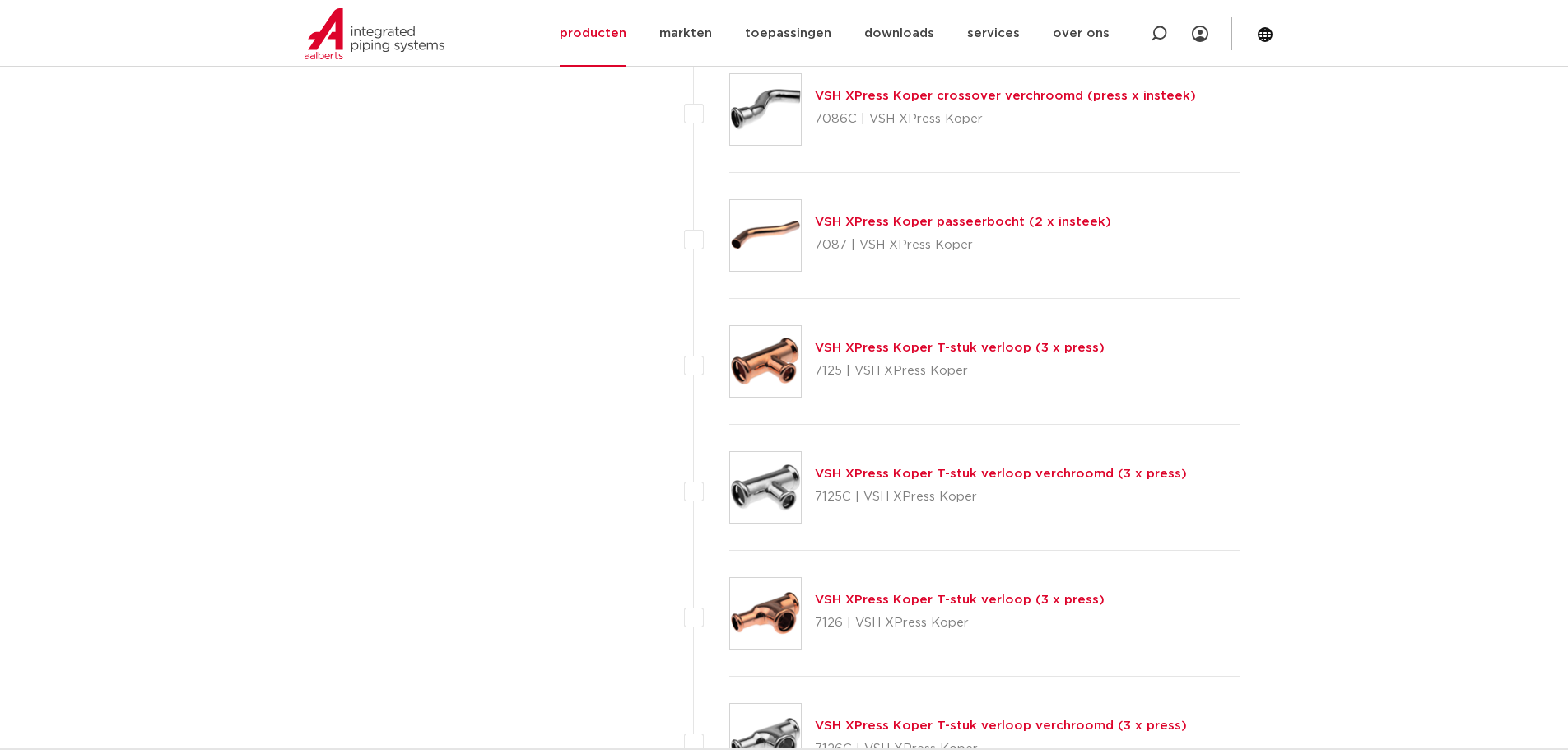
scroll to position [4612, 0]
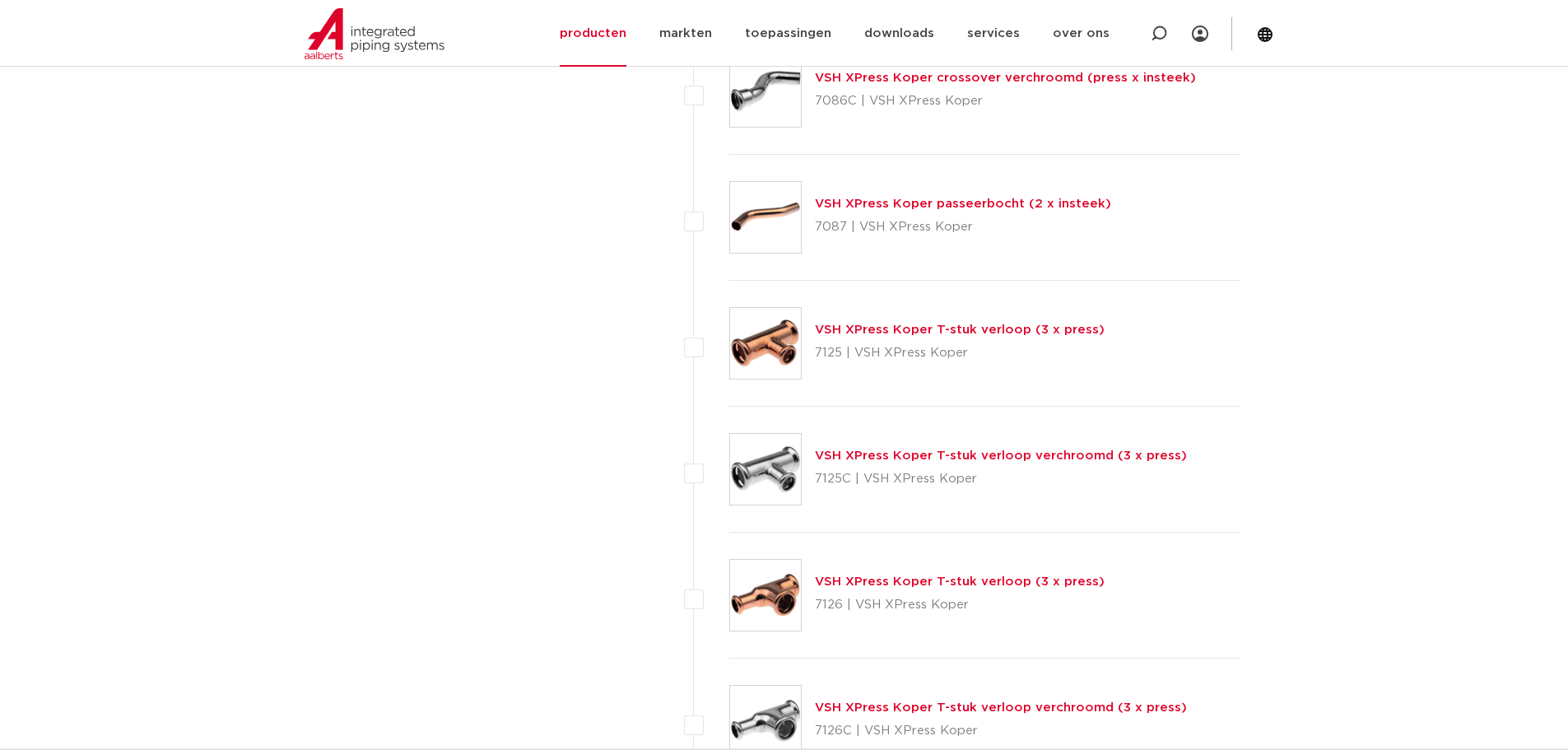
click at [918, 584] on link "VSH XPress Koper T-stuk verloop (3 x press)" at bounding box center [959, 582] width 290 height 12
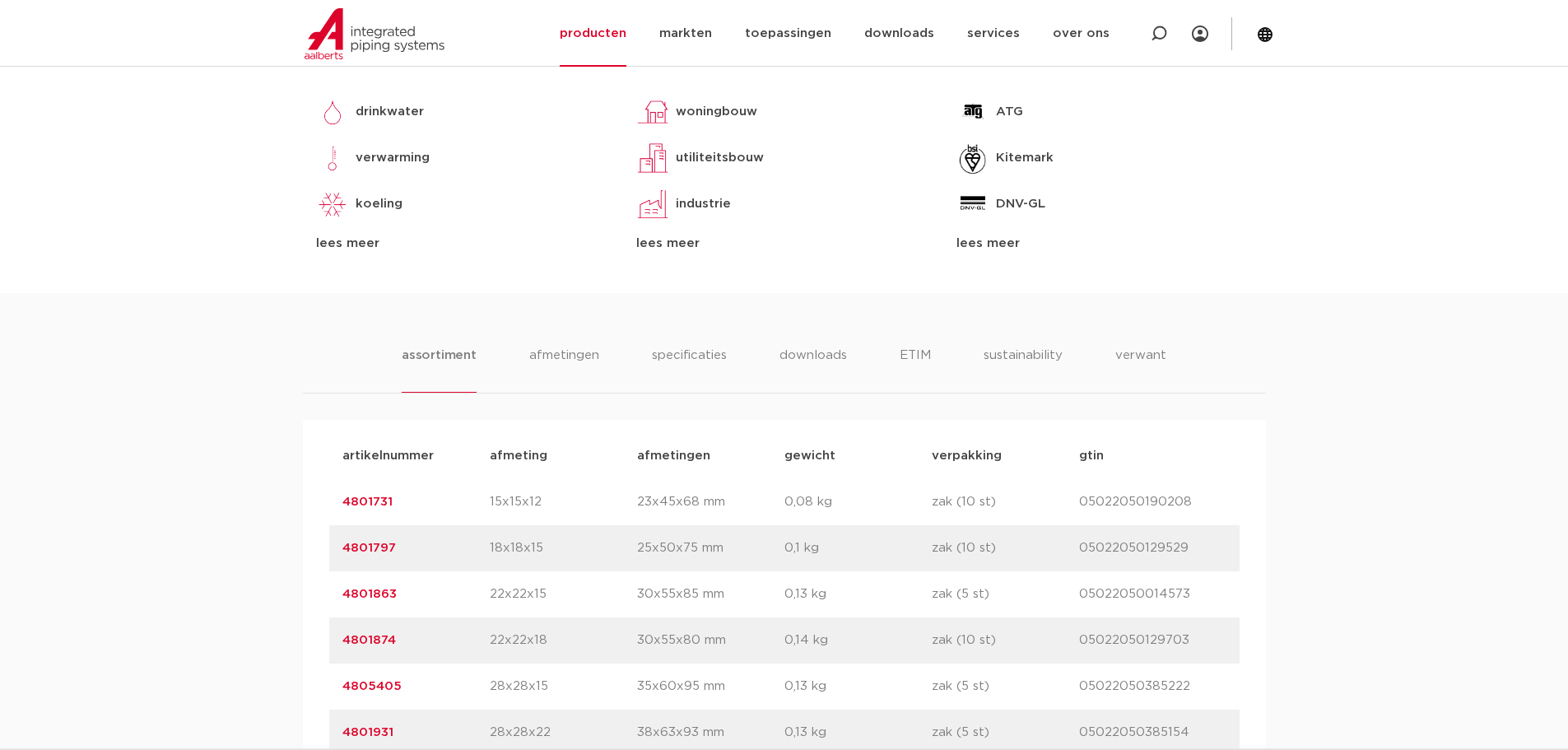
scroll to position [1070, 0]
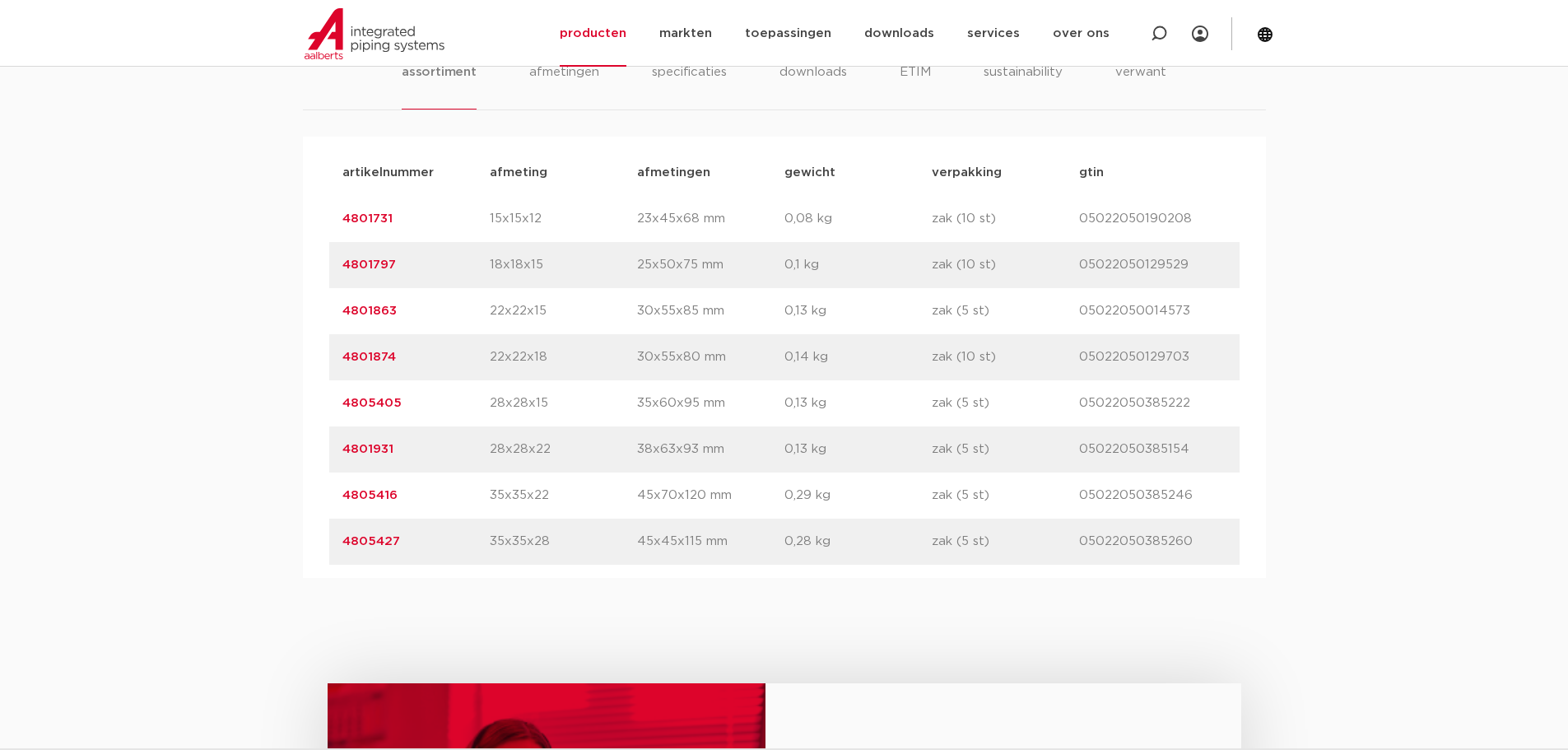
click at [247, 299] on div "assortiment [GEOGRAPHIC_DATA] specificaties downloads ETIM sustainability verwa…" at bounding box center [784, 294] width 1568 height 568
drag, startPoint x: 247, startPoint y: 299, endPoint x: 246, endPoint y: 289, distance: 10.0
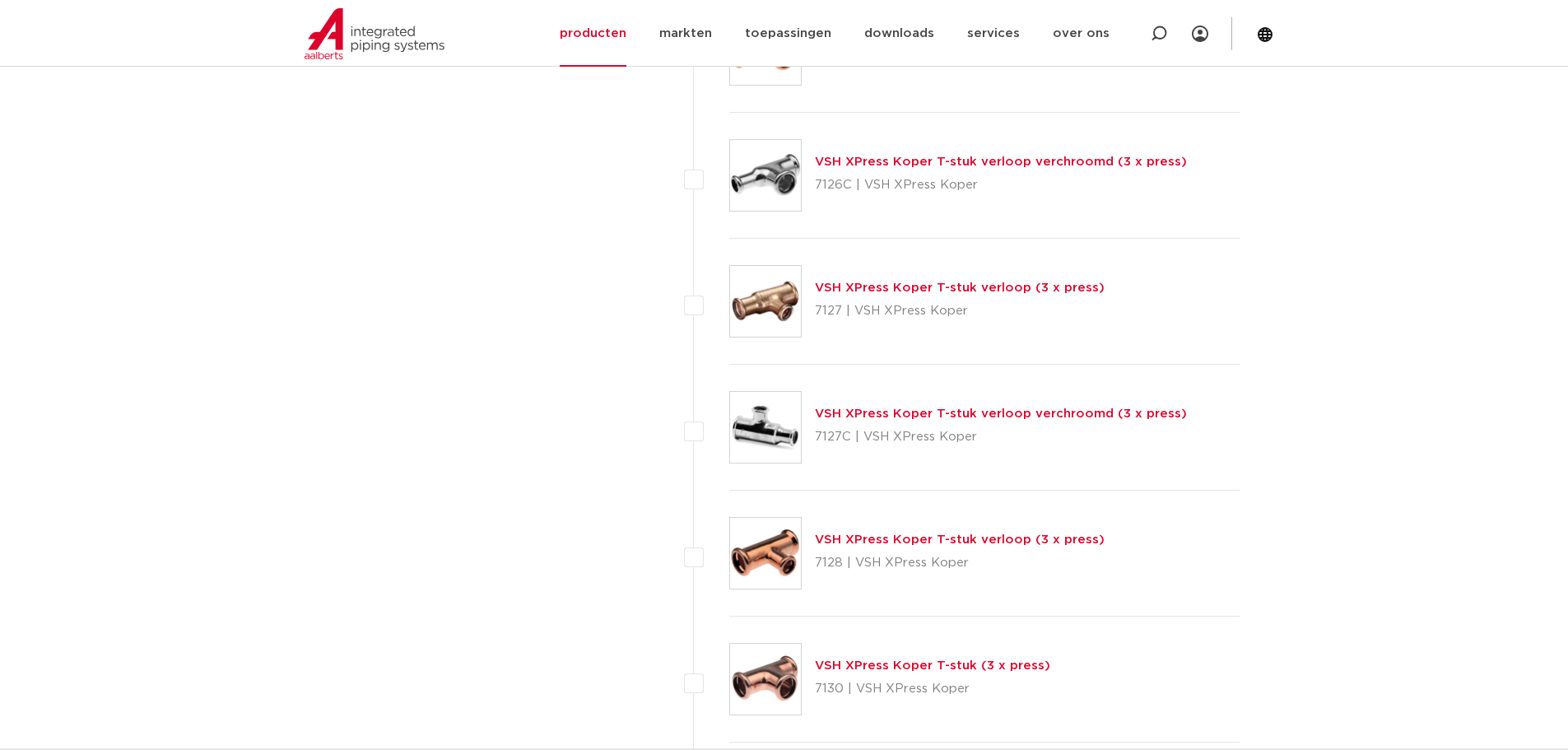
scroll to position [5189, 0]
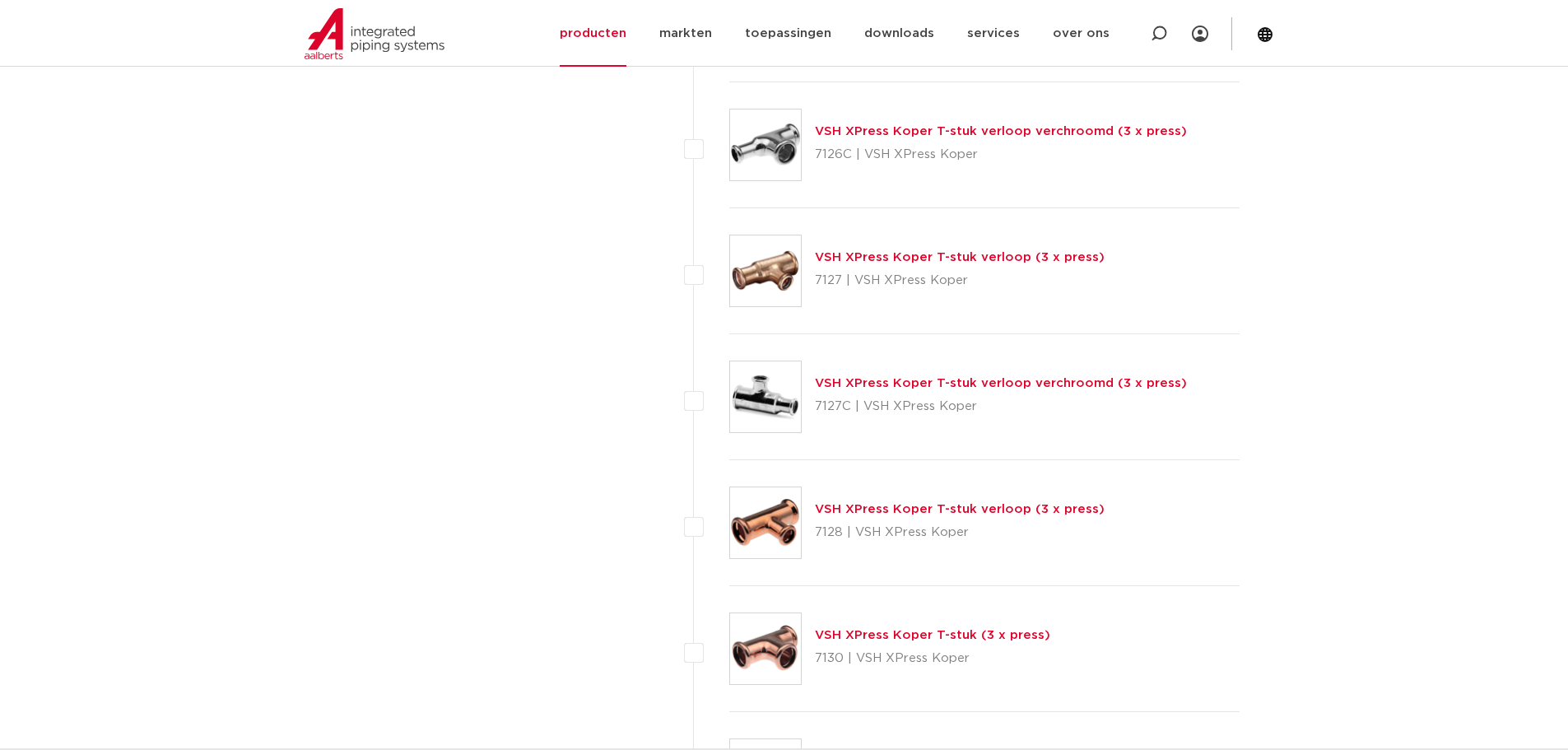
click at [977, 258] on link "VSH XPress Koper T-stuk verloop (3 x press)" at bounding box center [959, 257] width 290 height 12
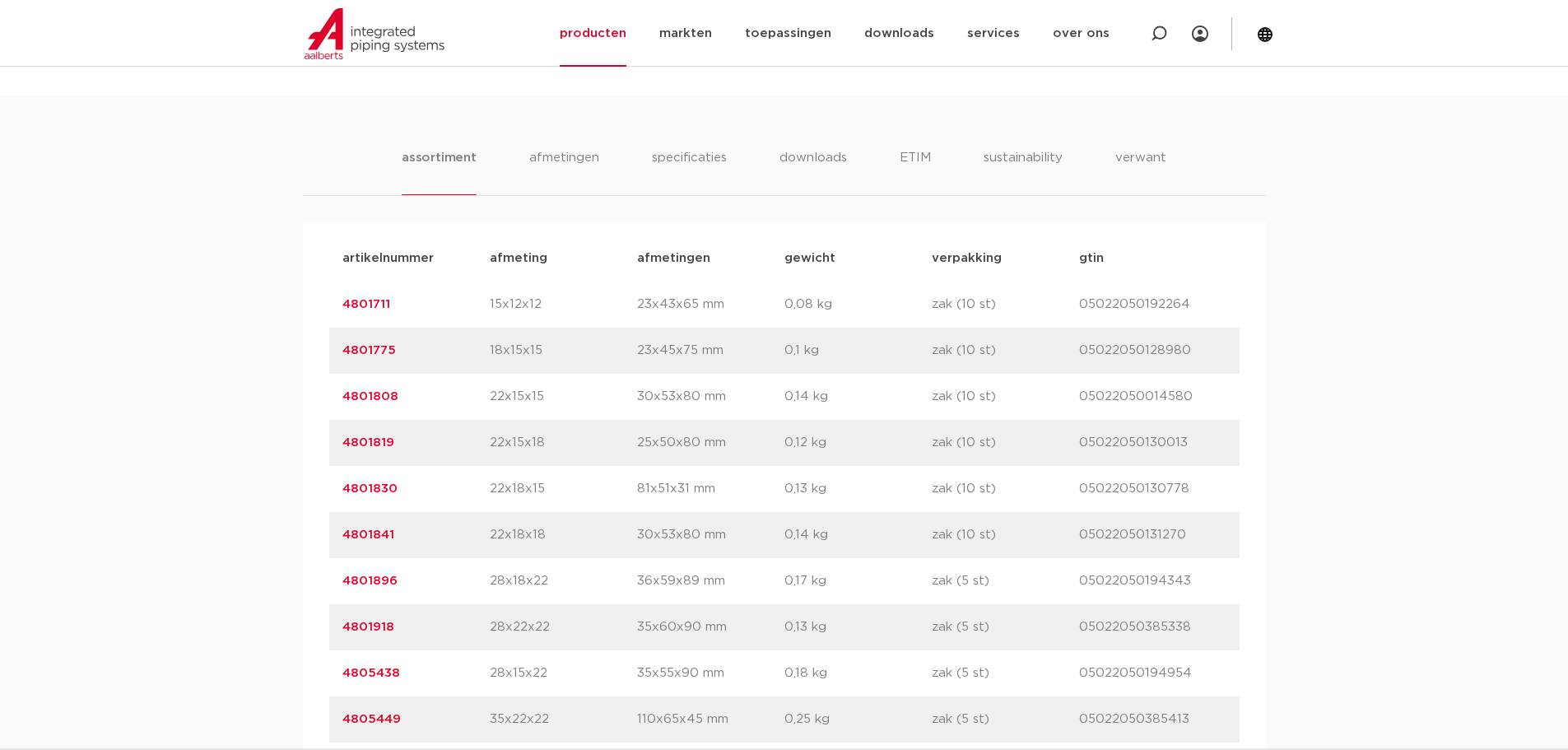
scroll to position [1318, 0]
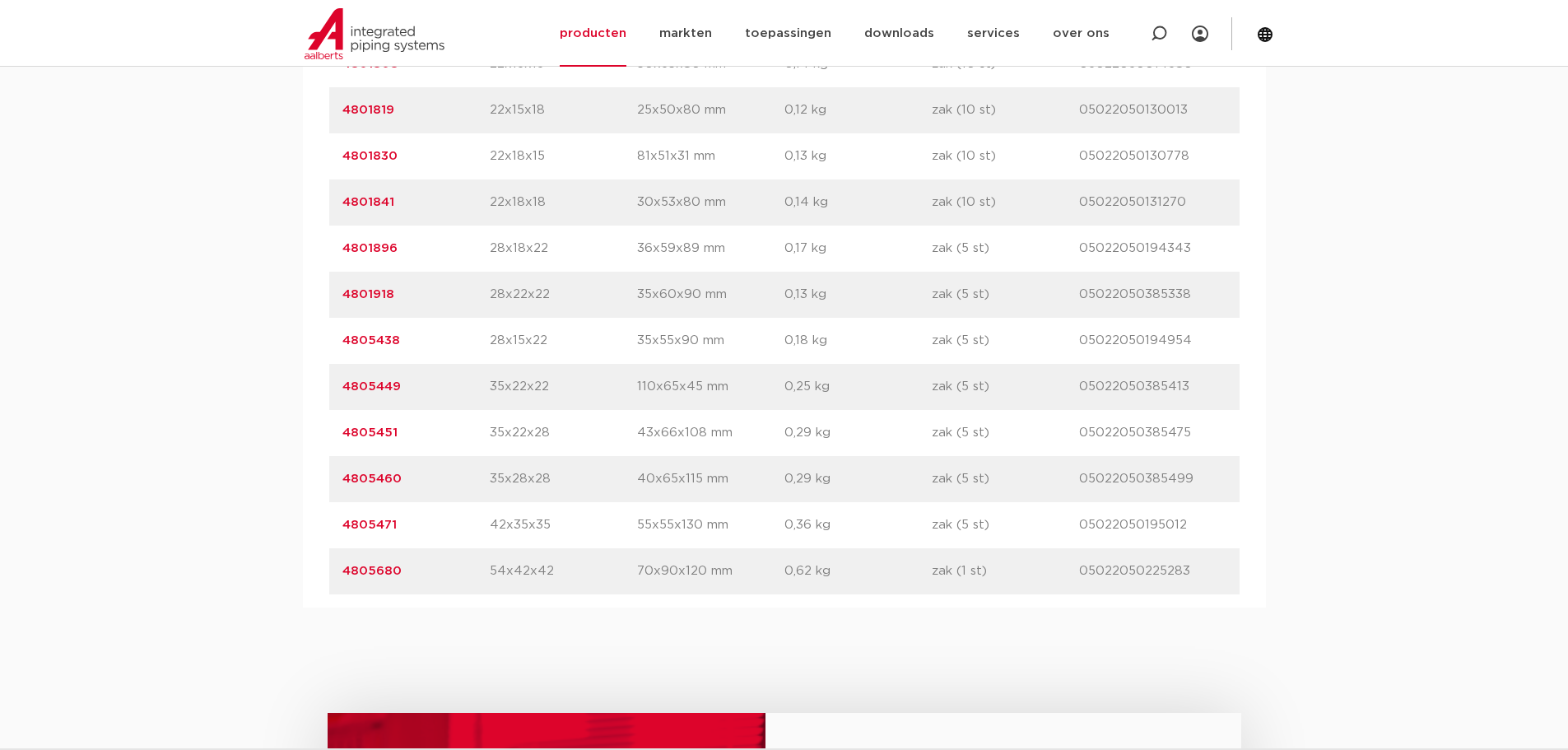
click at [220, 398] on div "assortiment [GEOGRAPHIC_DATA] specificaties downloads ETIM sustainability verwa…" at bounding box center [784, 185] width 1568 height 845
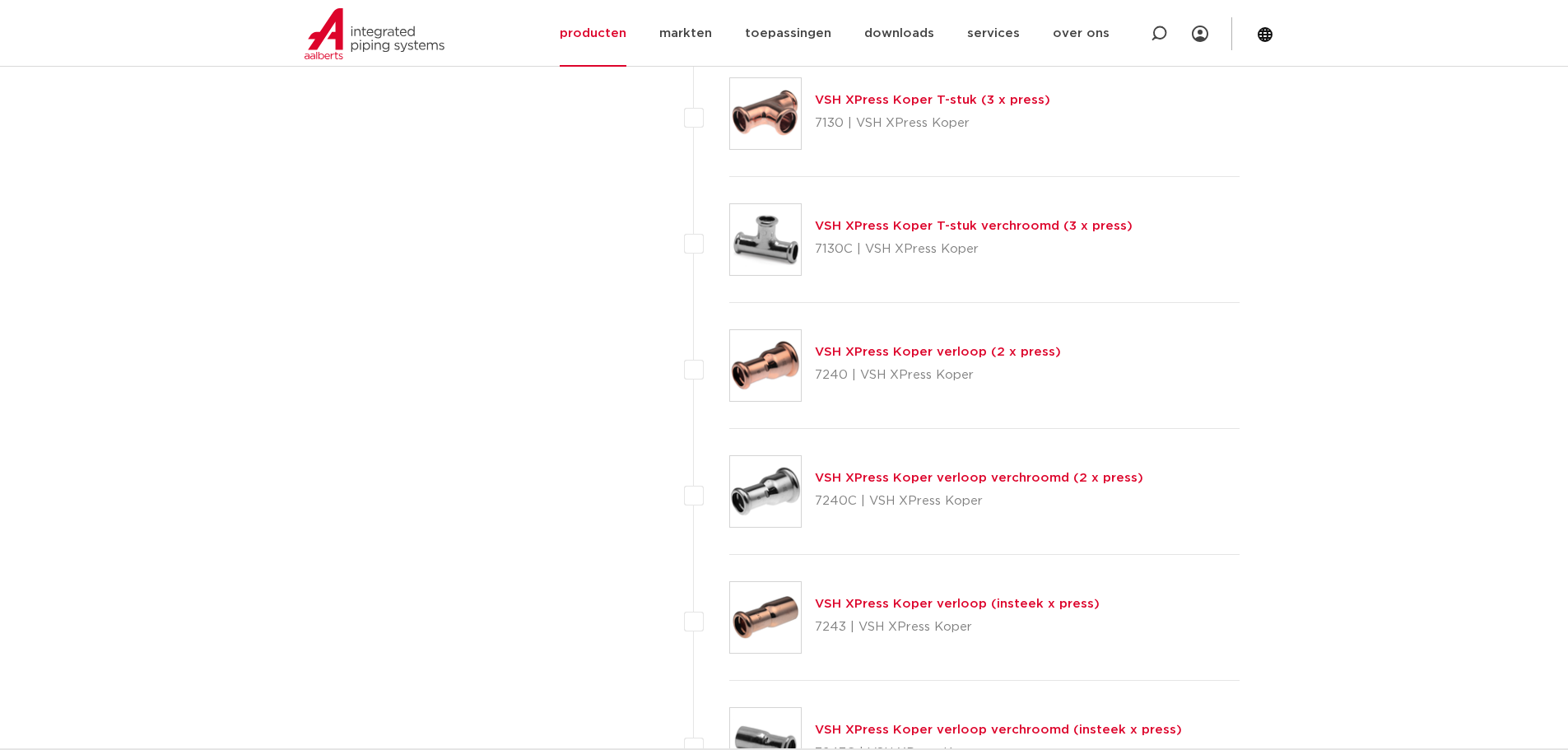
scroll to position [5848, 0]
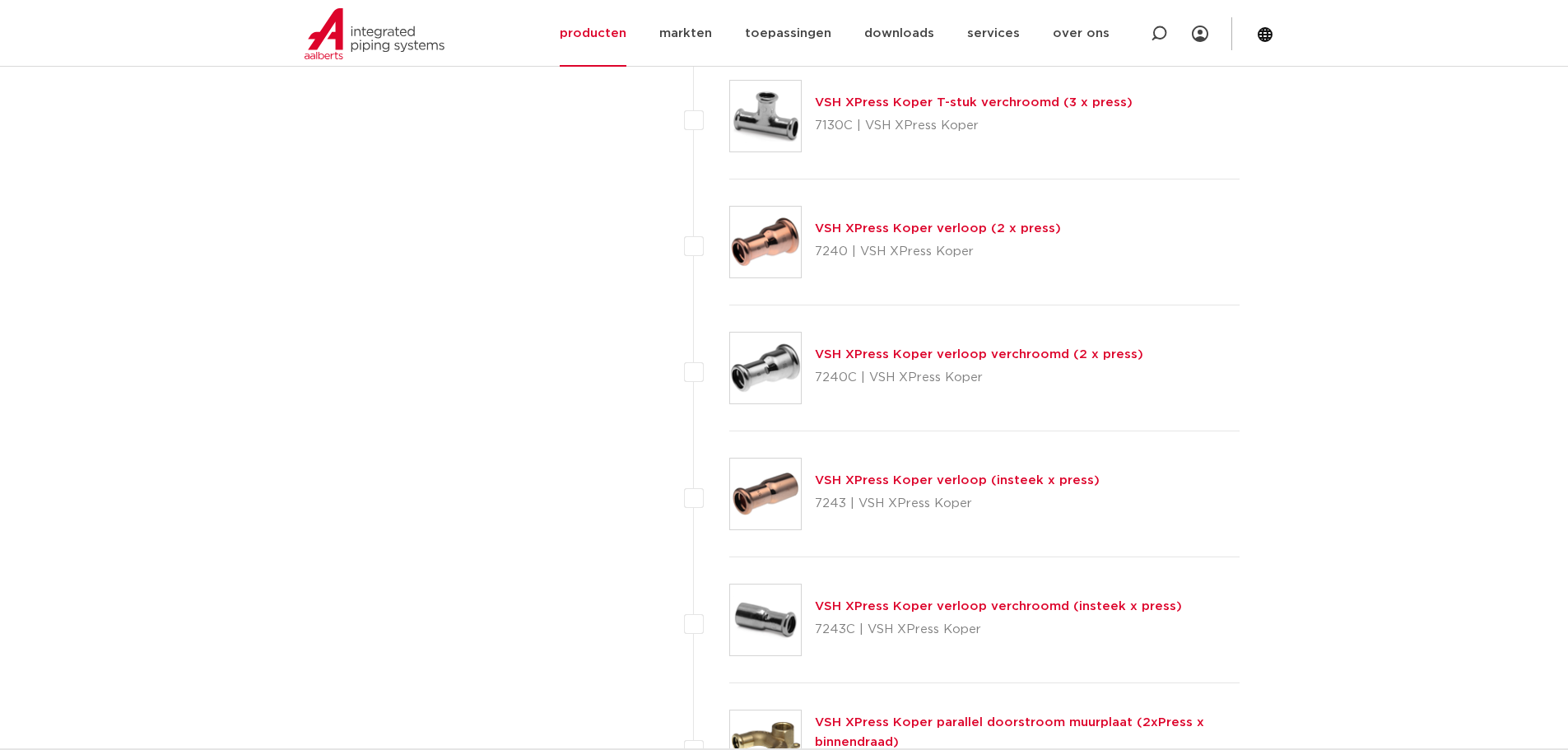
click at [987, 483] on link "VSH XPress Koper verloop (insteek x press)" at bounding box center [957, 480] width 285 height 12
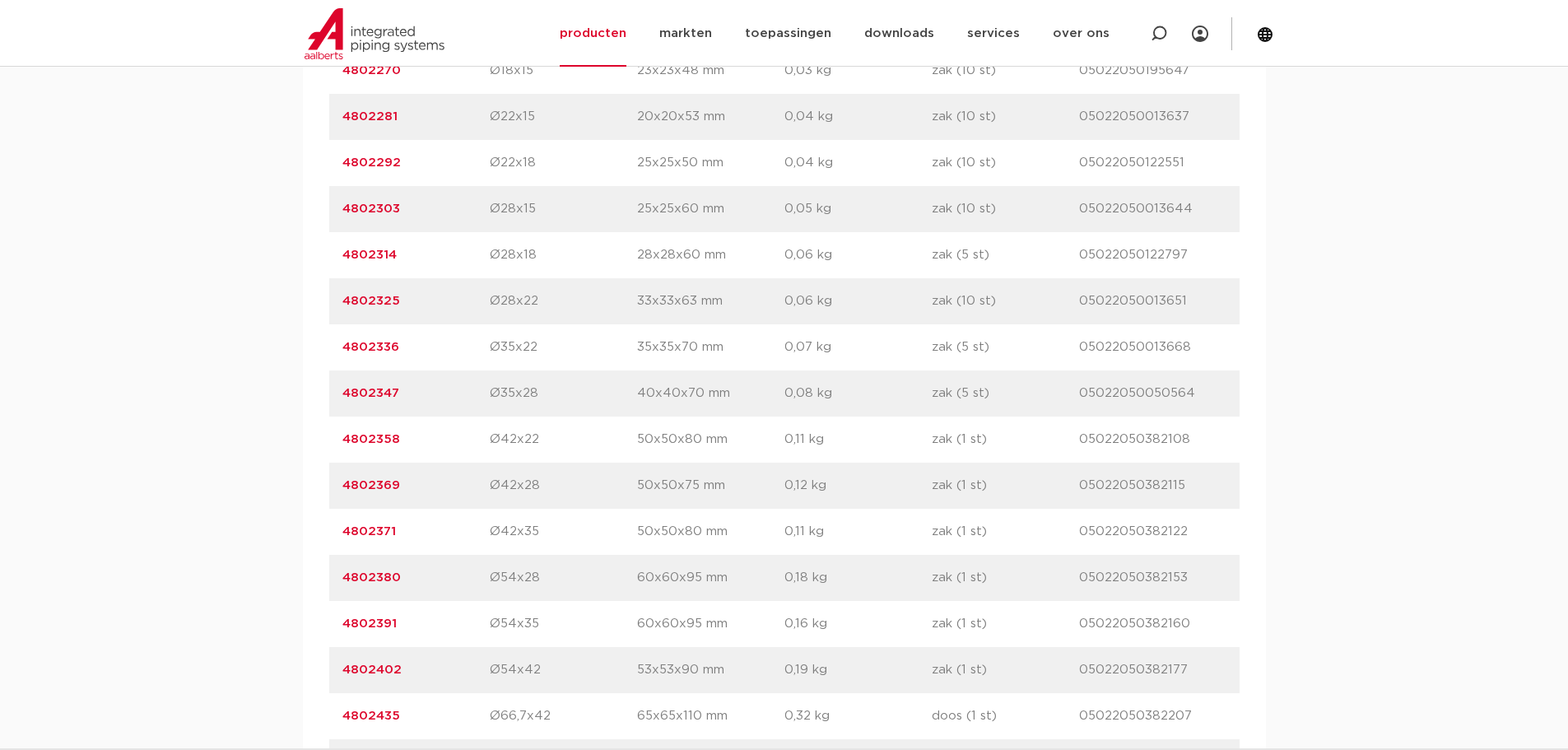
scroll to position [1318, 0]
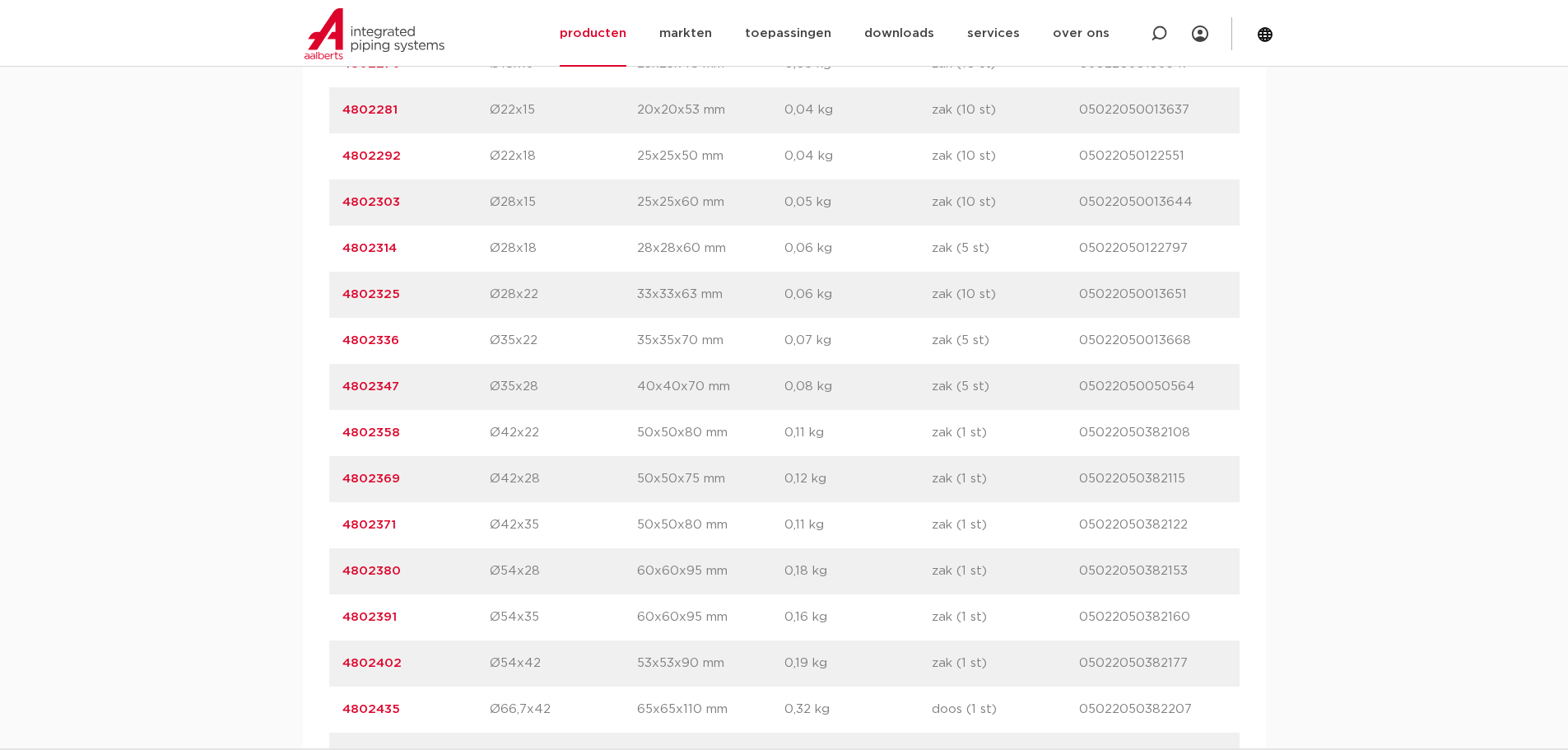
drag, startPoint x: 416, startPoint y: 434, endPoint x: 322, endPoint y: 431, distance: 94.0
click at [322, 431] on div "artikelnummer afmeting afmetingen gewicht verpakking gtin artikelnummer 4802259…" at bounding box center [784, 595] width 963 height 1410
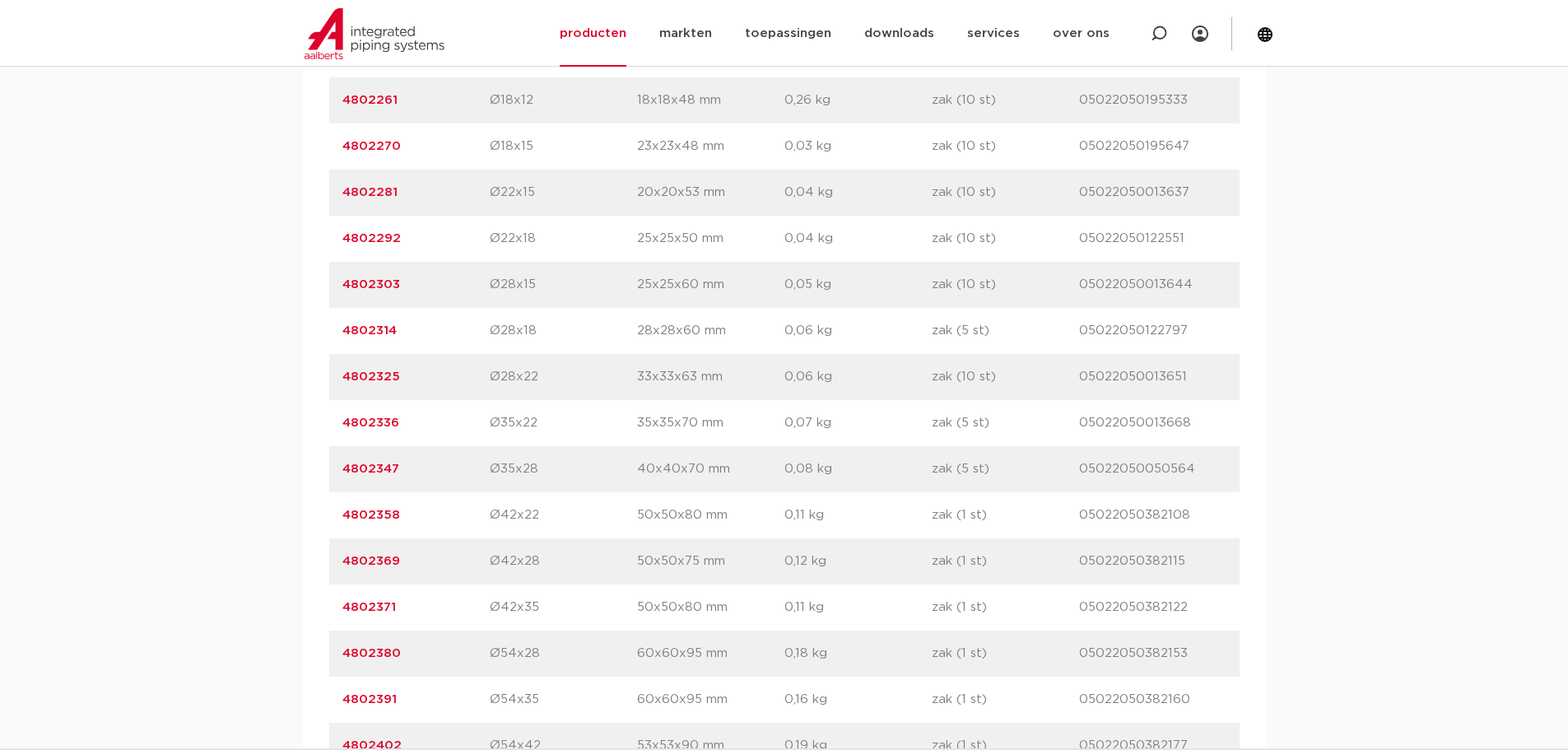
copy link "4802358"
click at [447, 514] on p "4802358" at bounding box center [416, 516] width 147 height 20
drag, startPoint x: 409, startPoint y: 524, endPoint x: 335, endPoint y: 520, distance: 74.1
click at [335, 520] on div "artikelnummer 4802358 afmeting Ø42x22 afmetingen 50x50x80 mm gewicht 0,11 kg ve…" at bounding box center [784, 516] width 910 height 46
copy link "4802358"
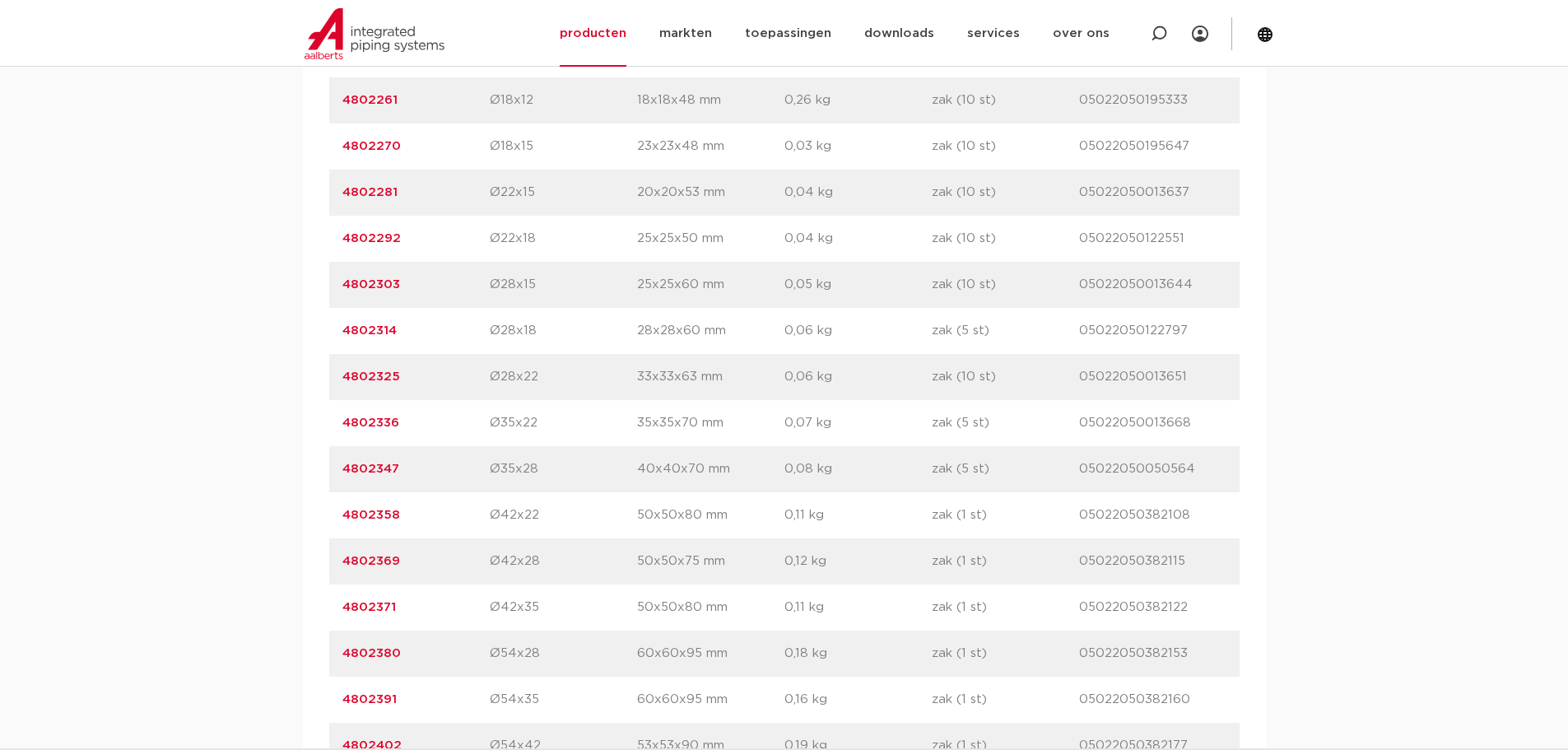
drag, startPoint x: 1194, startPoint y: 524, endPoint x: 1018, endPoint y: 527, distance: 176.0
click at [1018, 527] on div "artikelnummer 4802358 afmeting Ø42x22 afmetingen 50x50x80 mm gewicht 0,11 kg ve…" at bounding box center [784, 516] width 910 height 46
copy div "gtin 05022050382108"
click at [376, 509] on link "4802358" at bounding box center [371, 515] width 57 height 12
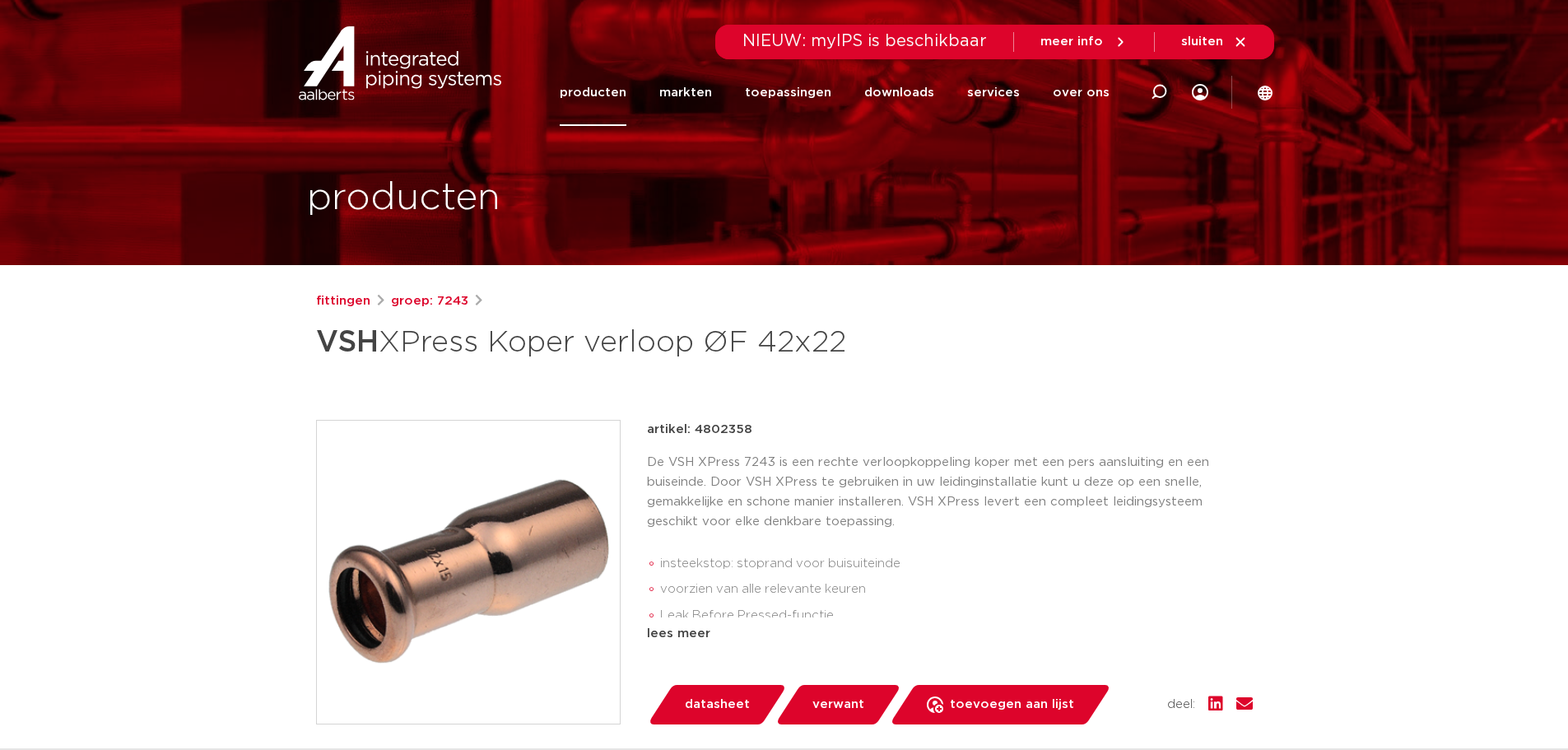
drag, startPoint x: 331, startPoint y: 346, endPoint x: 750, endPoint y: 372, distance: 419.8
click at [750, 372] on div "fittingen groep: 7243 VSH XPress Koper verloop ØF 42x22" at bounding box center [784, 666] width 963 height 749
